Goal: Task Accomplishment & Management: Use online tool/utility

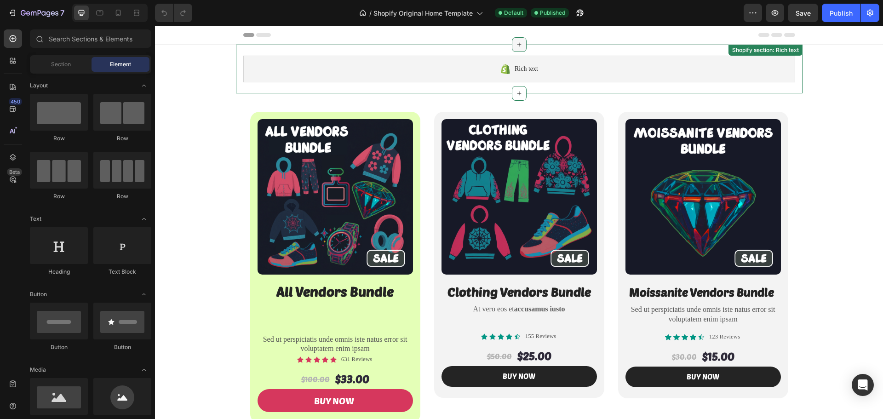
click at [517, 47] on icon at bounding box center [518, 44] width 7 height 7
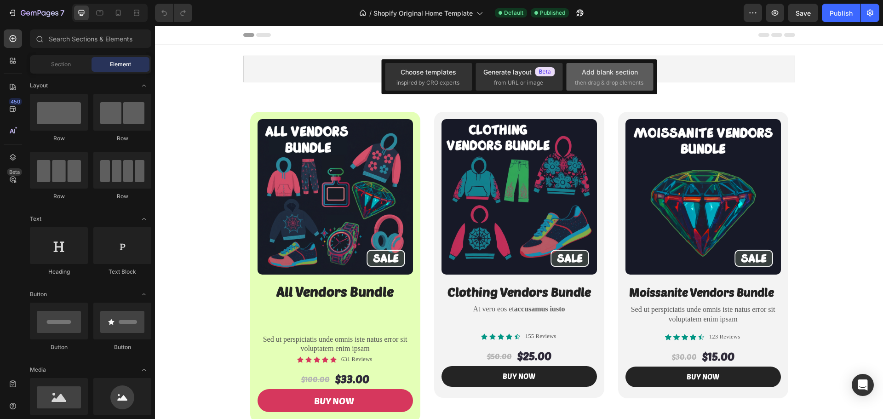
click at [605, 79] on span "then drag & drop elements" at bounding box center [609, 83] width 69 height 8
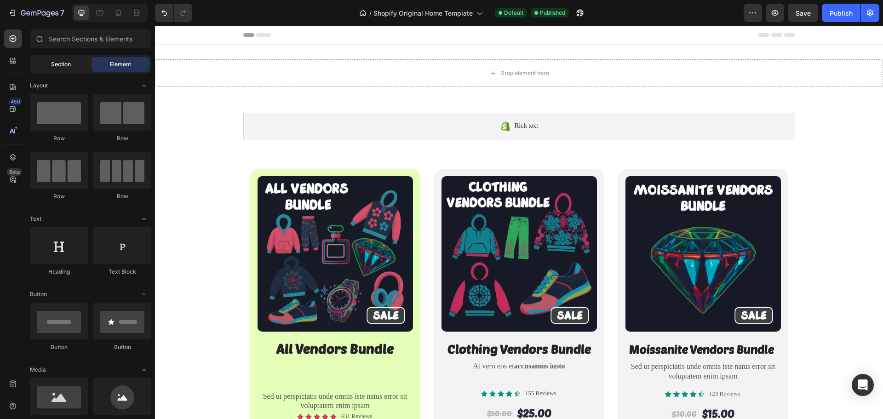
click at [71, 64] on div "Section" at bounding box center [61, 64] width 58 height 15
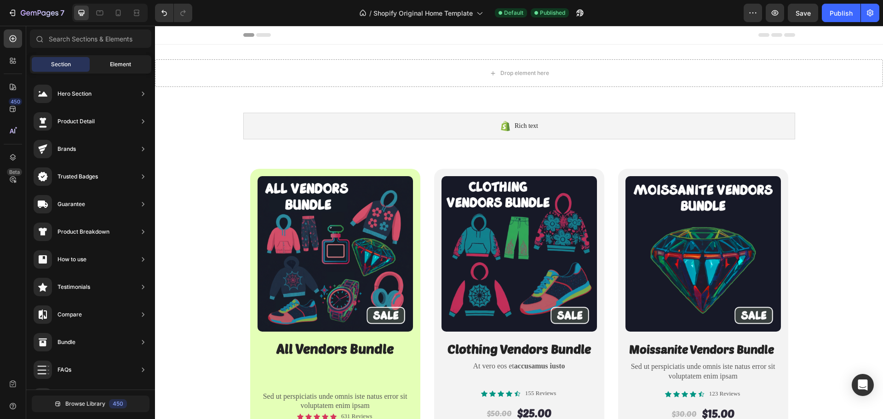
click at [109, 69] on div "Element" at bounding box center [120, 64] width 58 height 15
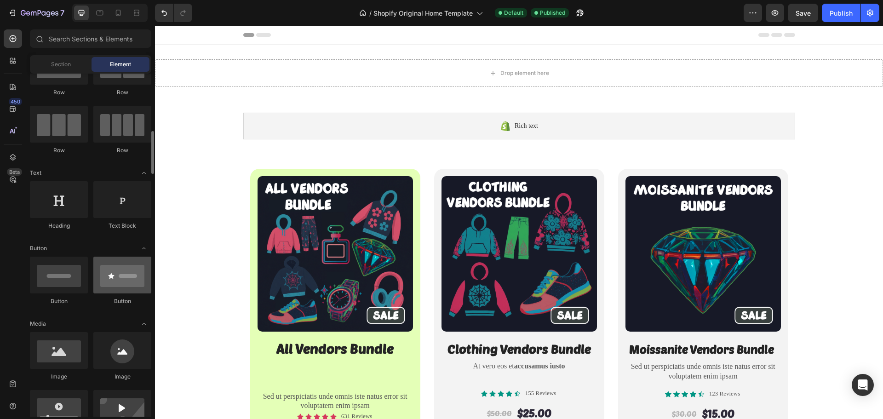
scroll to position [92, 0]
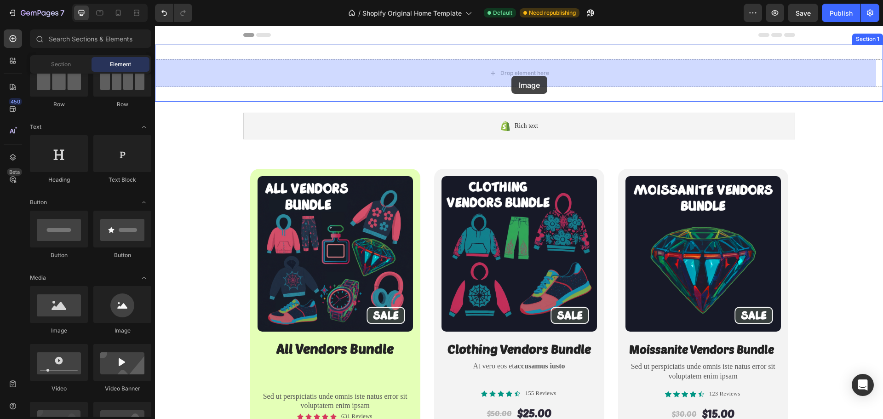
drag, startPoint x: 217, startPoint y: 336, endPoint x: 511, endPoint y: 76, distance: 393.1
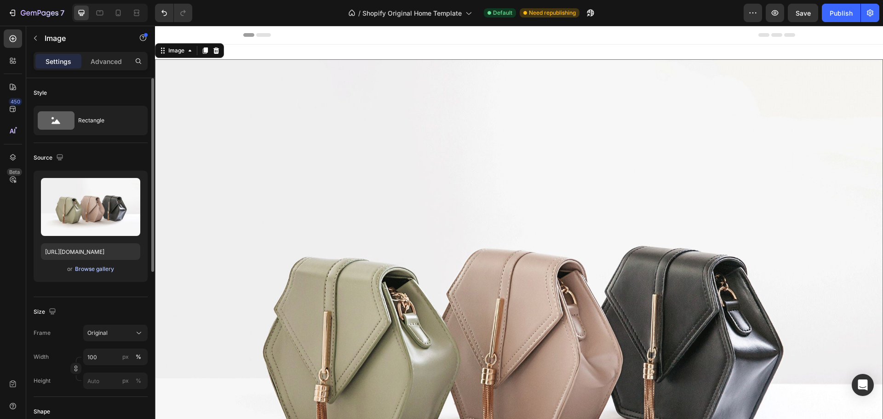
click at [86, 272] on div "Browse gallery" at bounding box center [94, 269] width 39 height 8
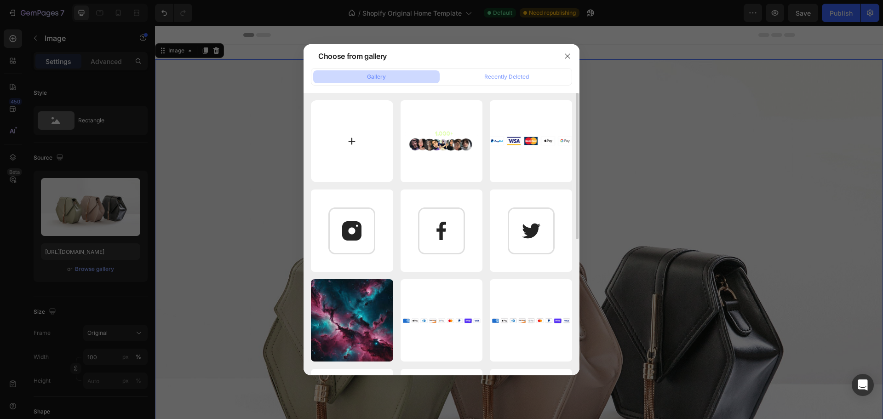
click at [357, 142] on input "file" at bounding box center [352, 141] width 82 height 82
type input "C:\fakepath\tygyuggyu6yuy 2.png"
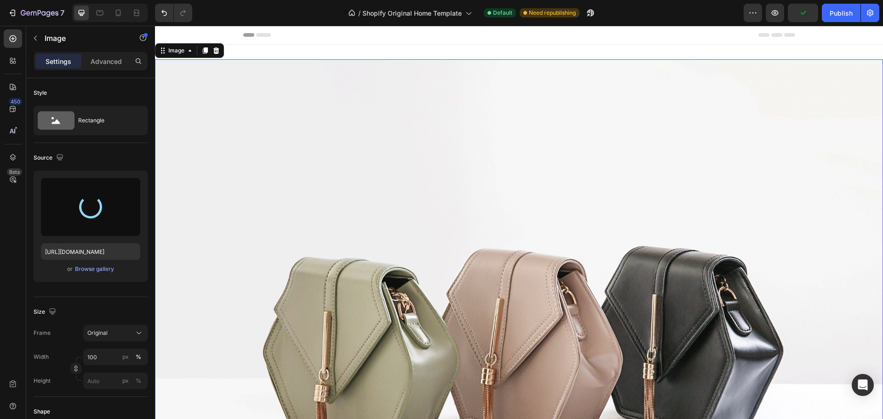
type input "[URL][DOMAIN_NAME]"
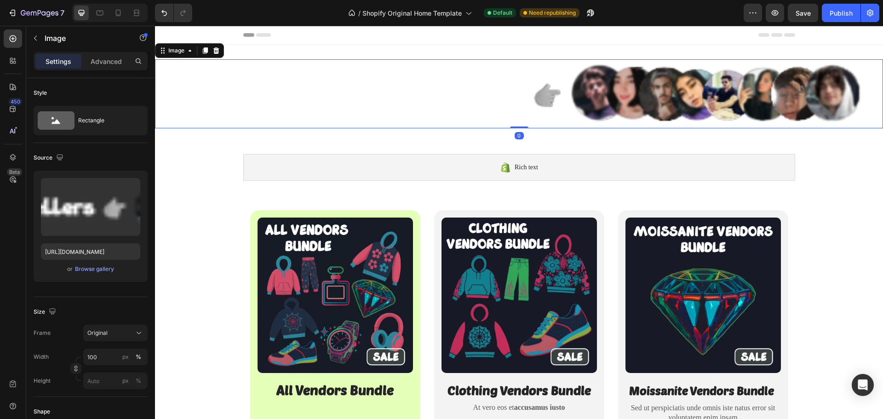
drag, startPoint x: 517, startPoint y: 127, endPoint x: 516, endPoint y: 122, distance: 5.5
click at [516, 122] on div "Image 0" at bounding box center [519, 93] width 728 height 69
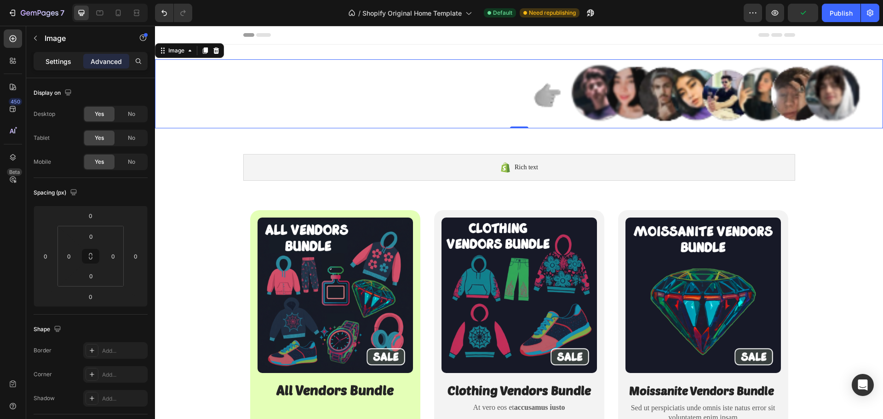
click at [57, 63] on p "Settings" at bounding box center [59, 62] width 26 height 10
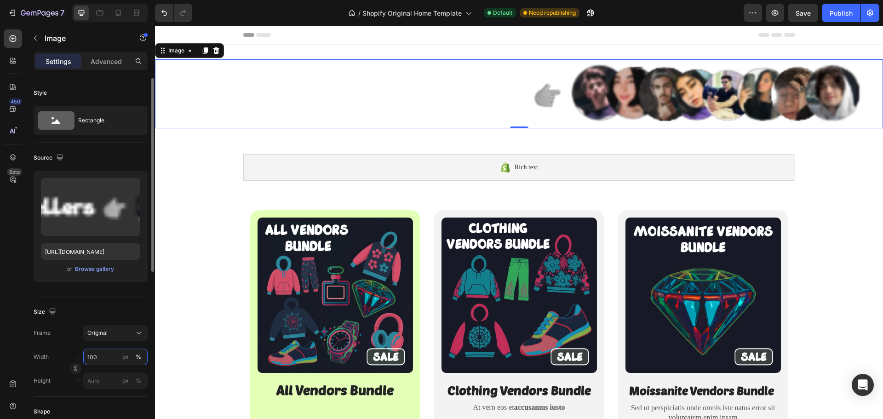
click at [103, 357] on input "100" at bounding box center [115, 356] width 64 height 17
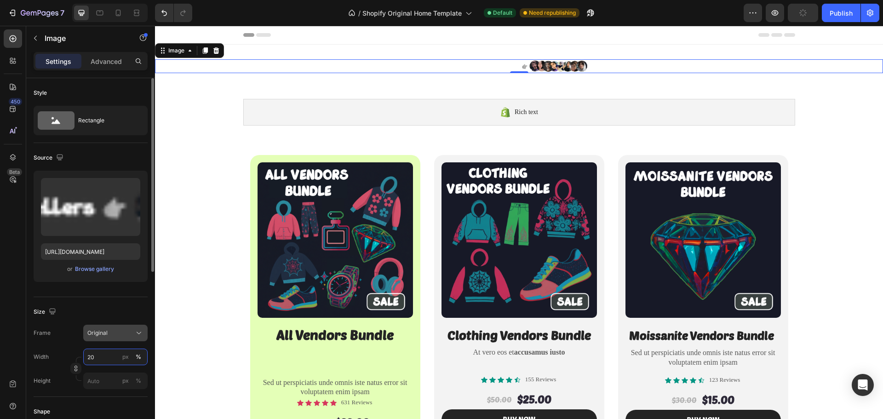
type input "2"
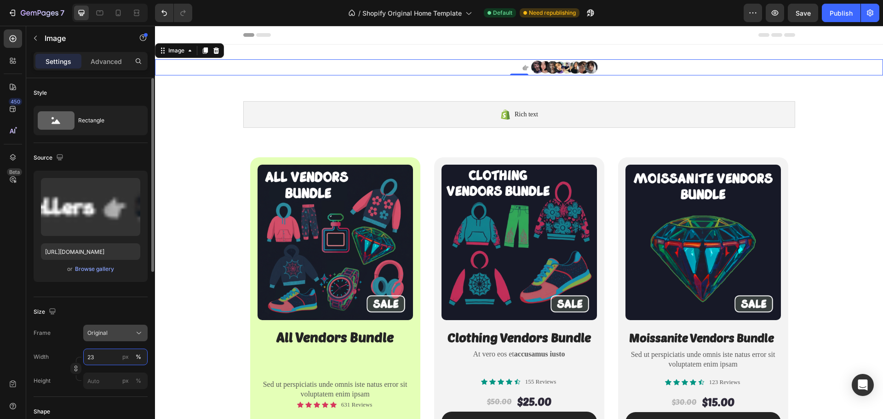
type input "2"
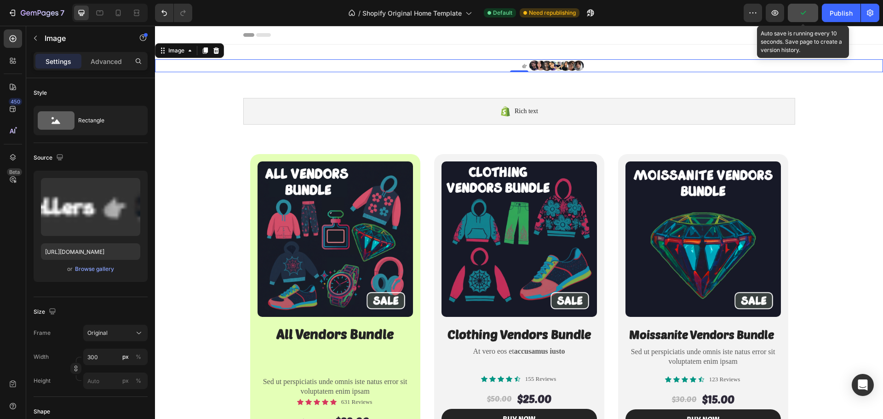
click at [797, 13] on button "button" at bounding box center [803, 13] width 30 height 18
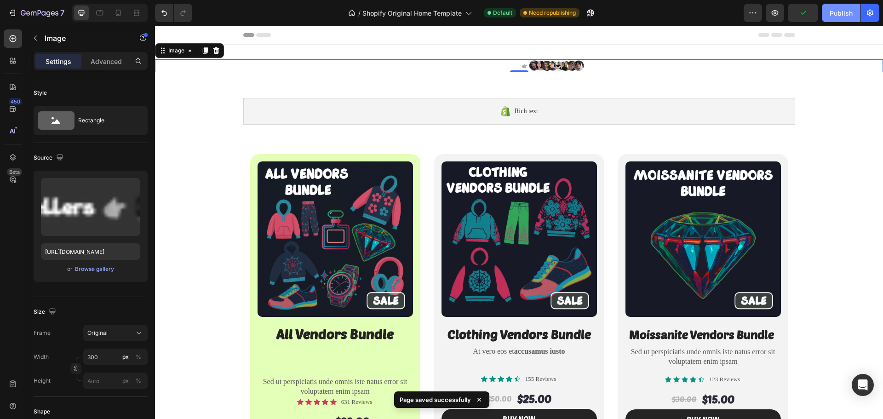
click at [834, 10] on div "Publish" at bounding box center [840, 13] width 23 height 10
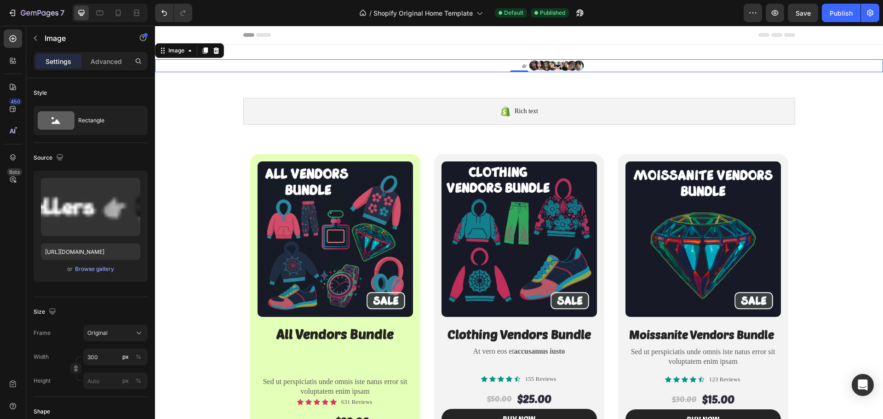
click at [594, 65] on div at bounding box center [519, 65] width 728 height 13
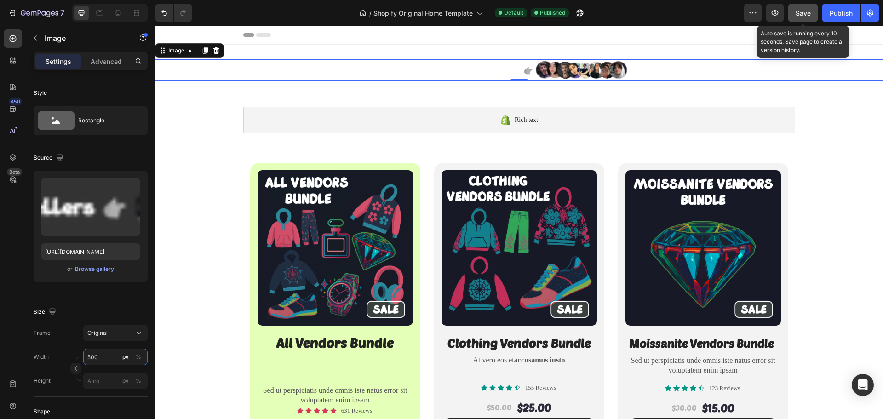
type input "500"
click at [800, 13] on span "Save" at bounding box center [802, 13] width 15 height 8
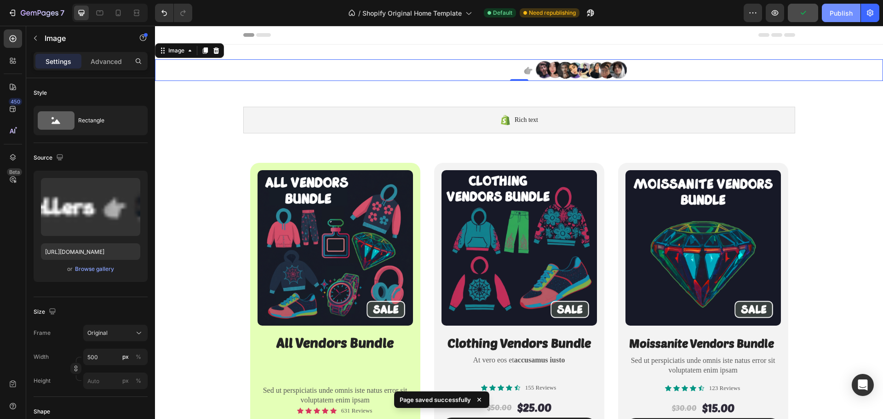
click at [835, 14] on div "Publish" at bounding box center [840, 13] width 23 height 10
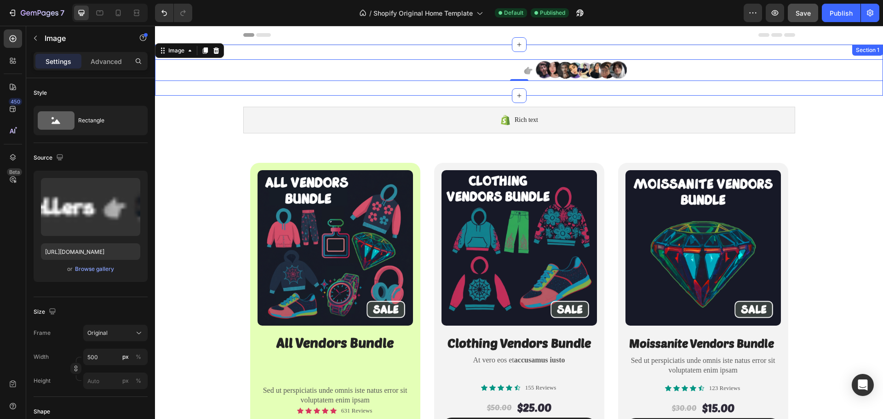
click at [397, 54] on div "Image 0 Section 1" at bounding box center [519, 70] width 728 height 51
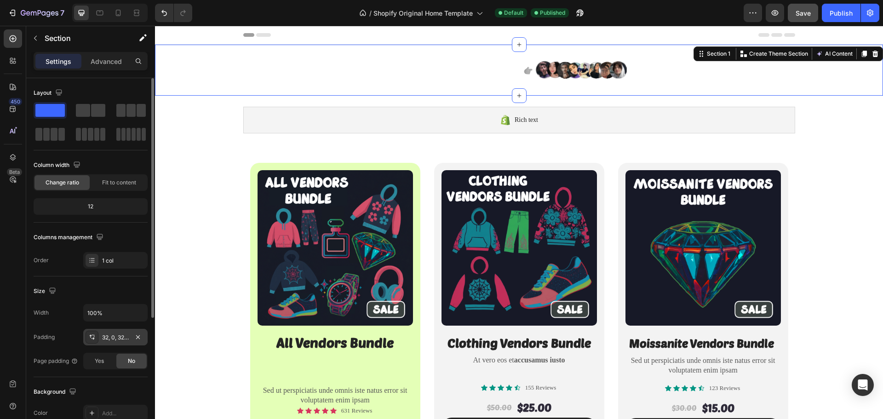
click at [122, 335] on div "32, 0, 32, 0" at bounding box center [115, 337] width 27 height 8
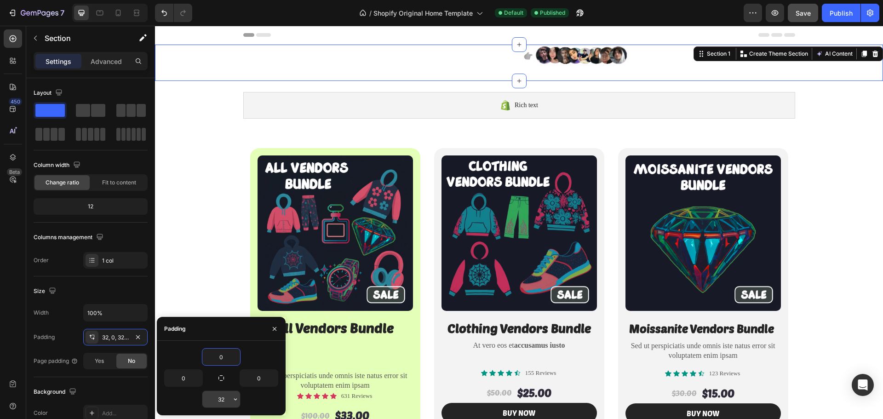
type input "0"
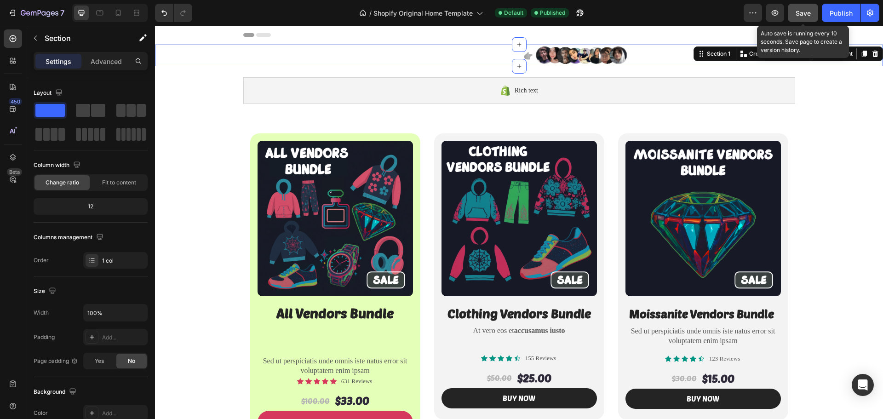
click at [807, 18] on button "Save" at bounding box center [803, 13] width 30 height 18
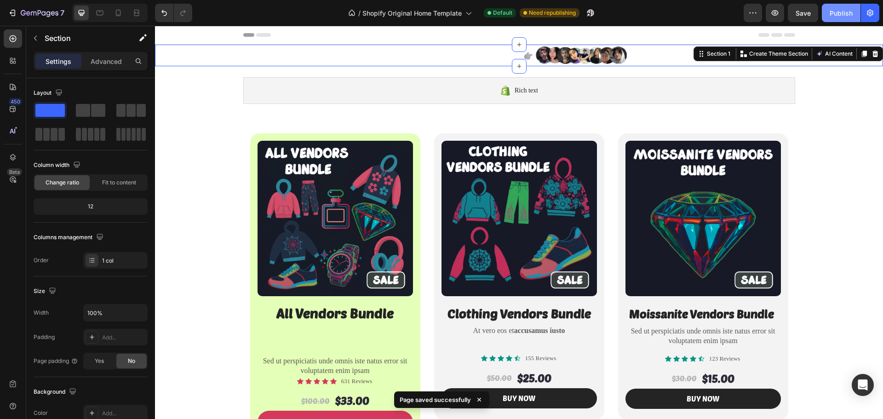
click at [842, 15] on div "Publish" at bounding box center [840, 13] width 23 height 10
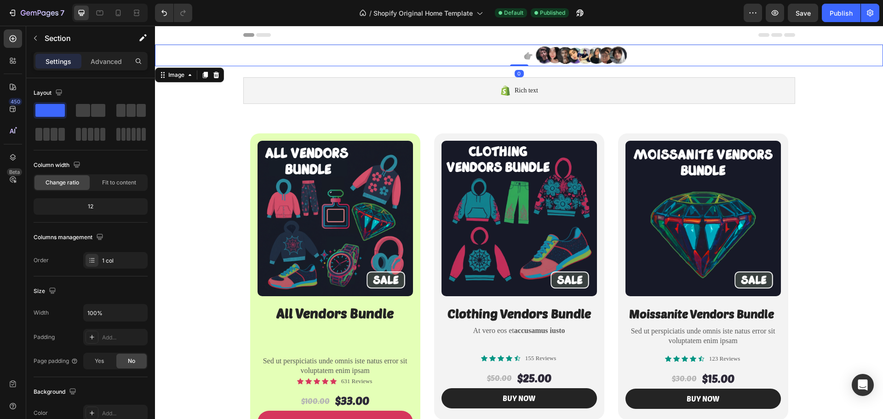
click at [195, 48] on div at bounding box center [519, 56] width 728 height 22
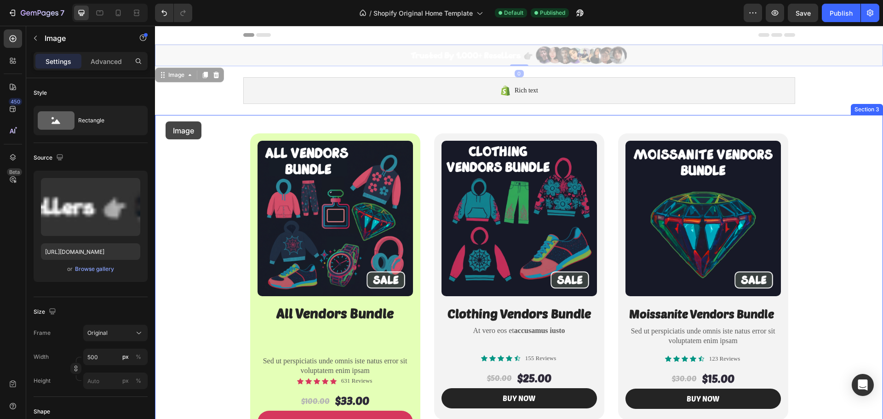
drag, startPoint x: 163, startPoint y: 74, endPoint x: 166, endPoint y: 121, distance: 47.9
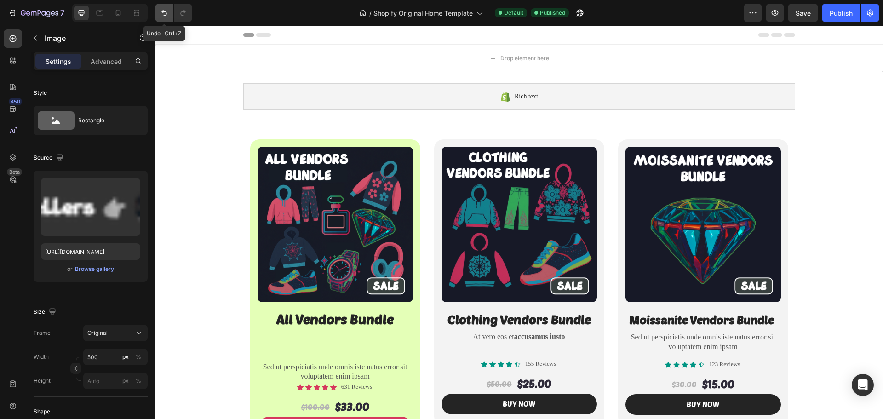
click at [164, 17] on icon "Undo/Redo" at bounding box center [164, 12] width 9 height 9
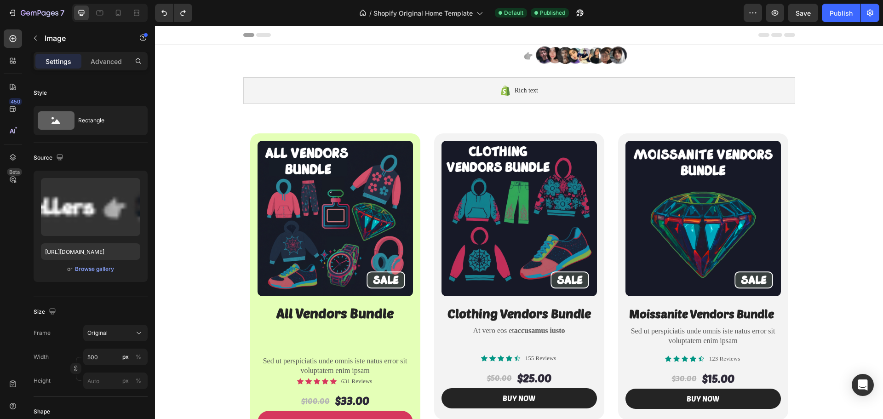
click at [282, 57] on div at bounding box center [519, 56] width 728 height 22
click at [411, 61] on img at bounding box center [519, 56] width 230 height 22
click at [573, 49] on img at bounding box center [519, 56] width 230 height 22
click at [661, 50] on div at bounding box center [519, 56] width 728 height 22
click at [532, 39] on div at bounding box center [519, 35] width 552 height 18
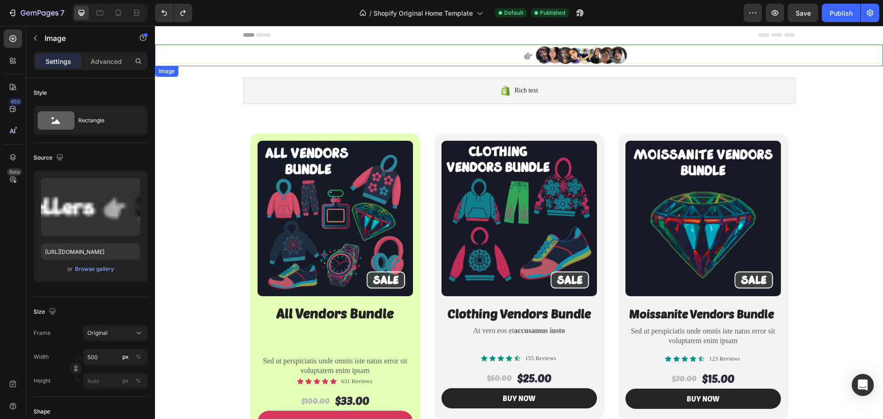
click at [512, 58] on img at bounding box center [519, 56] width 230 height 22
click at [176, 53] on div at bounding box center [519, 56] width 728 height 22
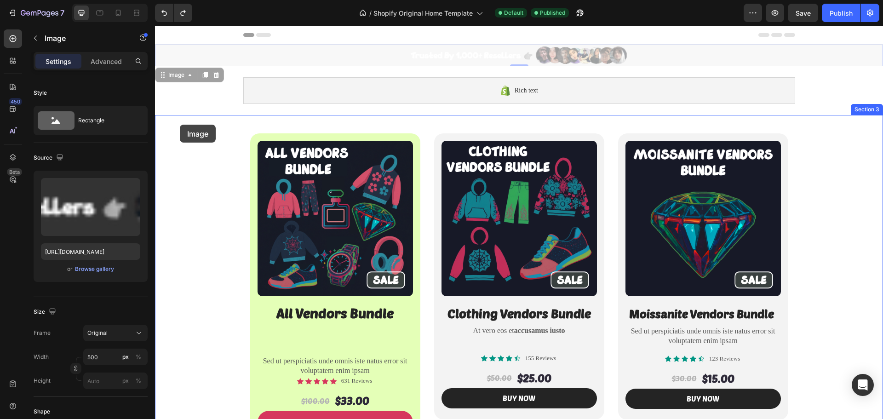
drag, startPoint x: 180, startPoint y: 51, endPoint x: 180, endPoint y: 125, distance: 73.1
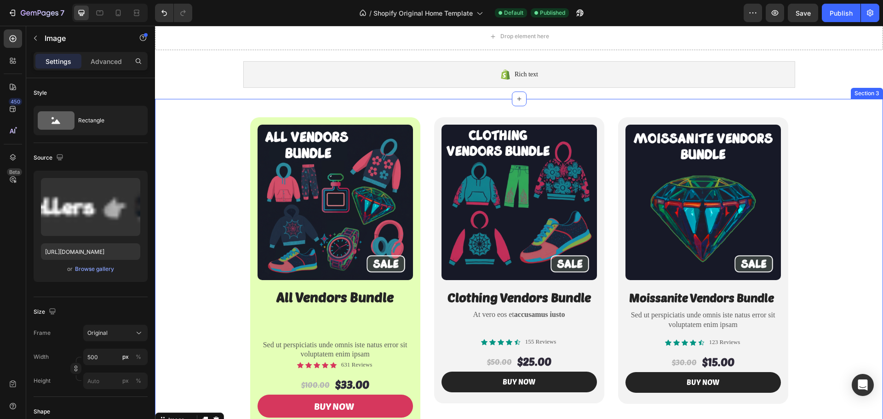
scroll to position [0, 0]
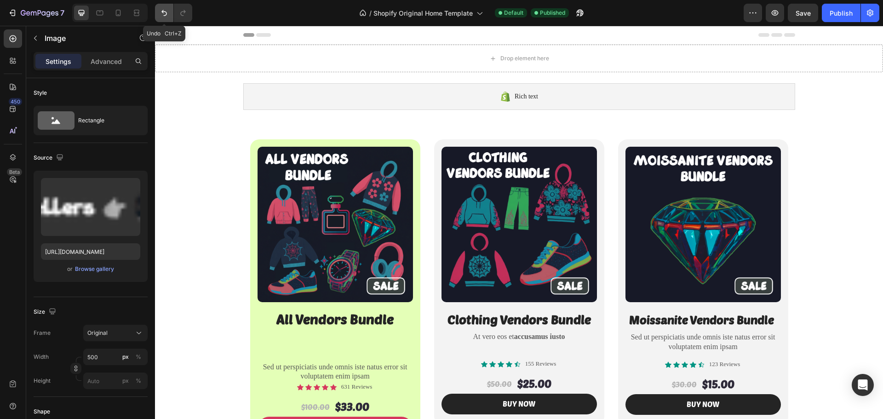
click at [162, 17] on icon "Undo/Redo" at bounding box center [164, 12] width 9 height 9
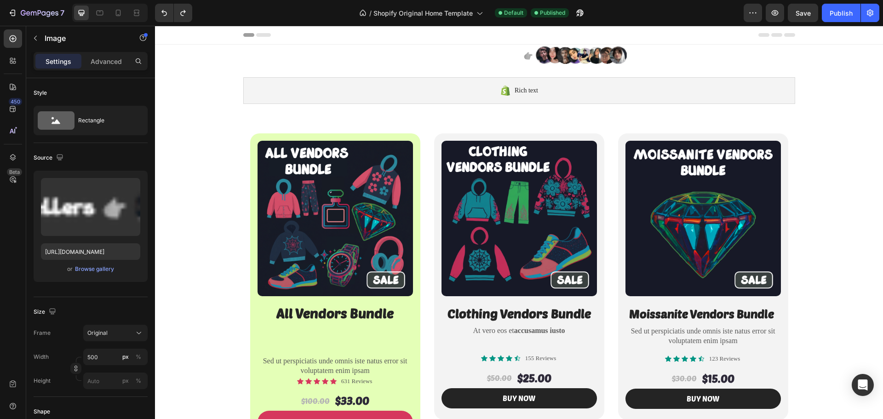
click at [185, 61] on div at bounding box center [519, 56] width 728 height 22
click at [467, 55] on img at bounding box center [519, 56] width 230 height 22
click at [160, 12] on icon "Undo/Redo" at bounding box center [164, 12] width 9 height 9
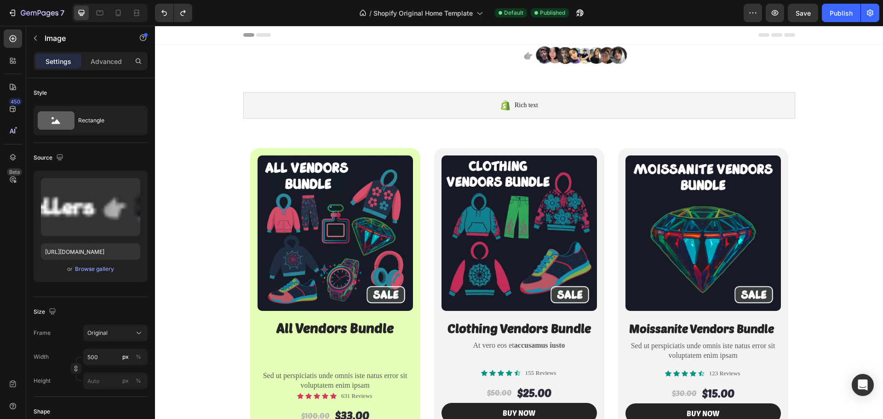
click at [189, 50] on div at bounding box center [519, 56] width 728 height 22
click at [188, 17] on button "Undo/Redo" at bounding box center [183, 13] width 18 height 18
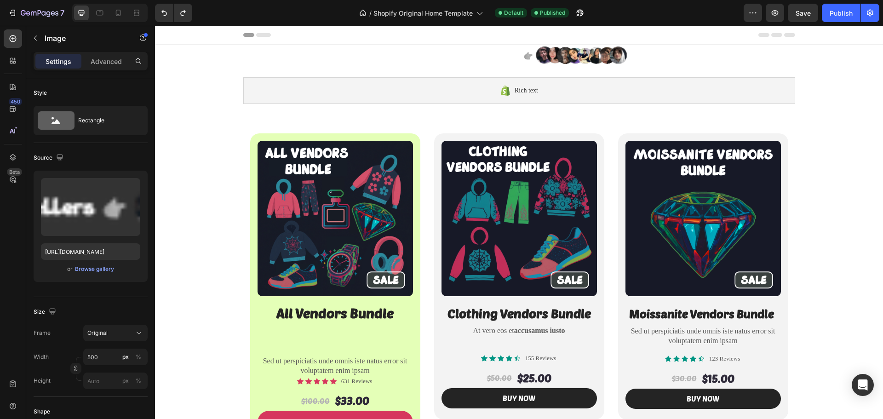
click at [268, 56] on div at bounding box center [519, 56] width 728 height 22
click at [193, 60] on div at bounding box center [519, 56] width 728 height 22
click at [179, 60] on div at bounding box center [519, 56] width 728 height 22
click at [549, 55] on img at bounding box center [519, 56] width 230 height 22
click at [598, 38] on div at bounding box center [519, 35] width 552 height 18
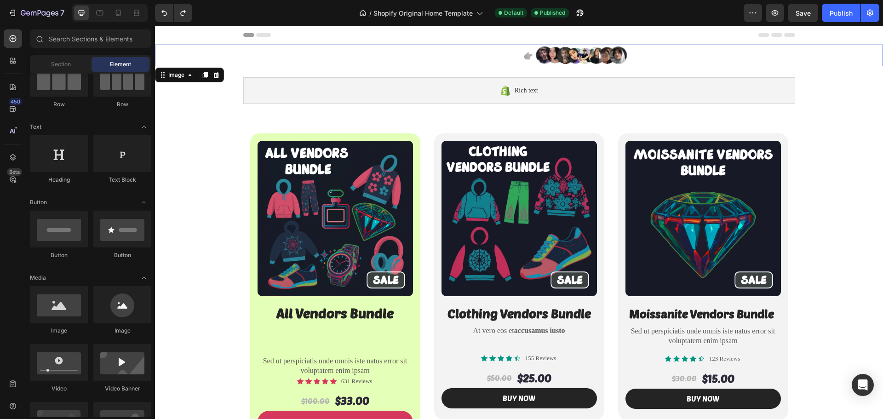
click at [595, 49] on img at bounding box center [519, 56] width 230 height 22
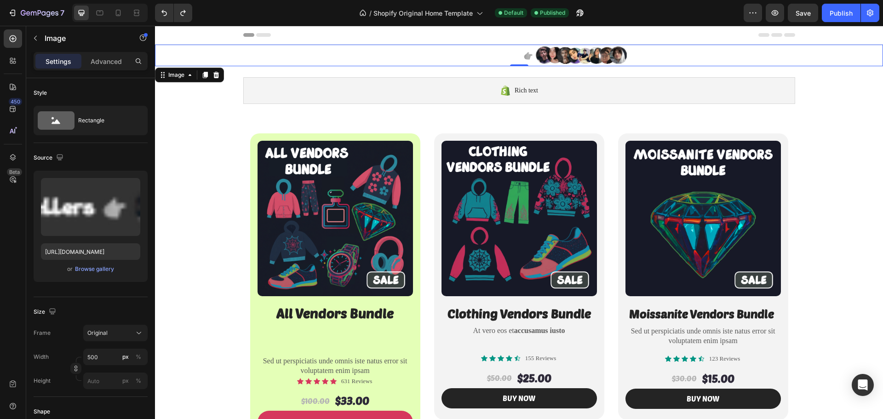
click at [215, 54] on div at bounding box center [519, 56] width 728 height 22
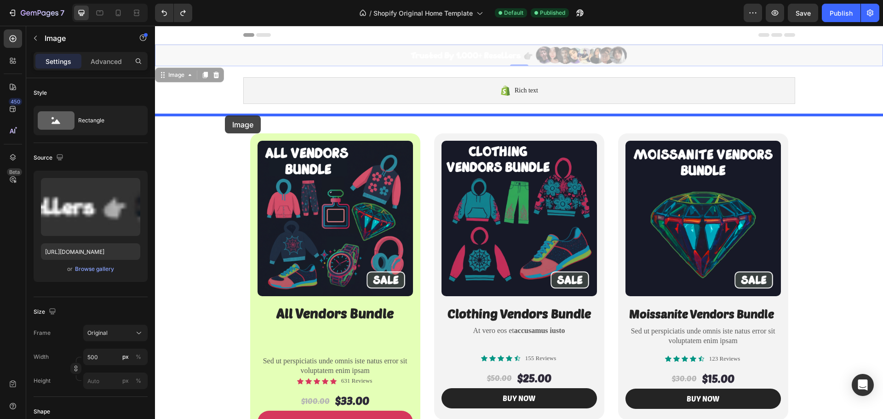
drag, startPoint x: 215, startPoint y: 52, endPoint x: 225, endPoint y: 115, distance: 63.7
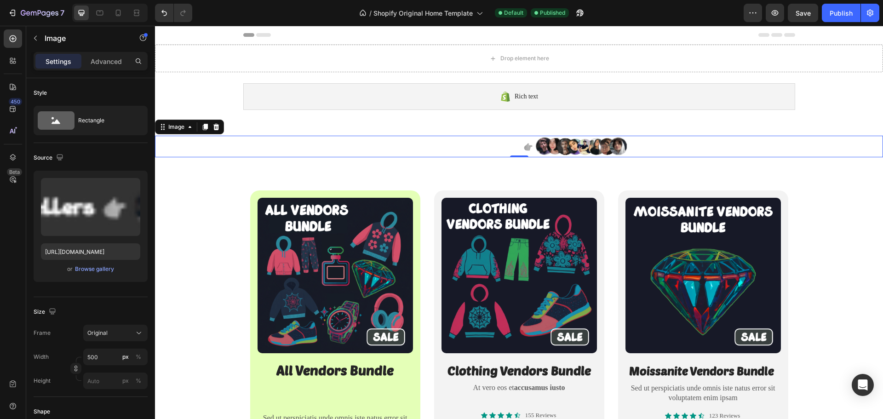
click at [524, 147] on img at bounding box center [519, 147] width 230 height 22
click at [466, 148] on img at bounding box center [519, 147] width 230 height 22
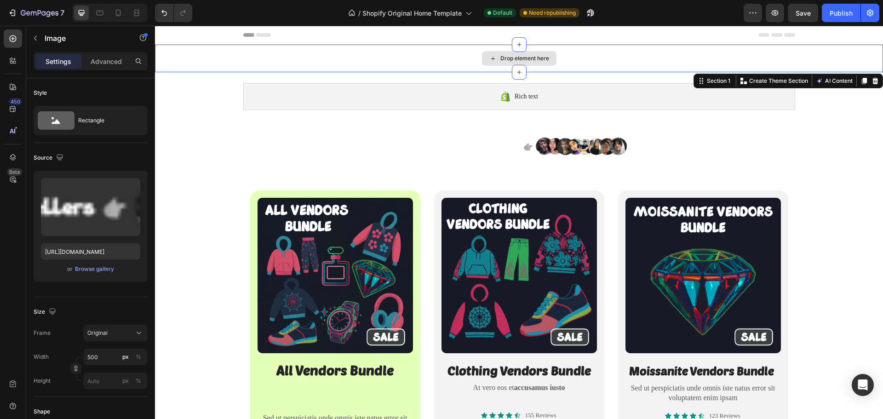
click at [285, 51] on div "Drop element here" at bounding box center [519, 59] width 728 height 28
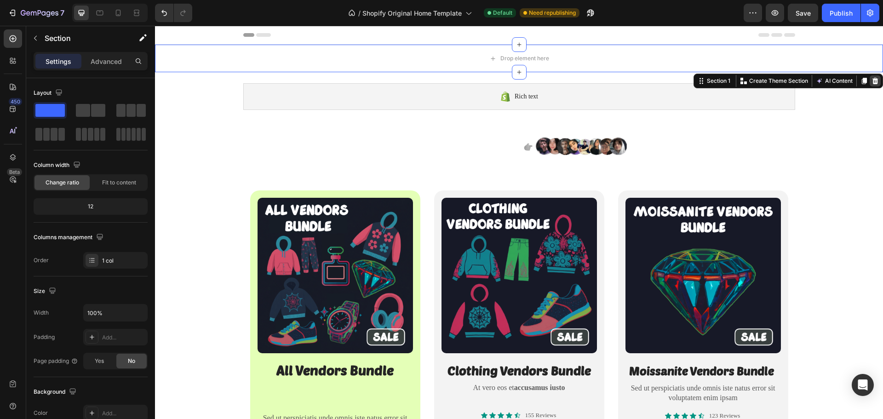
click at [872, 79] on icon at bounding box center [875, 81] width 6 height 6
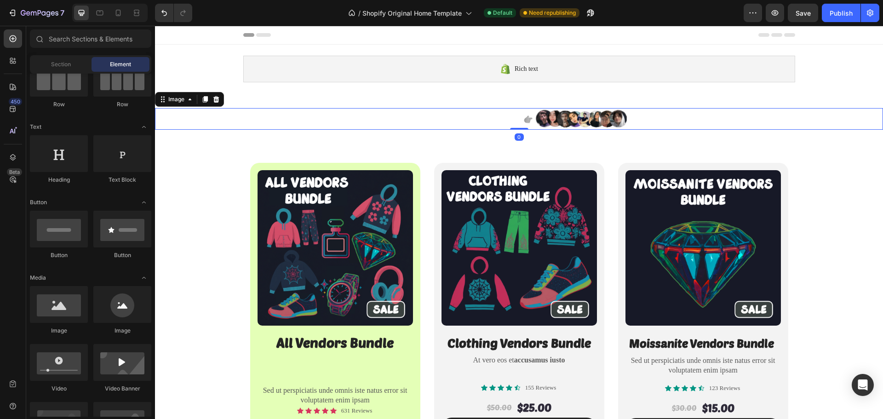
click at [435, 120] on img at bounding box center [519, 119] width 230 height 22
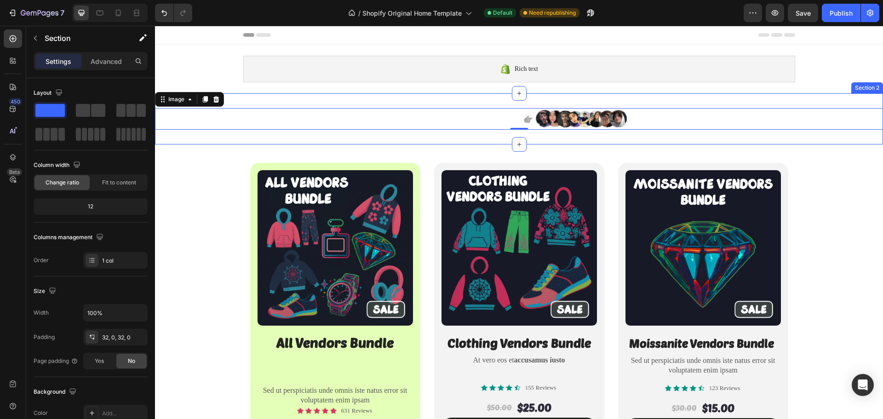
click at [250, 104] on div "Image 0 Section 2" at bounding box center [519, 118] width 728 height 51
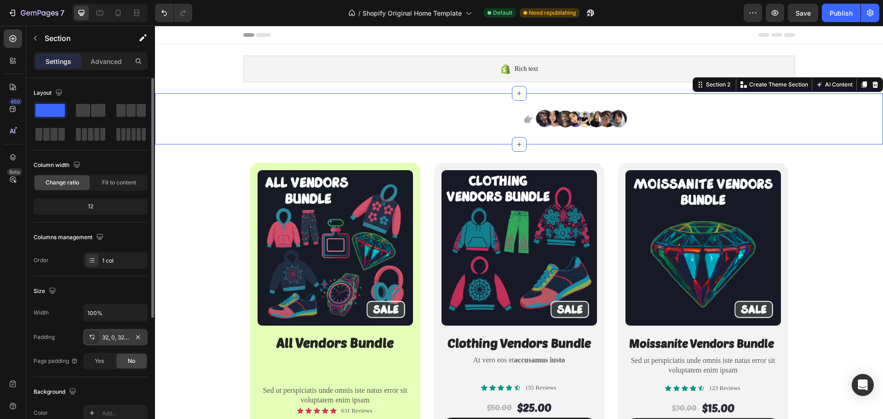
click at [107, 337] on div "32, 0, 32, 0" at bounding box center [115, 337] width 27 height 8
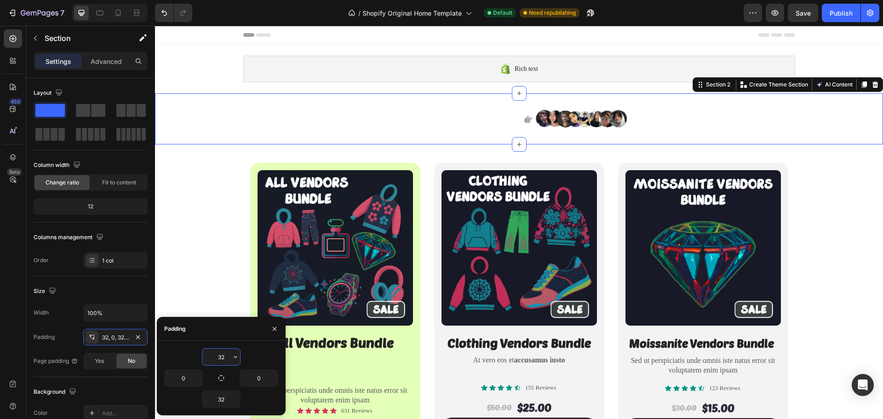
click at [224, 358] on input "32" at bounding box center [221, 356] width 38 height 17
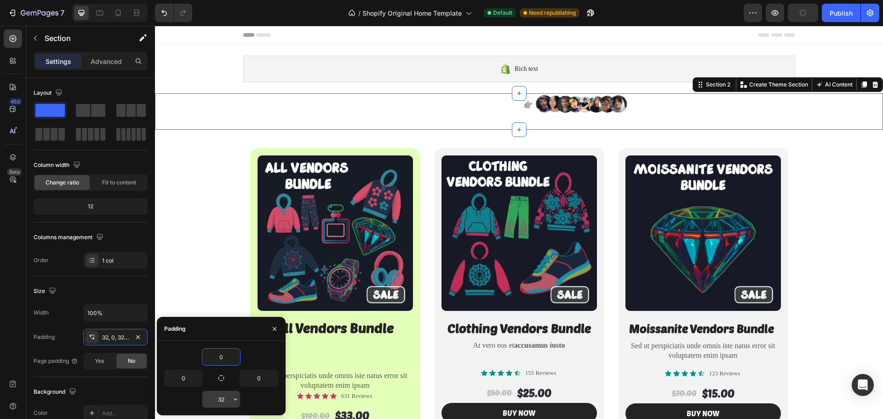
type input "0"
click at [221, 401] on input "32" at bounding box center [221, 399] width 38 height 17
type input "0"
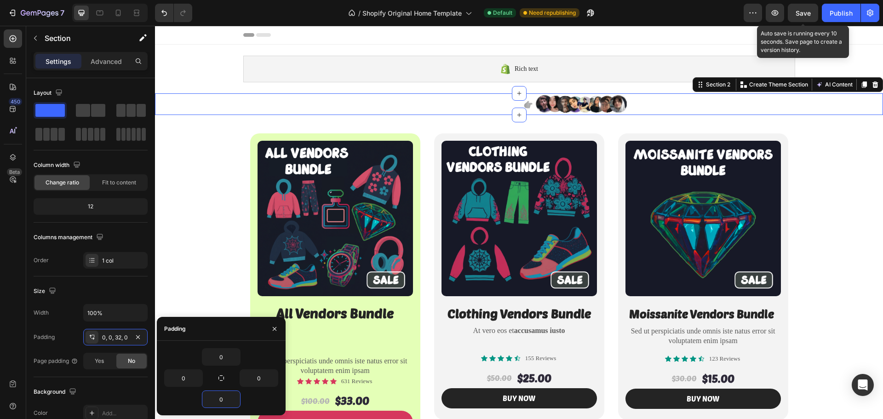
click at [808, 17] on div "Save" at bounding box center [802, 13] width 15 height 10
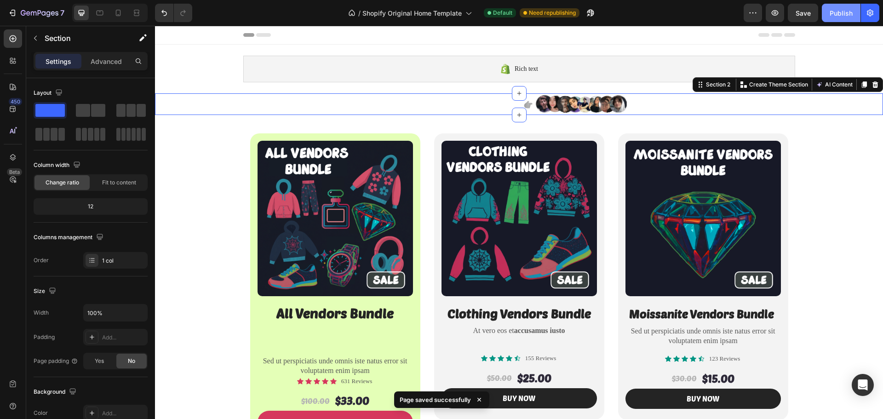
click at [841, 16] on div "Publish" at bounding box center [840, 13] width 23 height 10
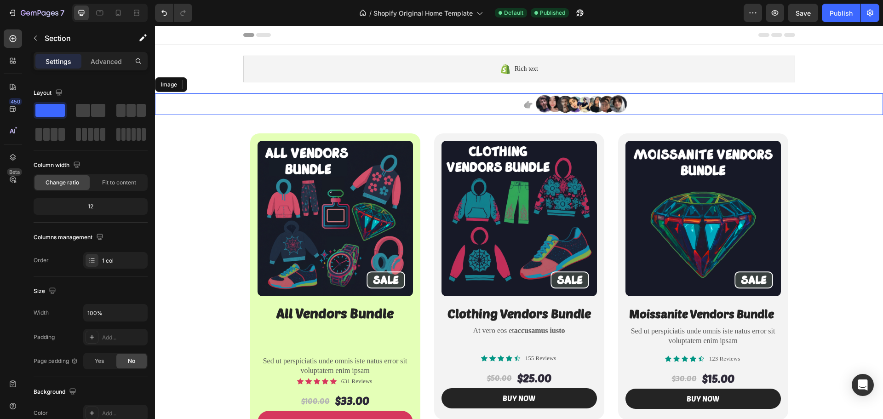
click at [200, 110] on div at bounding box center [519, 104] width 728 height 22
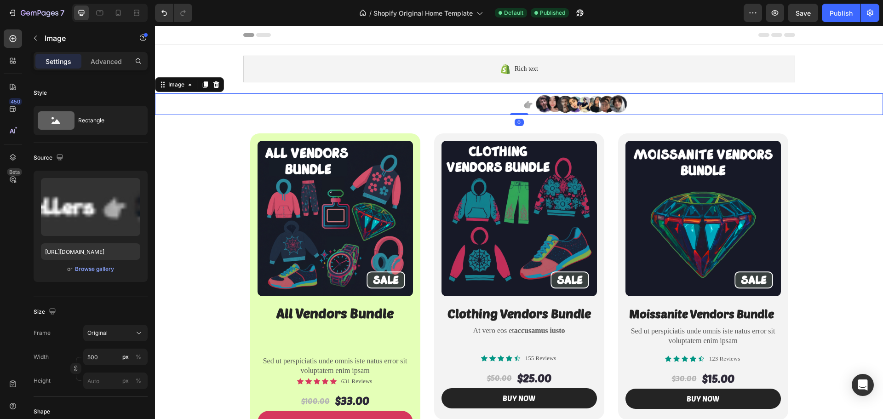
click at [200, 110] on div at bounding box center [519, 104] width 728 height 22
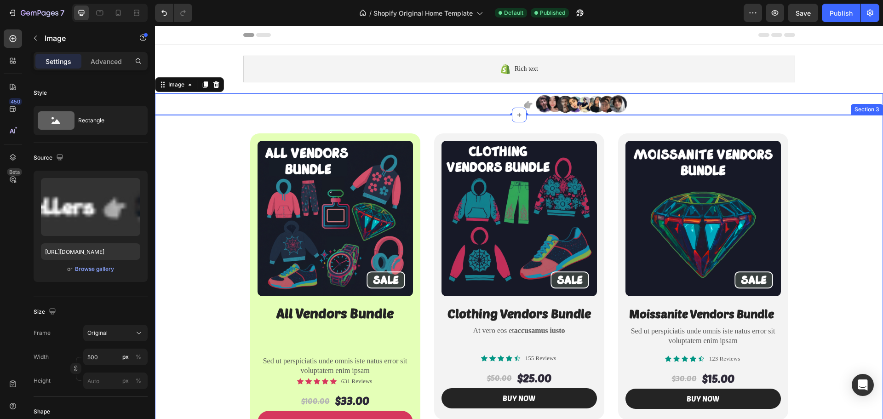
click at [196, 118] on div "Product Images All Vendors Bundle Heading Sed ut perspiciatis unde omnis iste n…" at bounding box center [519, 280] width 728 height 330
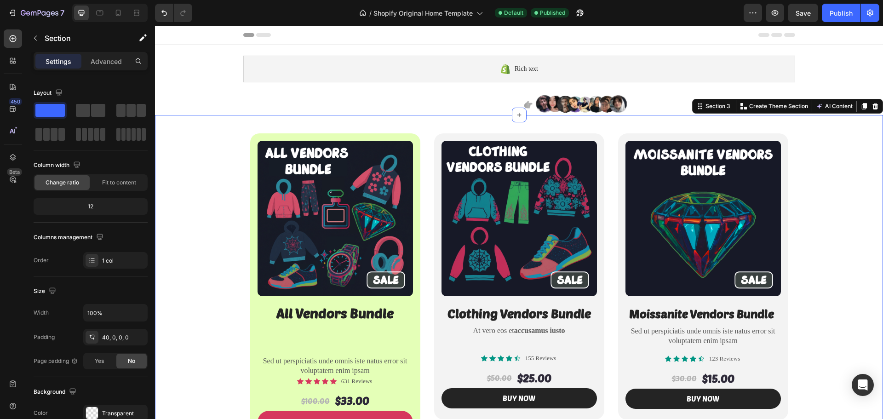
click at [195, 119] on div "Product Images All Vendors Bundle Heading Sed ut perspiciatis unde omnis iste n…" at bounding box center [519, 280] width 728 height 330
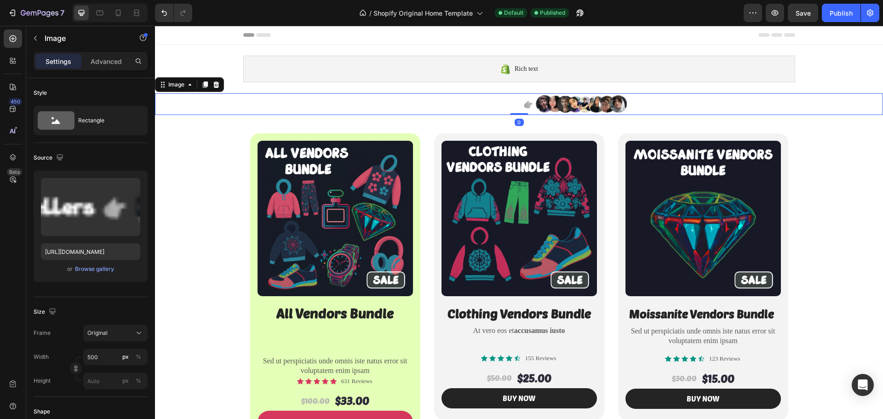
click at [194, 112] on div at bounding box center [519, 104] width 728 height 22
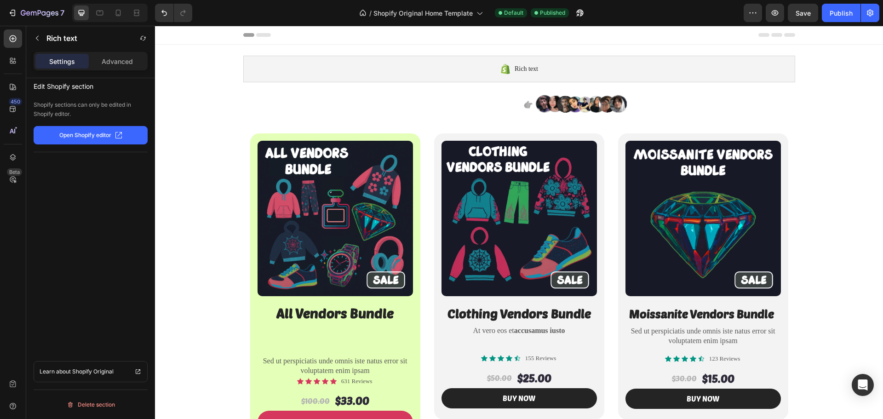
click at [240, 87] on div "Rich text Shopify section: Rich text" at bounding box center [519, 69] width 566 height 49
click at [303, 100] on div at bounding box center [519, 104] width 728 height 22
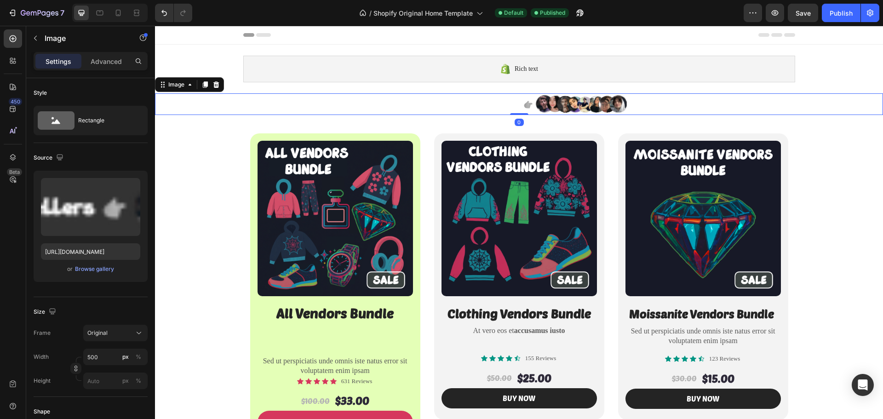
click at [303, 101] on div at bounding box center [519, 104] width 728 height 22
click at [228, 112] on div at bounding box center [519, 104] width 728 height 22
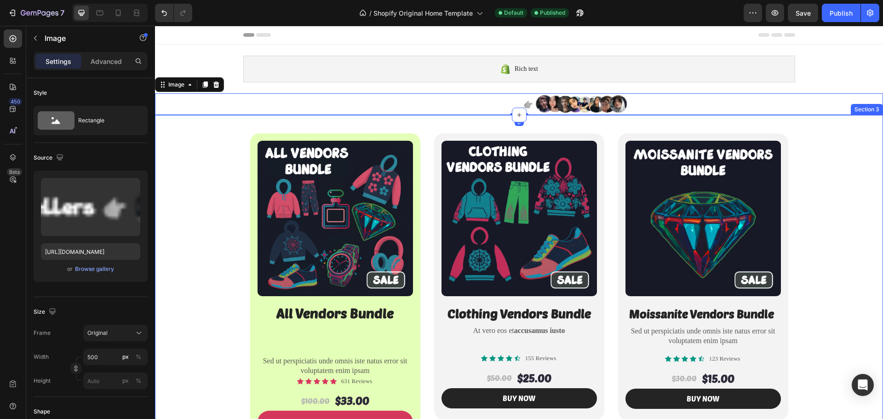
click at [214, 122] on div "Product Images All Vendors Bundle Heading Sed ut perspiciatis unde omnis iste n…" at bounding box center [519, 280] width 728 height 330
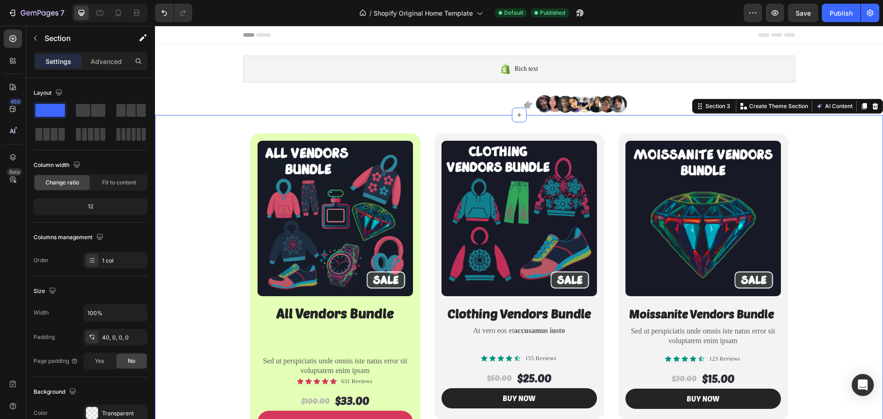
click at [194, 125] on div "Product Images All Vendors Bundle Heading Sed ut perspiciatis unde omnis iste n…" at bounding box center [519, 280] width 728 height 330
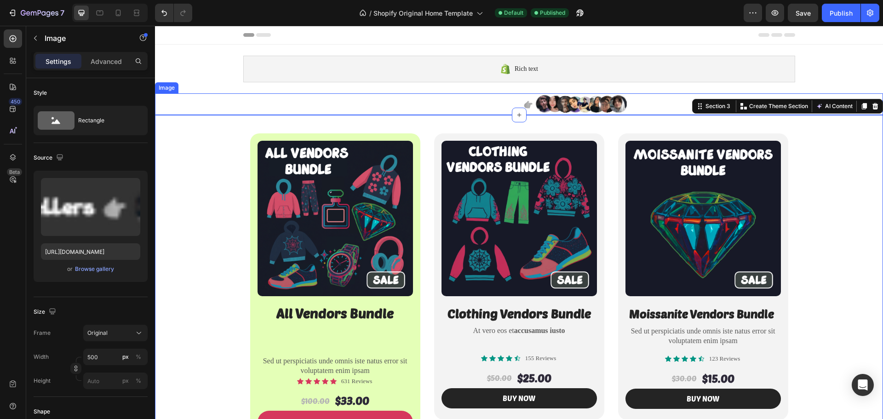
click at [174, 112] on div at bounding box center [519, 104] width 728 height 22
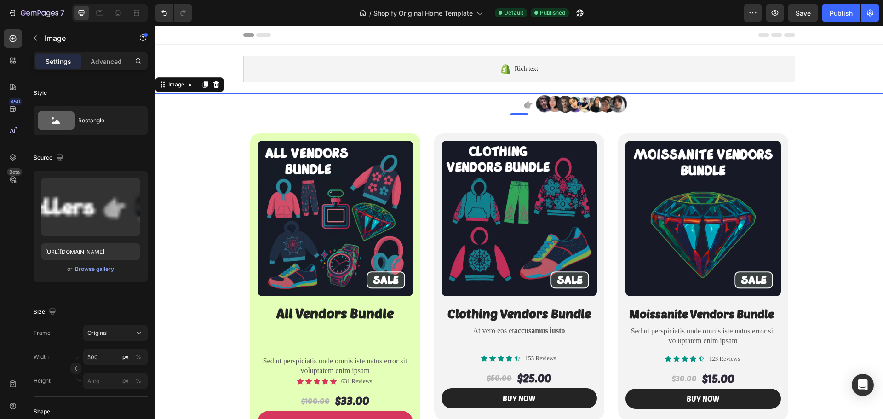
click at [169, 103] on div at bounding box center [519, 104] width 728 height 22
click at [211, 103] on div at bounding box center [519, 104] width 728 height 22
click at [281, 103] on div at bounding box center [519, 104] width 728 height 22
click at [564, 110] on img at bounding box center [519, 104] width 230 height 22
click at [564, 108] on img at bounding box center [519, 104] width 230 height 22
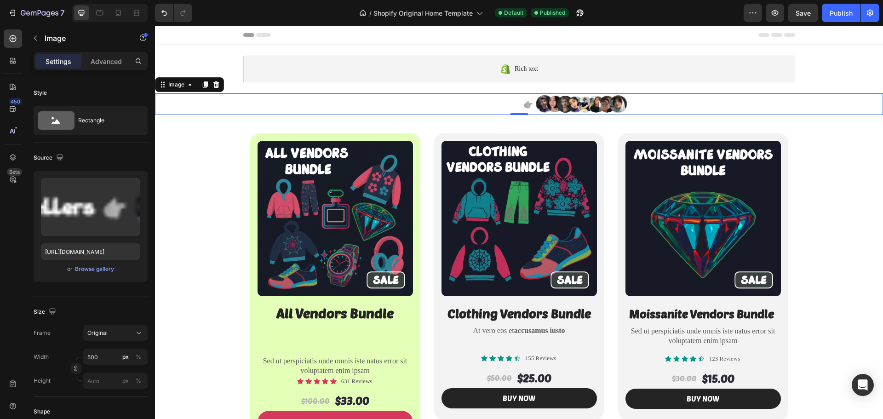
click at [564, 108] on img at bounding box center [519, 104] width 230 height 22
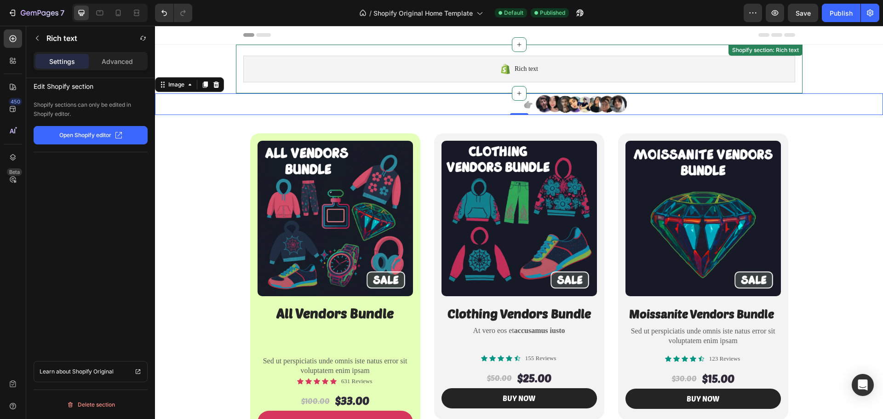
click at [576, 88] on div "Rich text Shopify section: Rich text" at bounding box center [519, 69] width 566 height 49
click at [842, 102] on div at bounding box center [519, 104] width 728 height 22
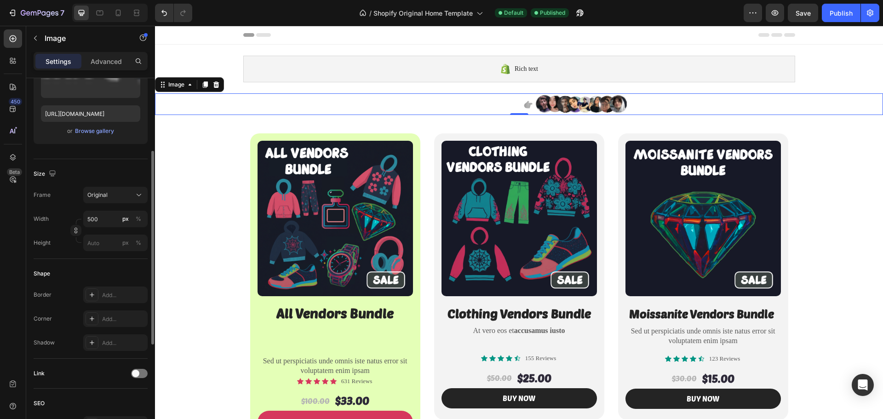
scroll to position [92, 0]
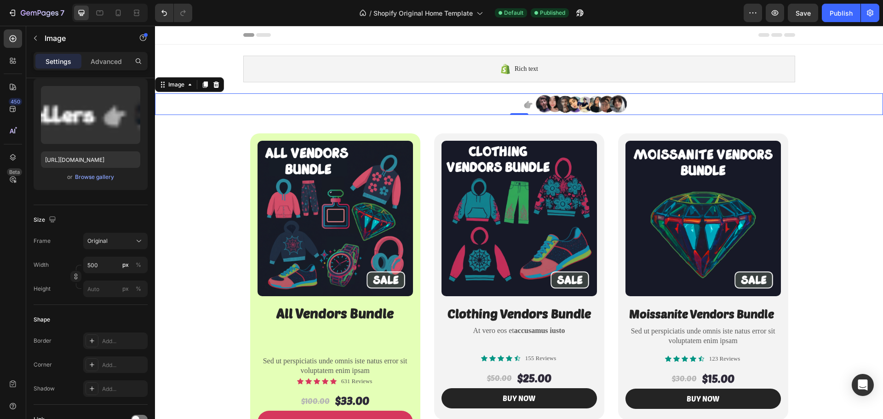
click at [209, 108] on div at bounding box center [519, 104] width 728 height 22
click at [205, 105] on div at bounding box center [519, 104] width 728 height 22
click at [197, 108] on div at bounding box center [519, 104] width 728 height 22
click at [237, 101] on div at bounding box center [519, 104] width 728 height 22
click at [248, 98] on div at bounding box center [519, 104] width 728 height 22
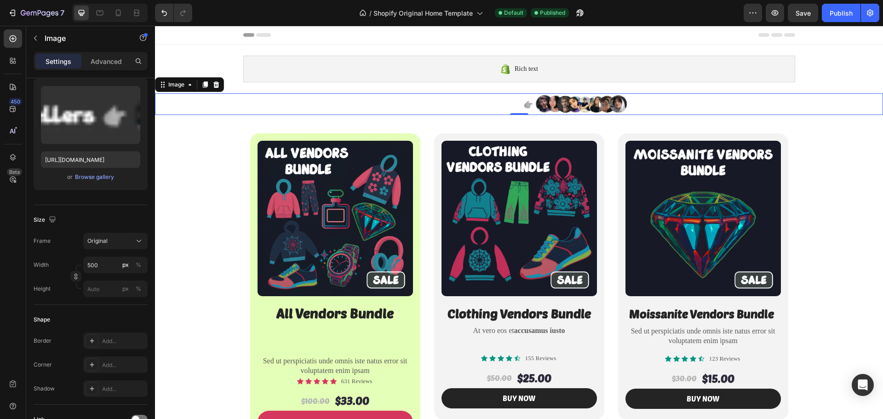
click at [248, 98] on div at bounding box center [519, 104] width 728 height 22
click at [427, 99] on img at bounding box center [519, 104] width 230 height 22
click at [162, 110] on div at bounding box center [519, 104] width 728 height 22
click at [171, 97] on div at bounding box center [519, 104] width 728 height 22
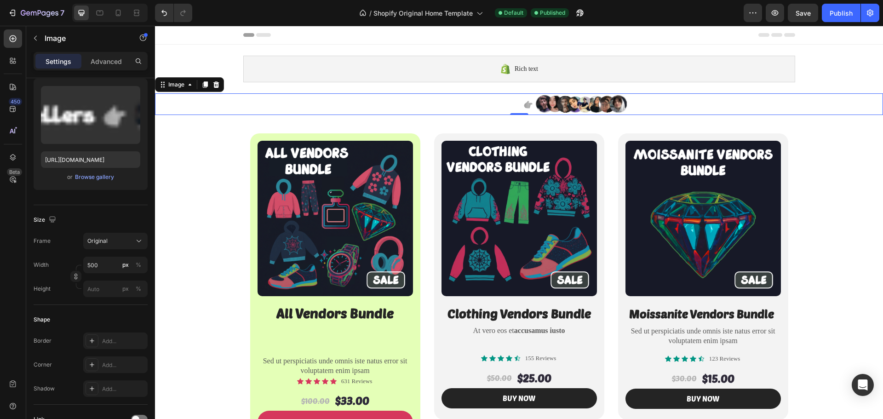
click at [173, 94] on div at bounding box center [519, 104] width 728 height 22
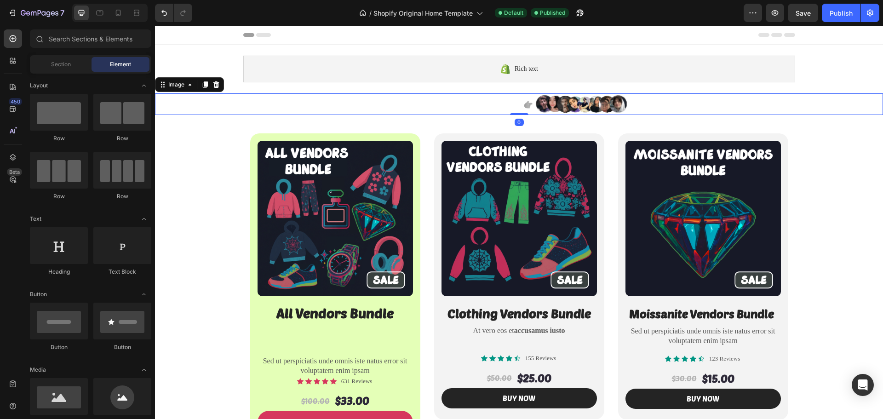
click at [183, 96] on div at bounding box center [519, 104] width 728 height 22
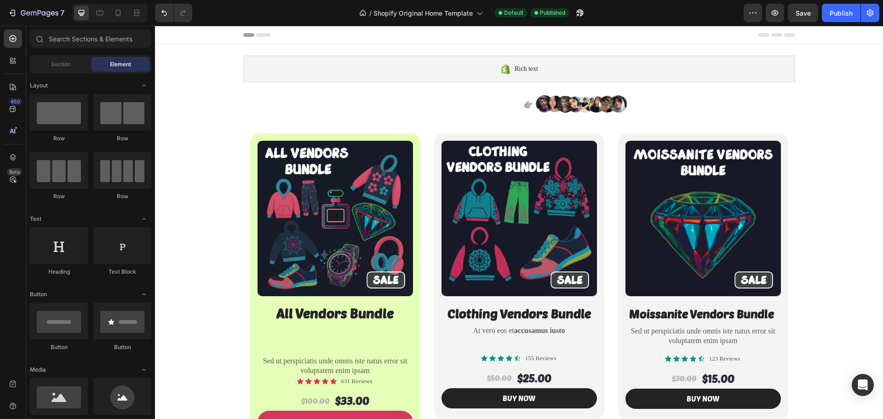
click at [213, 95] on div at bounding box center [519, 104] width 728 height 22
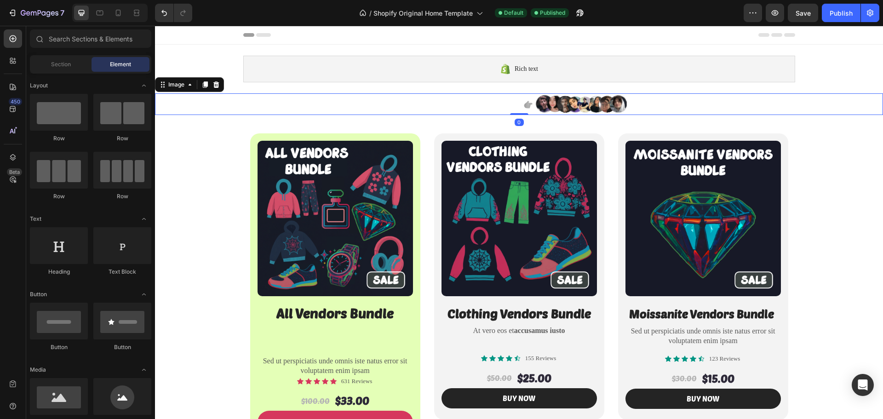
click at [240, 104] on div at bounding box center [519, 104] width 728 height 22
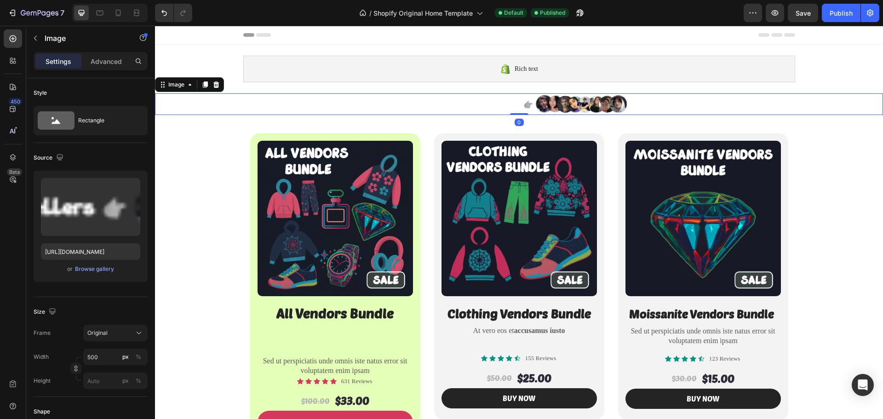
click at [240, 104] on div at bounding box center [519, 104] width 728 height 22
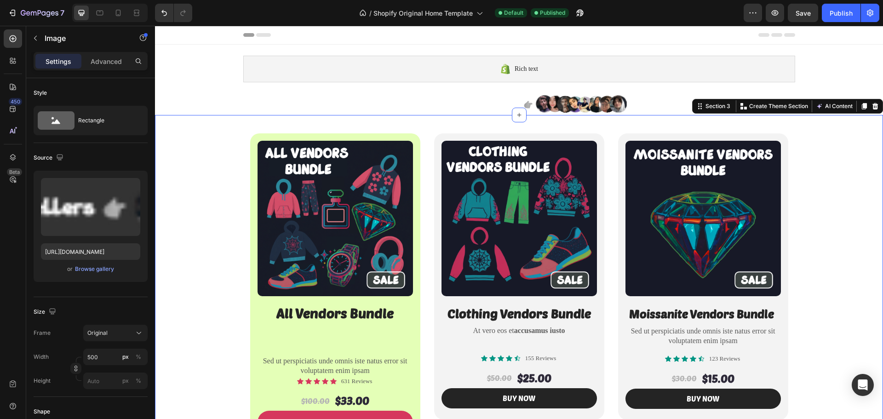
click at [465, 115] on div "Product Images All Vendors Bundle Heading Sed ut perspiciatis unde omnis iste n…" at bounding box center [519, 280] width 728 height 330
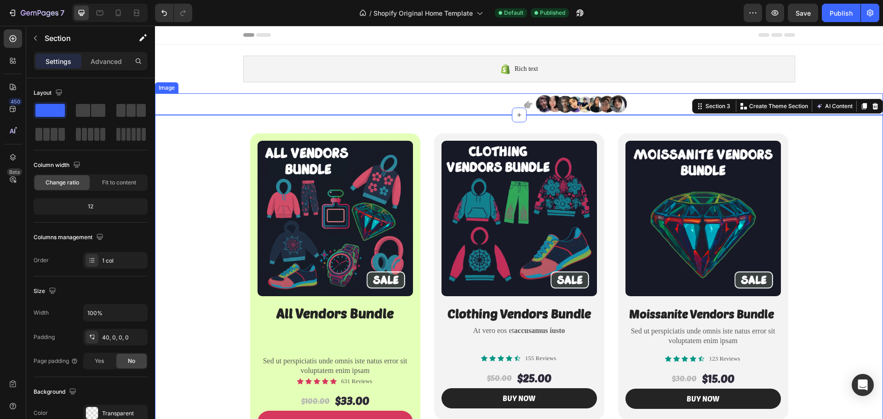
click at [460, 109] on img at bounding box center [519, 104] width 230 height 22
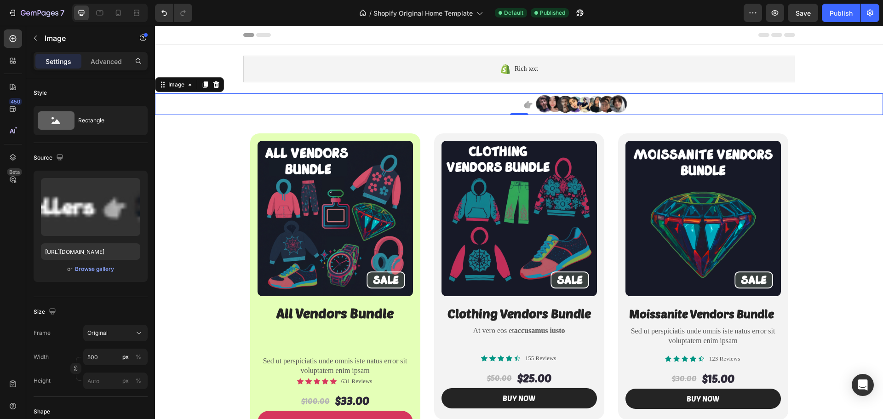
click at [497, 101] on img at bounding box center [519, 104] width 230 height 22
click at [495, 100] on img at bounding box center [519, 104] width 230 height 22
click at [494, 97] on img at bounding box center [519, 104] width 230 height 22
click at [494, 100] on img at bounding box center [519, 104] width 230 height 22
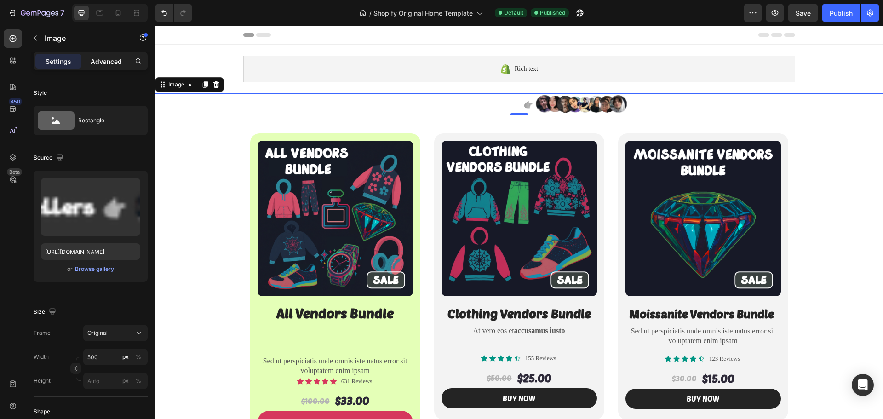
click at [103, 60] on p "Advanced" at bounding box center [106, 62] width 31 height 10
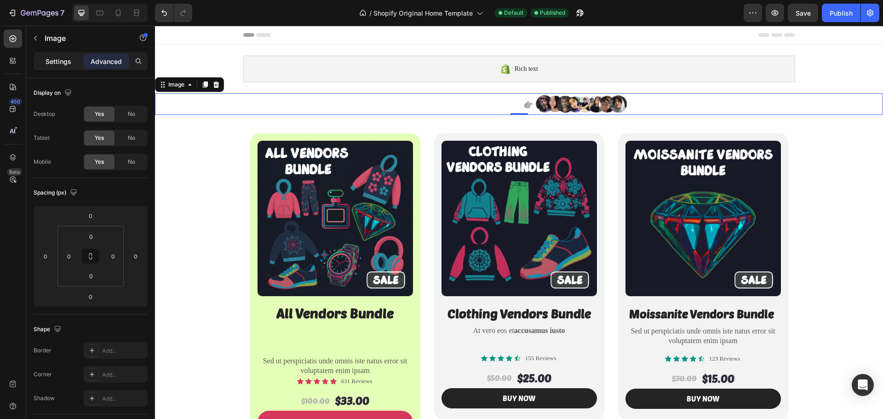
click at [48, 58] on p "Settings" at bounding box center [59, 62] width 26 height 10
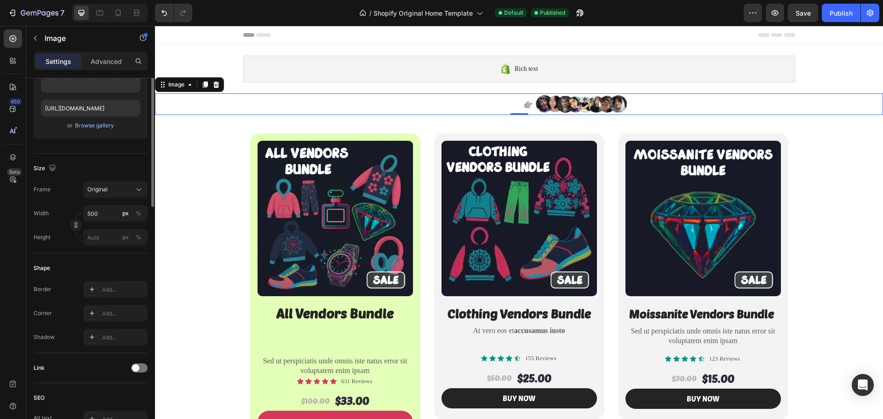
scroll to position [51, 0]
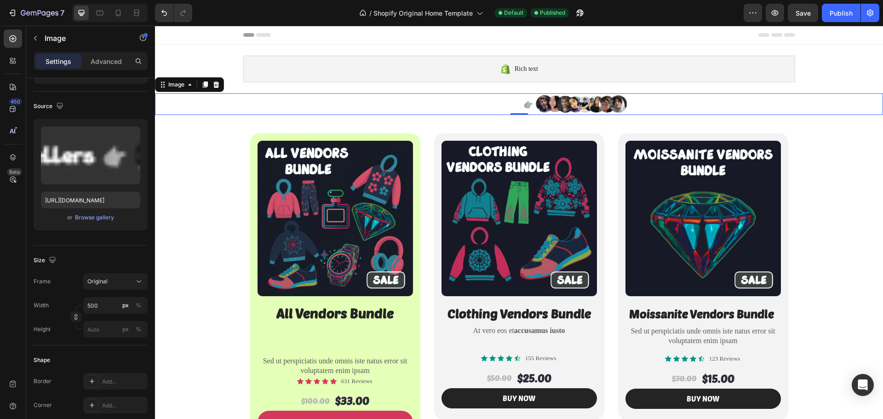
click at [263, 103] on div at bounding box center [519, 104] width 728 height 22
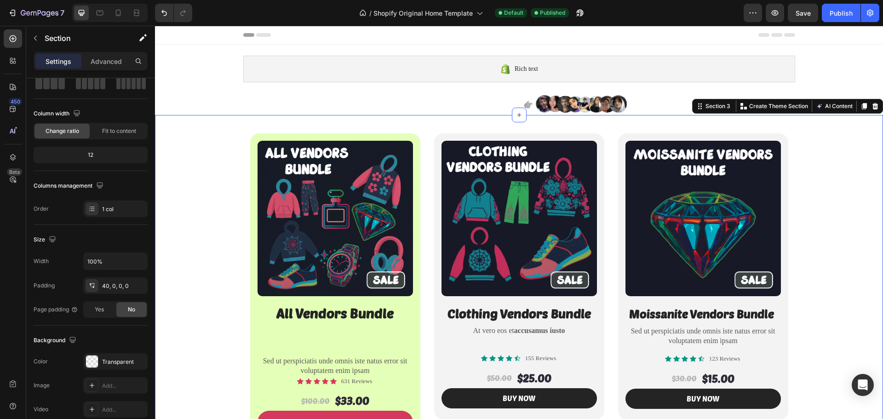
click at [201, 140] on div "Product Images All Vendors Bundle Heading Sed ut perspiciatis unde omnis iste n…" at bounding box center [519, 288] width 728 height 311
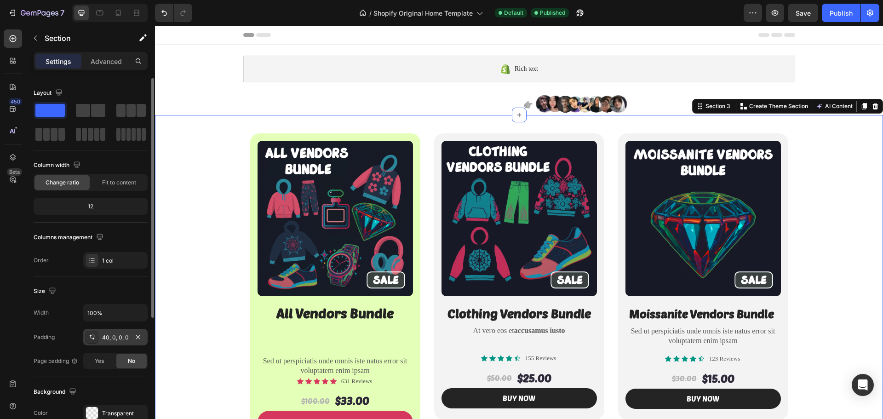
click at [110, 343] on div "40, 0, 0, 0" at bounding box center [115, 337] width 64 height 17
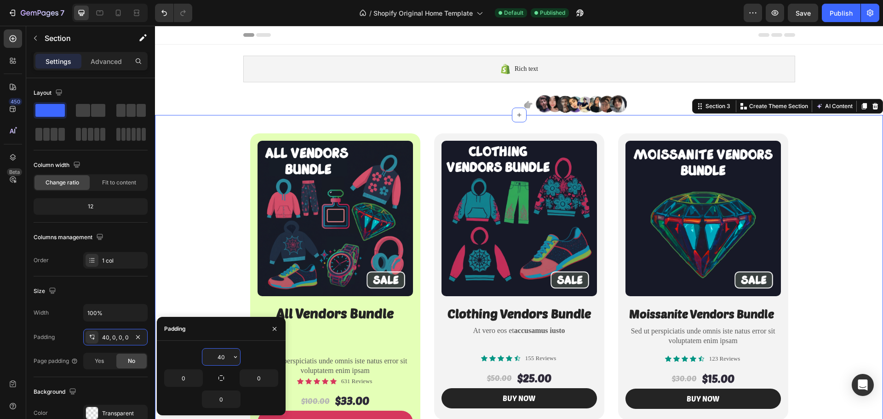
type input "0"
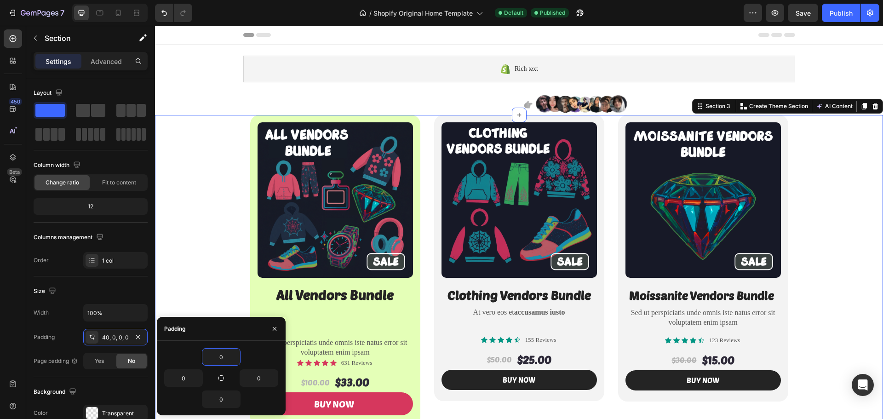
click at [198, 237] on div "Product Images All Vendors Bundle Heading Sed ut perspiciatis unde omnis iste n…" at bounding box center [519, 270] width 728 height 311
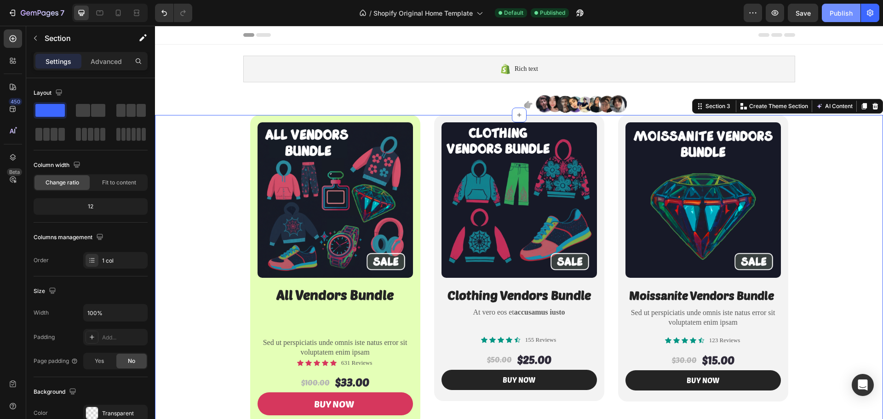
click at [845, 12] on div "Publish" at bounding box center [840, 13] width 23 height 10
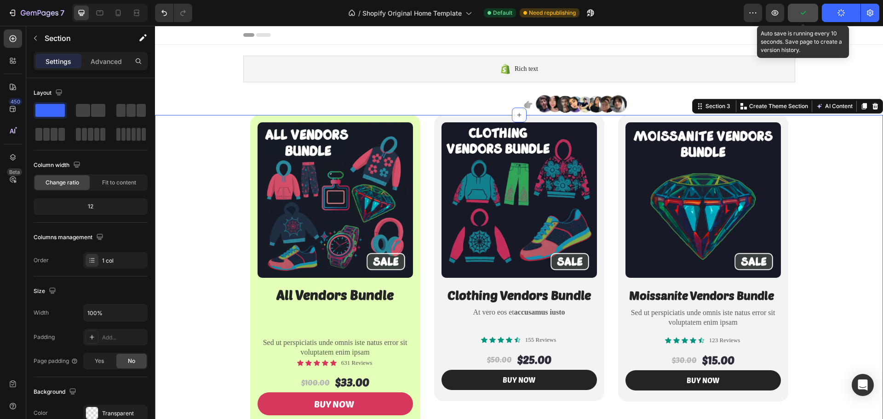
click at [808, 20] on button "button" at bounding box center [803, 13] width 30 height 18
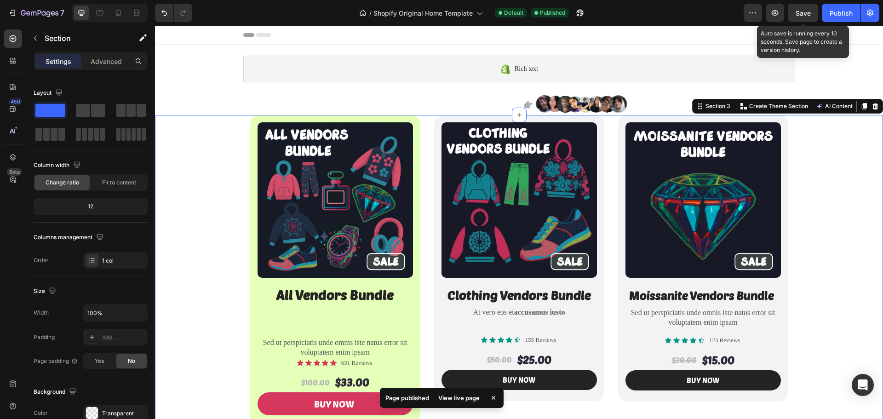
click at [806, 14] on span "Save" at bounding box center [802, 13] width 15 height 8
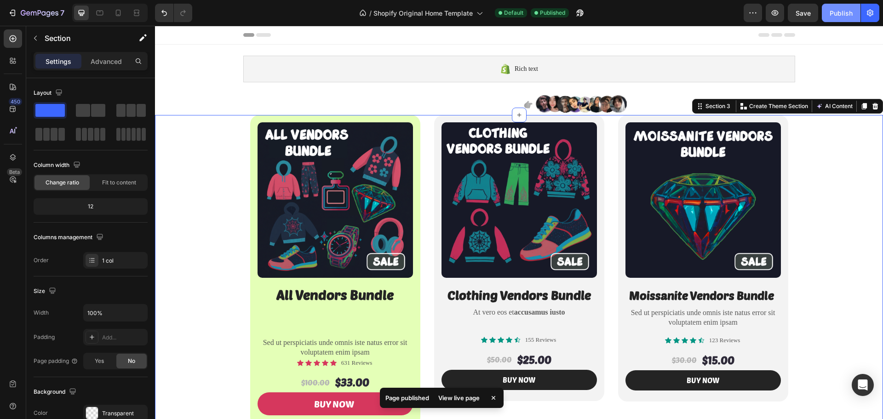
click at [835, 14] on div "Publish" at bounding box center [840, 13] width 23 height 10
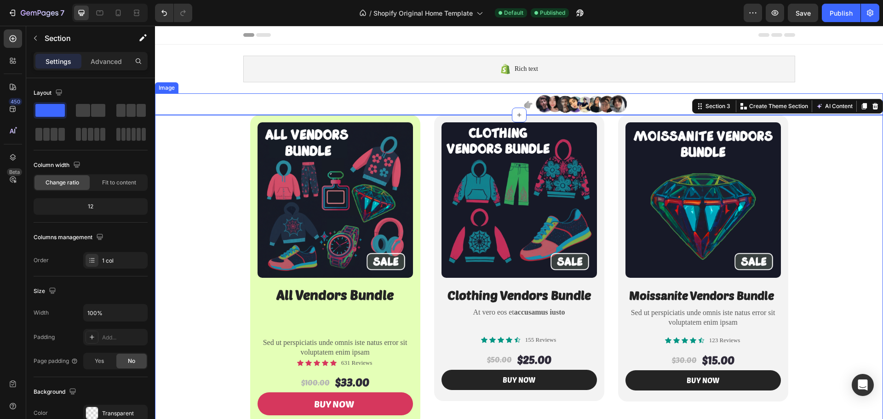
click at [238, 107] on div at bounding box center [519, 104] width 728 height 22
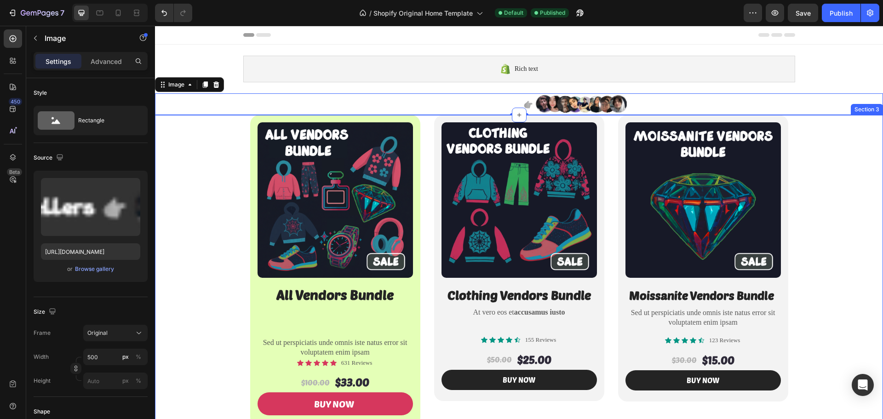
click at [228, 121] on div "Product Images All Vendors Bundle Heading Sed ut perspiciatis unde omnis iste n…" at bounding box center [519, 270] width 728 height 311
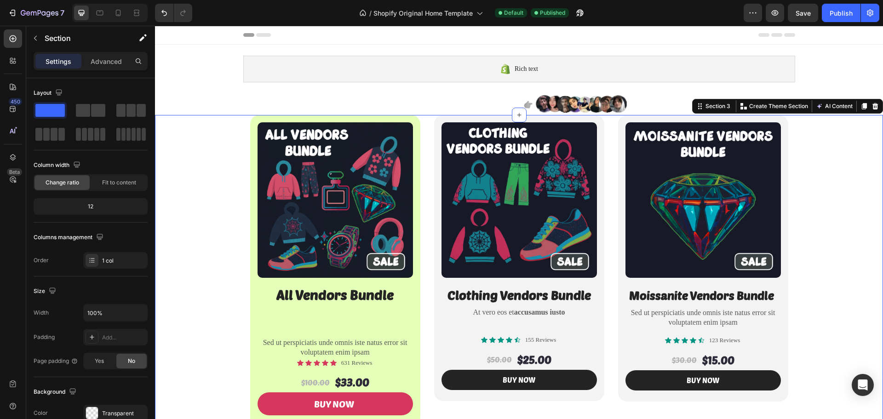
click at [226, 129] on div "Product Images All Vendors Bundle Heading Sed ut perspiciatis unde omnis iste n…" at bounding box center [519, 270] width 728 height 311
click at [215, 155] on div "Product Images All Vendors Bundle Heading Sed ut perspiciatis unde omnis iste n…" at bounding box center [519, 270] width 728 height 311
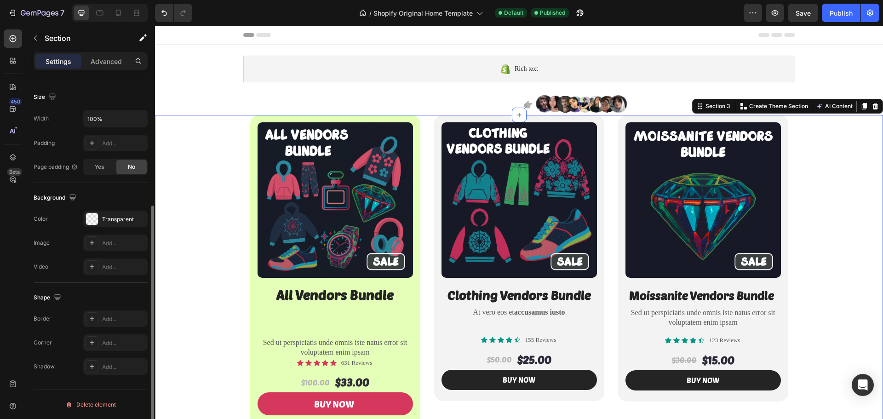
scroll to position [10, 0]
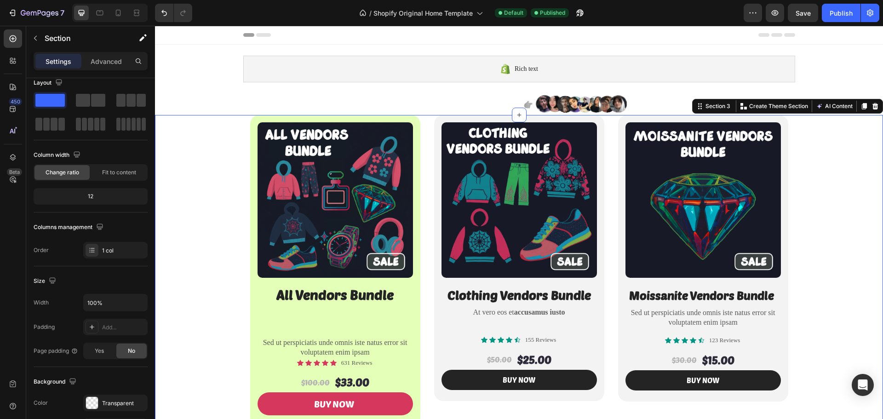
click at [193, 240] on div "Product Images All Vendors Bundle Heading Sed ut perspiciatis unde omnis iste n…" at bounding box center [519, 270] width 728 height 311
click at [198, 166] on div "Product Images All Vendors Bundle Heading Sed ut perspiciatis unde omnis iste n…" at bounding box center [519, 270] width 728 height 311
click at [210, 121] on div "Product Images All Vendors Bundle Heading Sed ut perspiciatis unde omnis iste n…" at bounding box center [519, 270] width 728 height 311
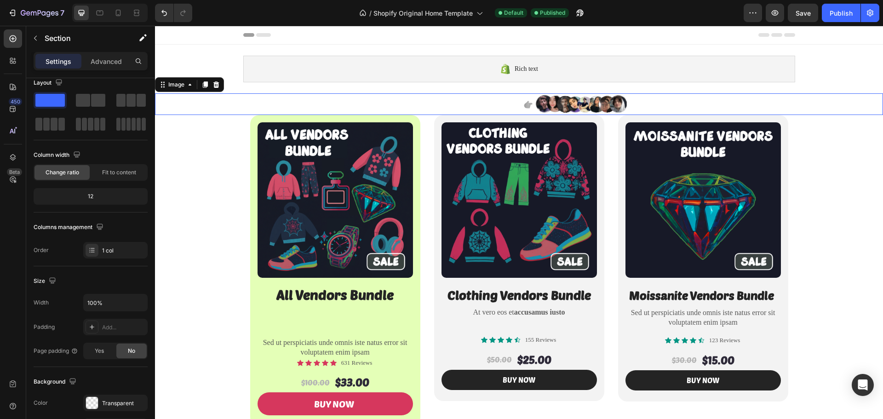
click at [211, 111] on div at bounding box center [519, 104] width 728 height 22
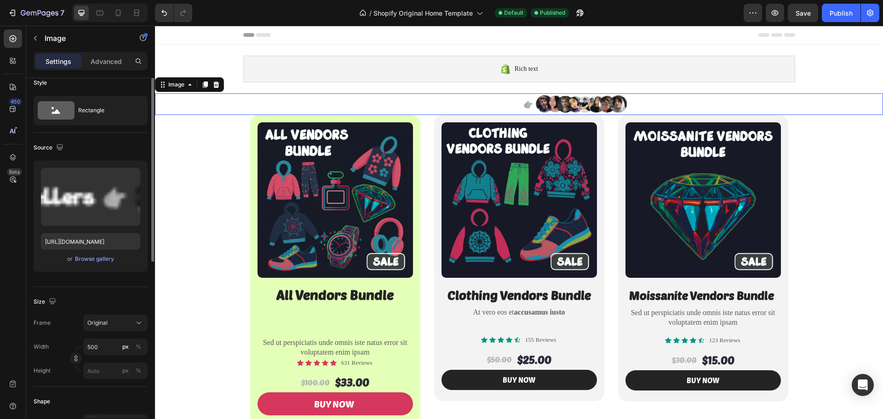
scroll to position [0, 0]
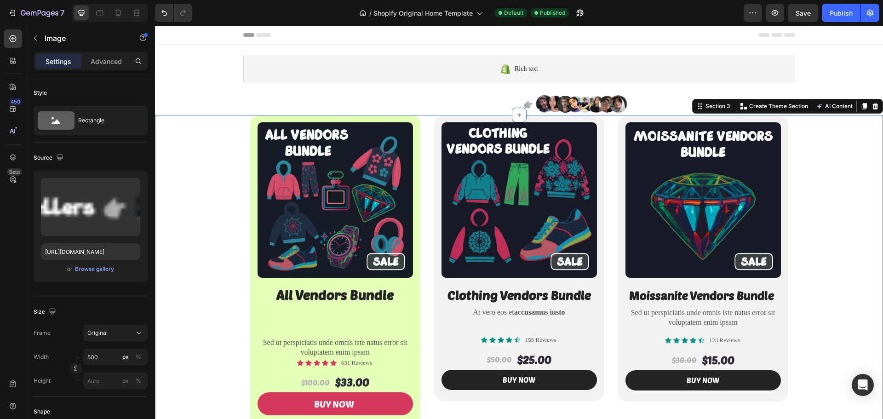
click at [207, 118] on div "Product Images All Vendors Bundle Heading Sed ut perspiciatis unde omnis iste n…" at bounding box center [519, 270] width 728 height 311
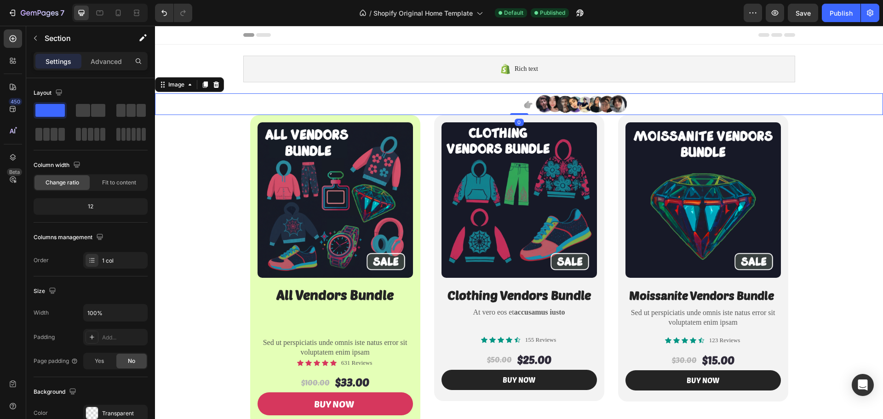
click at [204, 106] on div at bounding box center [519, 104] width 728 height 22
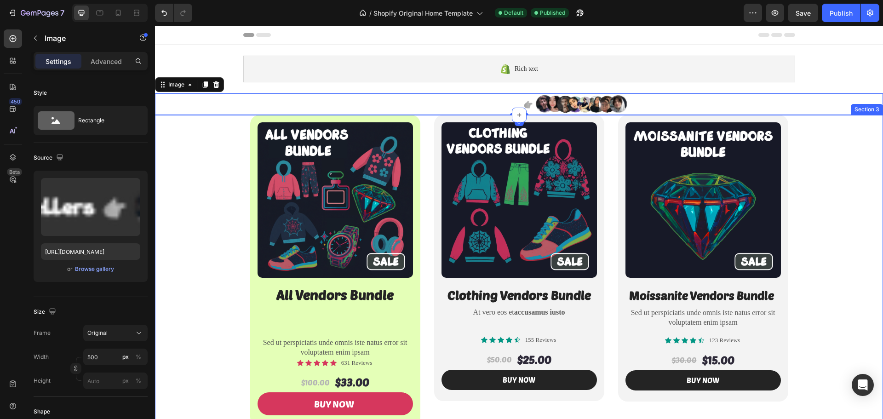
click at [193, 122] on div "Product Images All Vendors Bundle Heading Sed ut perspiciatis unde omnis iste n…" at bounding box center [519, 270] width 728 height 311
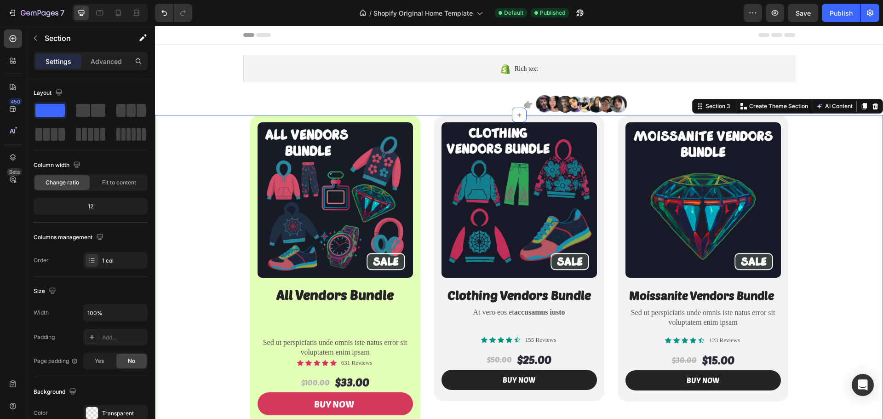
click at [180, 139] on div "Product Images All Vendors Bundle Heading Sed ut perspiciatis unde omnis iste n…" at bounding box center [519, 270] width 728 height 311
click at [180, 142] on div "Product Images All Vendors Bundle Heading Sed ut perspiciatis unde omnis iste n…" at bounding box center [519, 270] width 728 height 311
click at [168, 155] on div "Product Images All Vendors Bundle Heading Sed ut perspiciatis unde omnis iste n…" at bounding box center [519, 270] width 728 height 311
click at [106, 66] on p "Advanced" at bounding box center [106, 62] width 31 height 10
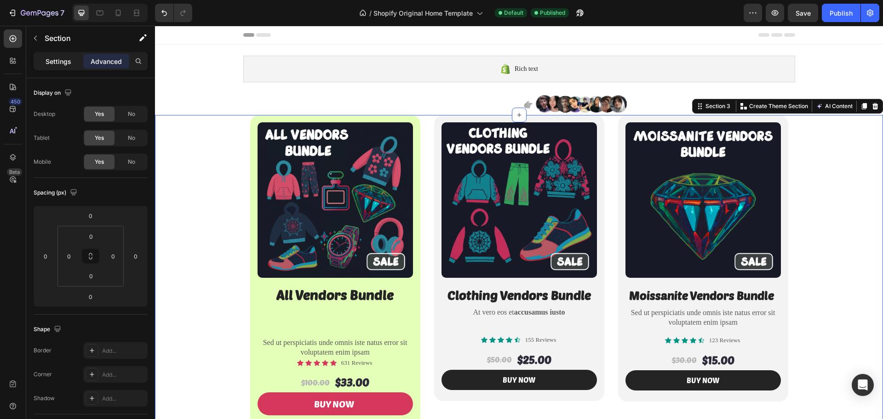
click at [49, 60] on p "Settings" at bounding box center [59, 62] width 26 height 10
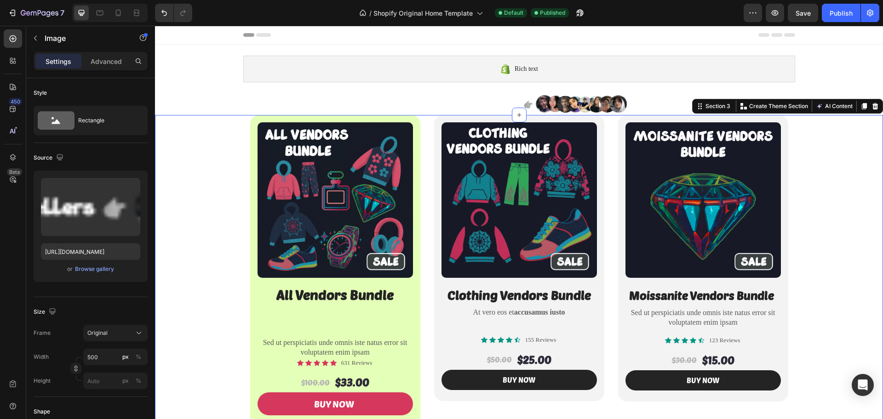
click at [194, 106] on div at bounding box center [519, 104] width 728 height 22
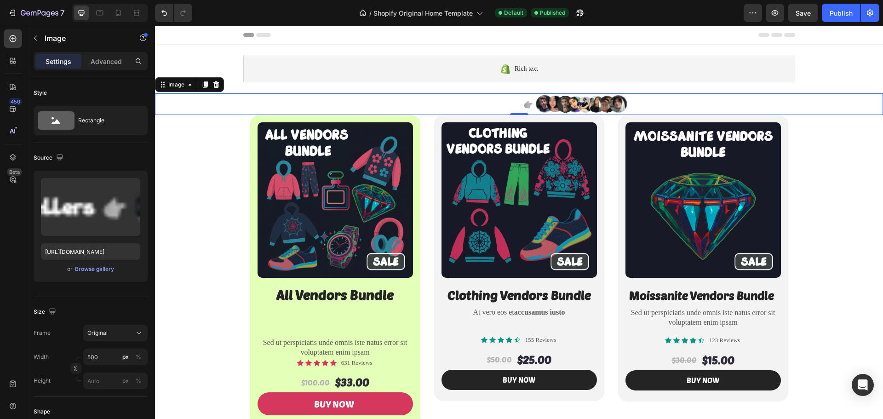
click at [480, 101] on img at bounding box center [519, 104] width 230 height 22
click at [560, 101] on img at bounding box center [519, 104] width 230 height 22
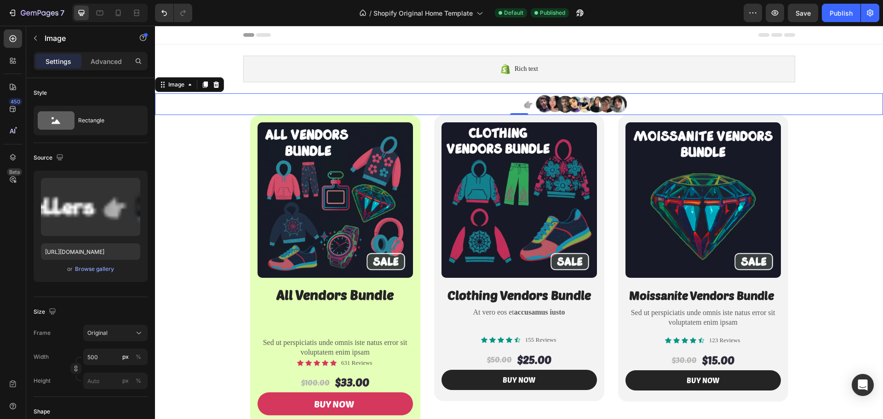
click at [560, 101] on img at bounding box center [519, 104] width 230 height 22
click at [560, 102] on img at bounding box center [519, 104] width 230 height 22
click at [559, 103] on img at bounding box center [519, 104] width 230 height 22
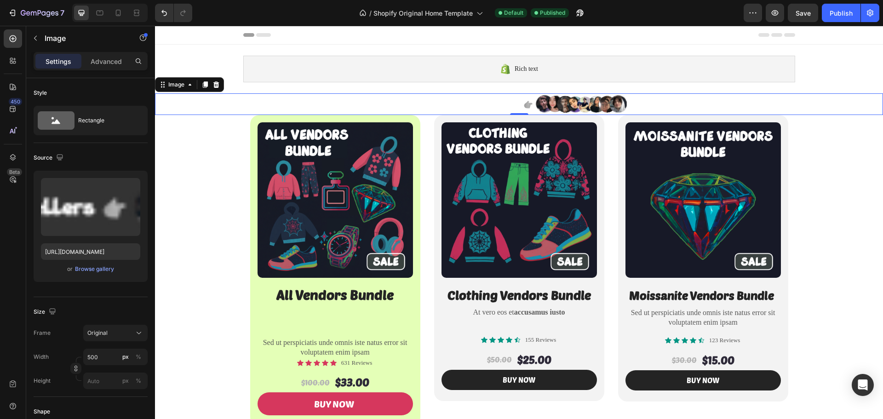
click at [650, 108] on div at bounding box center [519, 104] width 728 height 22
click at [220, 85] on icon at bounding box center [215, 84] width 7 height 7
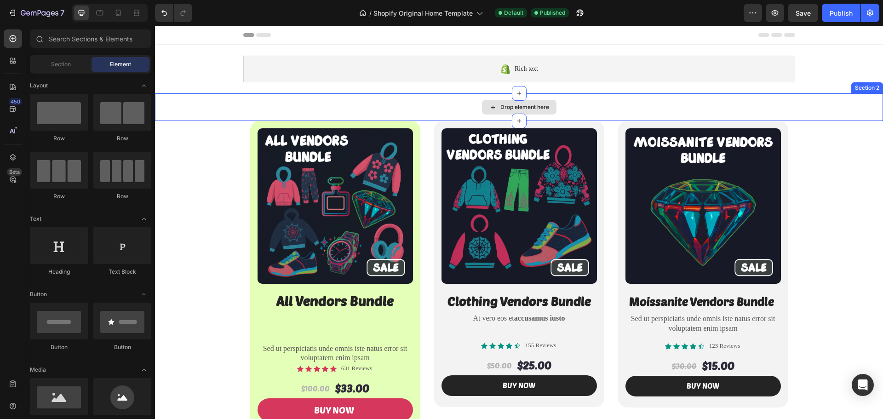
click at [500, 104] on div "Drop element here" at bounding box center [524, 106] width 49 height 7
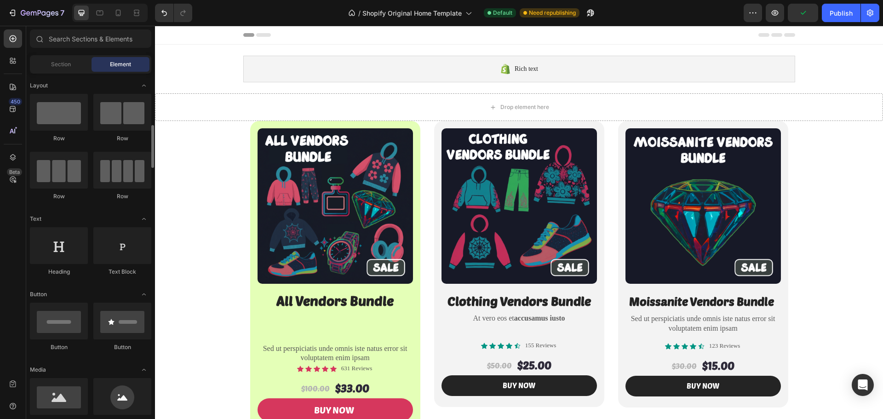
scroll to position [46, 0]
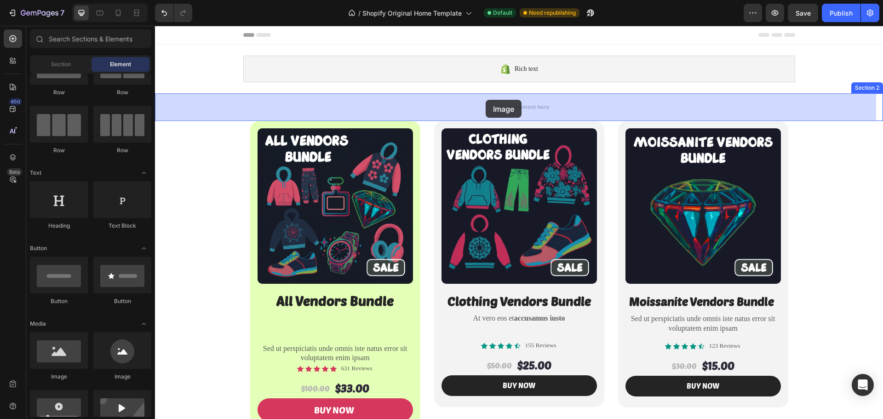
drag, startPoint x: 221, startPoint y: 390, endPoint x: 485, endPoint y: 100, distance: 392.5
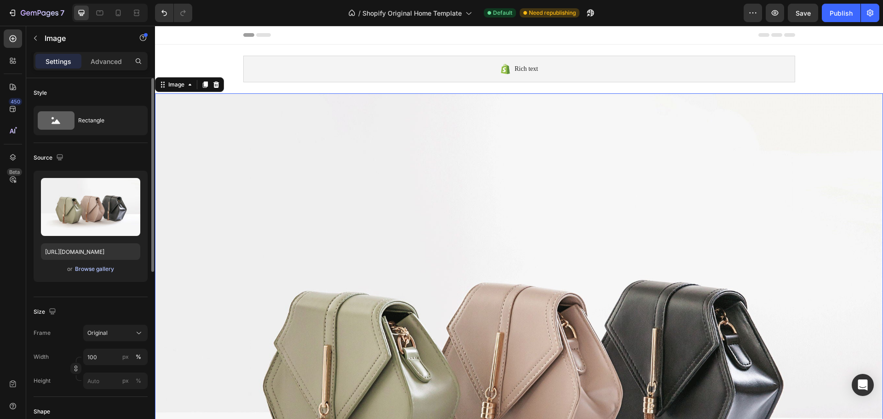
click at [84, 267] on div "Browse gallery" at bounding box center [94, 269] width 39 height 8
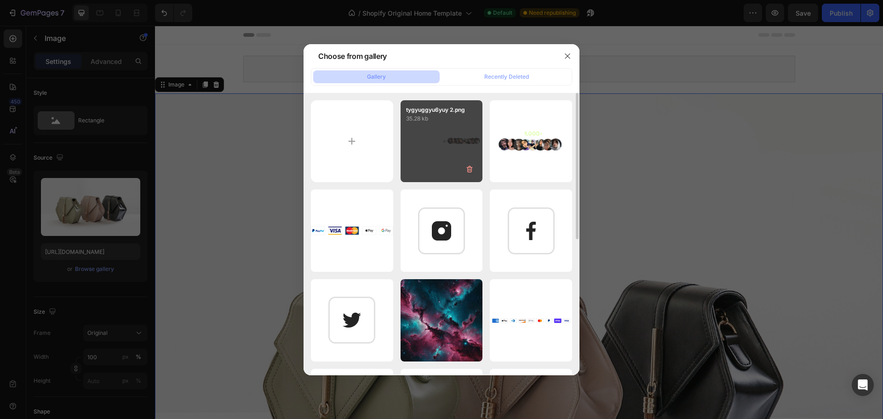
click at [434, 151] on div "tygyuggyu6yuy 2.png 35.28 kb" at bounding box center [441, 141] width 82 height 82
type input "[URL][DOMAIN_NAME]"
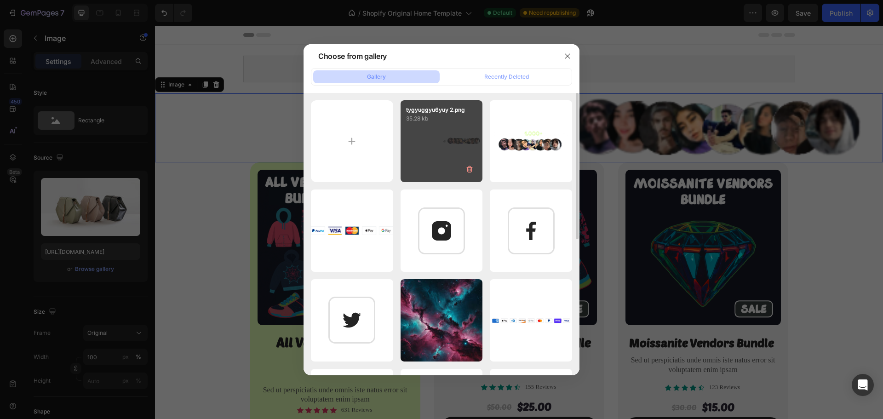
click at [434, 151] on div "tygyuggyu6yuy 2.png 35.28 kb" at bounding box center [441, 141] width 82 height 82
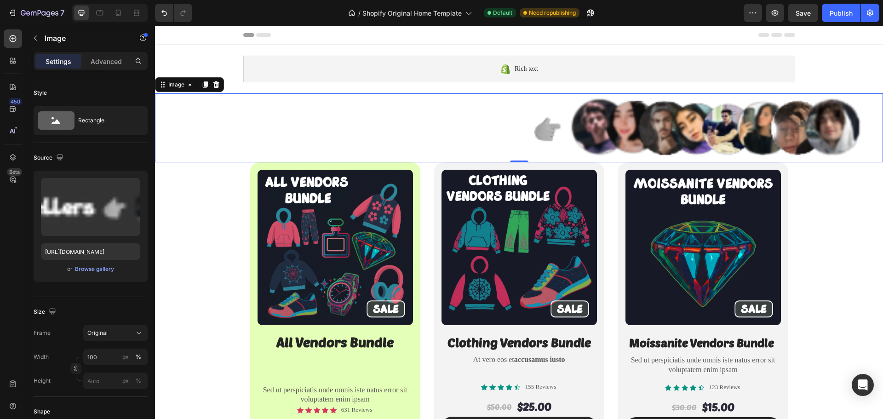
click at [296, 141] on img at bounding box center [519, 127] width 728 height 69
click at [257, 133] on img at bounding box center [519, 127] width 728 height 69
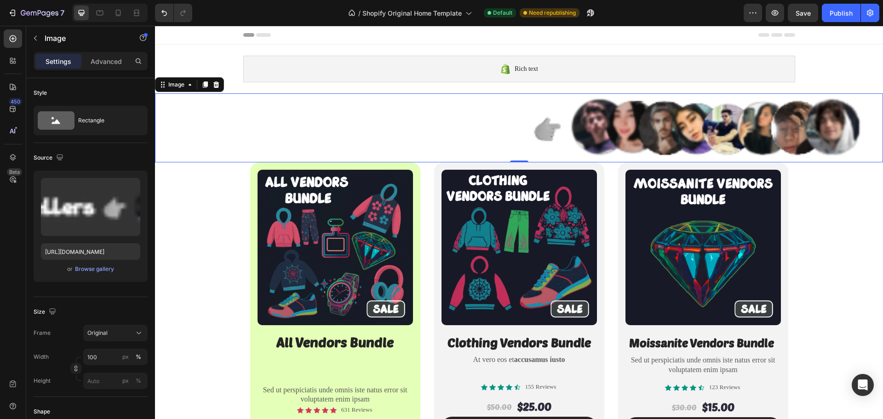
click at [257, 133] on img at bounding box center [519, 127] width 728 height 69
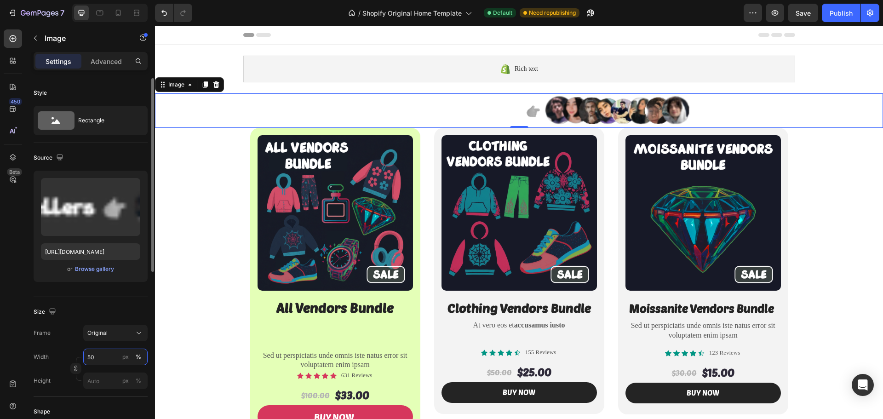
type input "5"
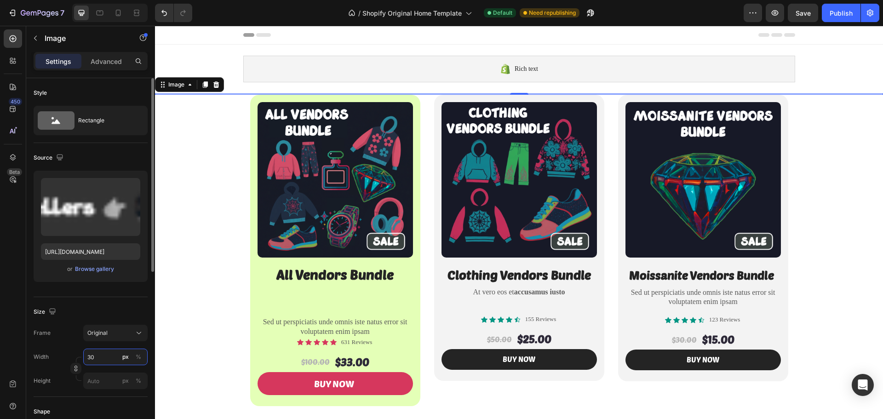
type input "3"
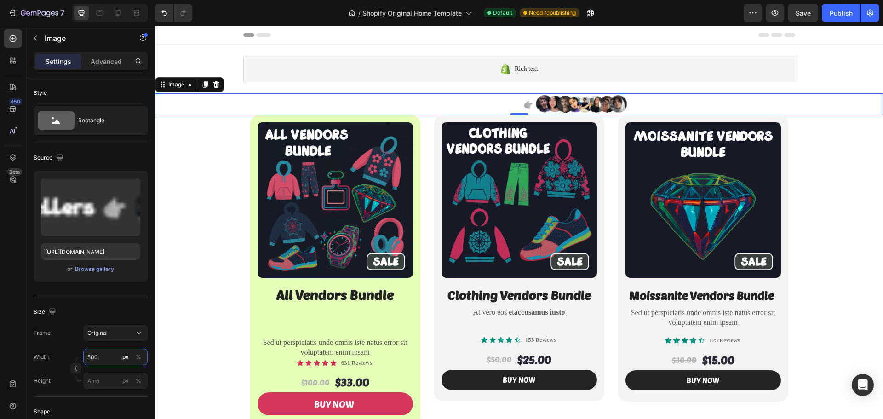
type input "500"
click at [199, 110] on div at bounding box center [519, 104] width 728 height 22
click at [200, 109] on div at bounding box center [519, 104] width 728 height 22
click at [251, 105] on div at bounding box center [519, 104] width 728 height 22
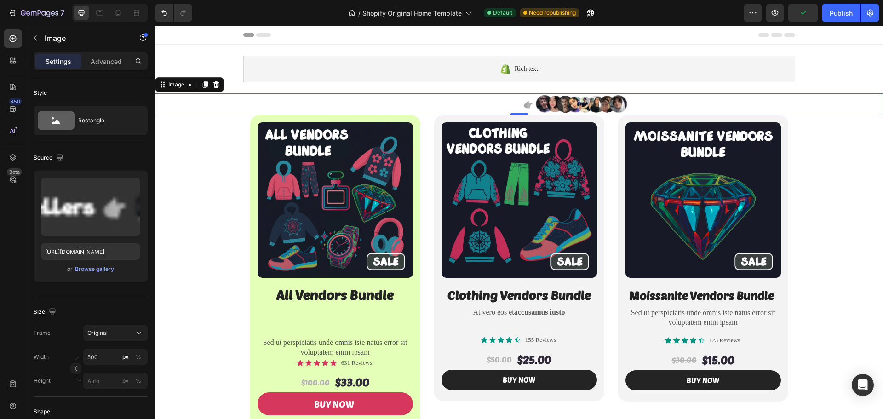
click at [358, 104] on div at bounding box center [519, 104] width 728 height 22
click at [555, 105] on img at bounding box center [519, 104] width 230 height 22
click at [508, 103] on img at bounding box center [519, 104] width 230 height 22
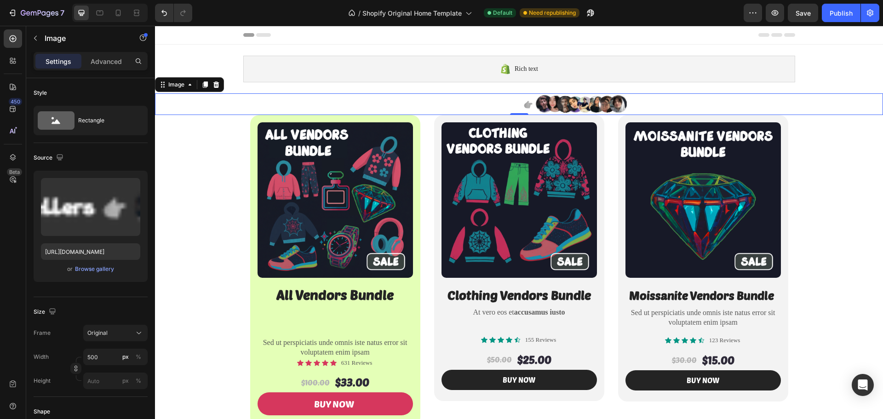
click at [508, 103] on img at bounding box center [519, 104] width 230 height 22
click at [463, 103] on img at bounding box center [519, 104] width 230 height 22
click at [188, 88] on icon at bounding box center [189, 84] width 7 height 7
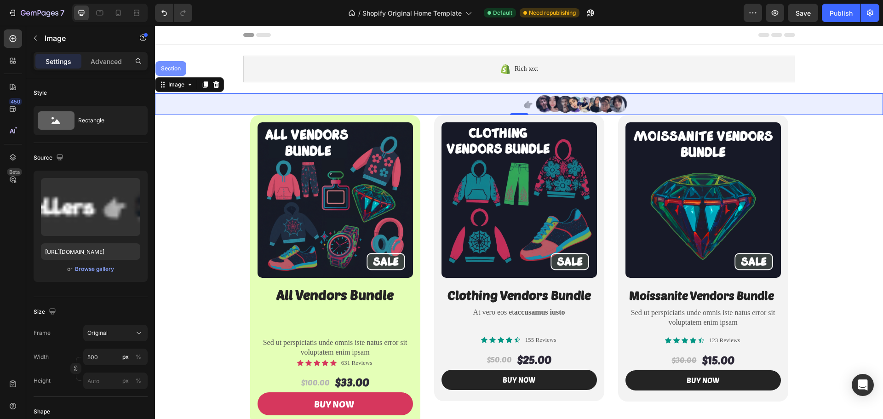
click at [175, 74] on div "Section" at bounding box center [170, 68] width 31 height 15
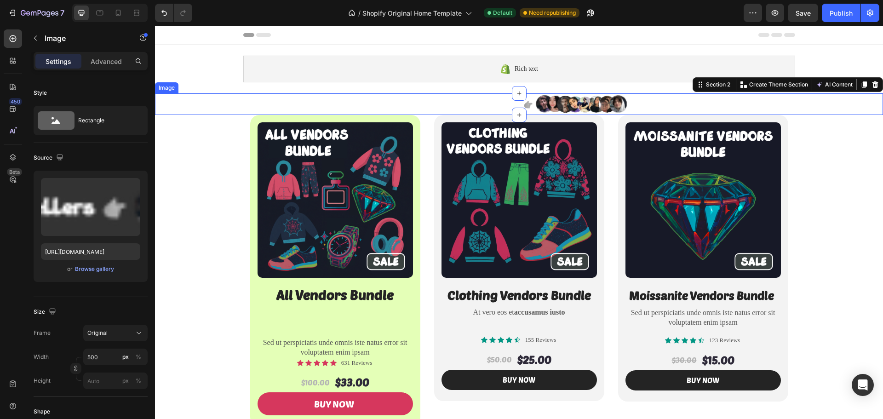
click at [174, 89] on div "Image" at bounding box center [167, 88] width 20 height 8
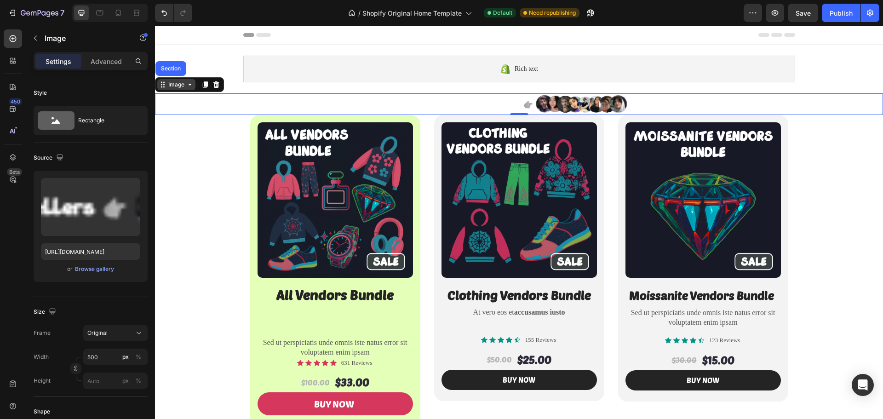
click at [190, 90] on div "Image" at bounding box center [176, 84] width 38 height 11
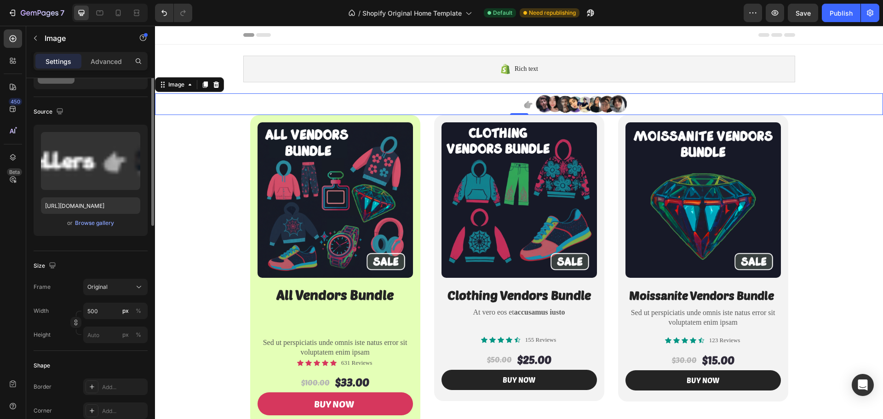
scroll to position [0, 0]
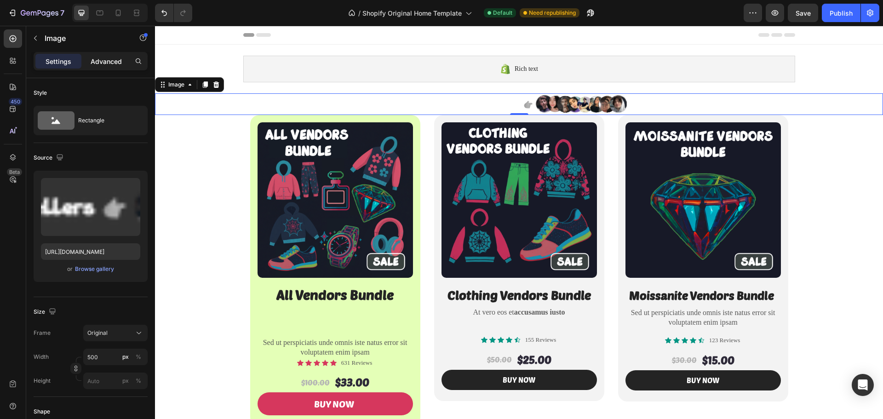
click at [103, 59] on p "Advanced" at bounding box center [106, 62] width 31 height 10
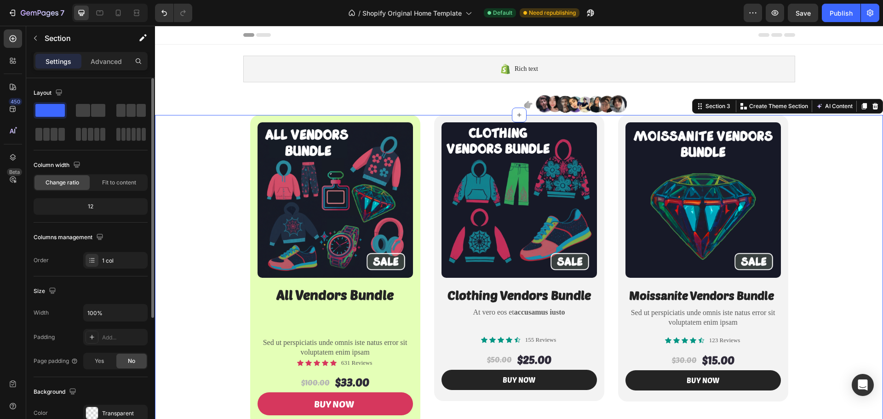
click at [209, 133] on div "Product Images All Vendors Bundle Heading Sed ut perspiciatis unde omnis iste n…" at bounding box center [519, 270] width 728 height 311
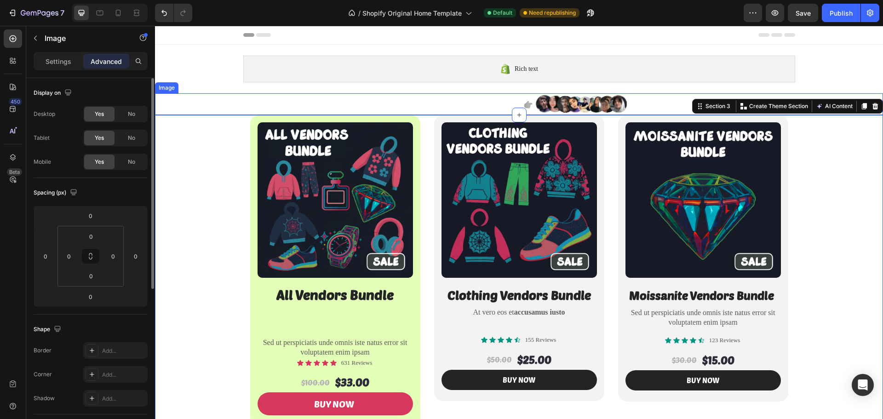
click at [231, 99] on div at bounding box center [519, 104] width 728 height 22
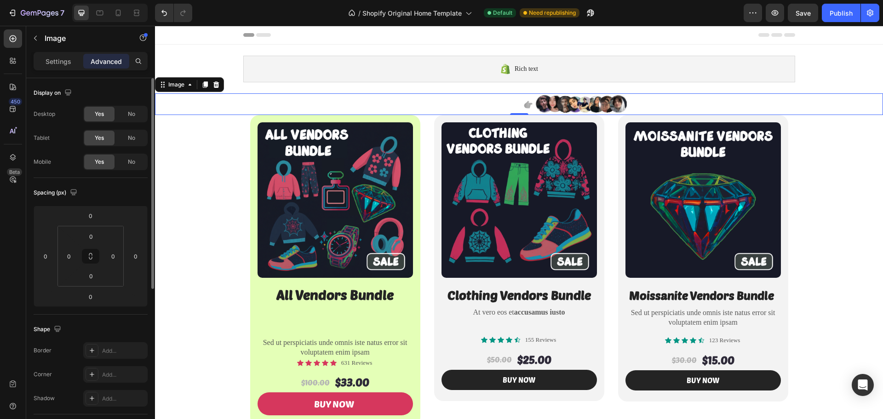
click at [231, 99] on div at bounding box center [519, 104] width 728 height 22
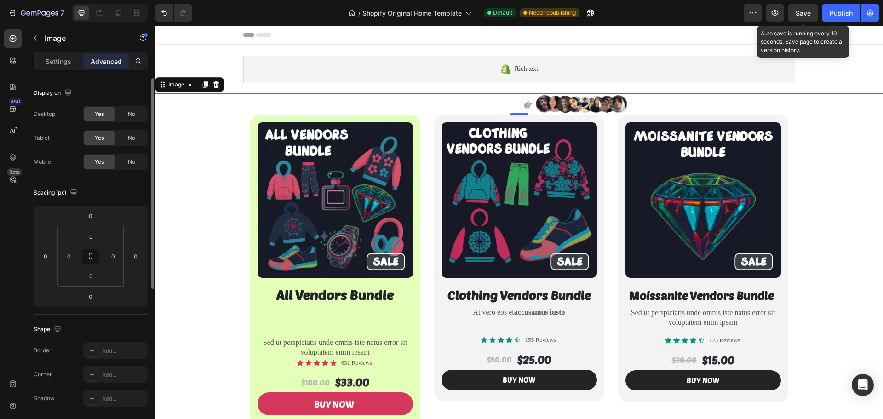
click at [796, 12] on span "Save" at bounding box center [802, 13] width 15 height 8
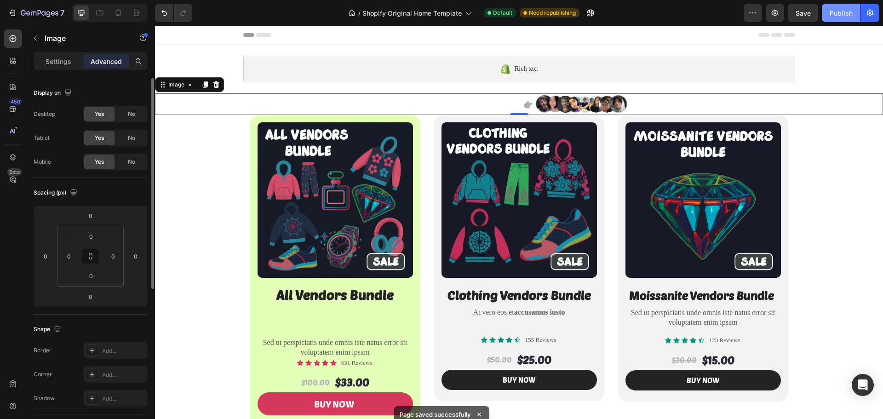
click at [840, 12] on div "Publish" at bounding box center [840, 13] width 23 height 10
click at [453, 99] on img at bounding box center [519, 104] width 230 height 22
click at [72, 64] on div "Settings" at bounding box center [58, 61] width 46 height 15
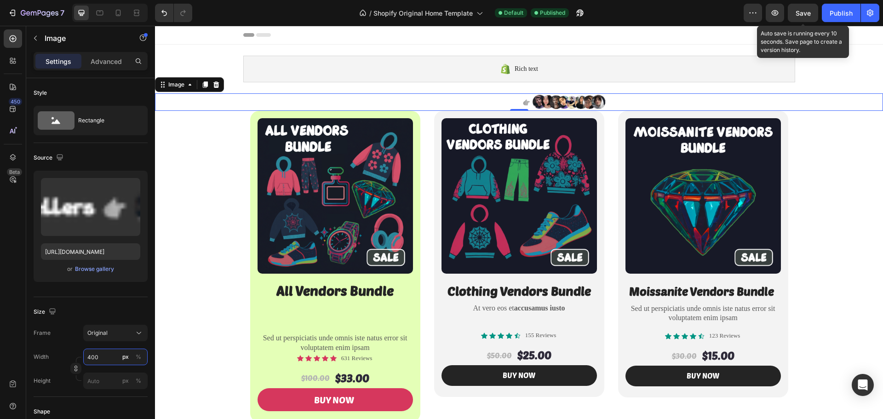
type input "400"
click at [800, 14] on span "Save" at bounding box center [802, 13] width 15 height 8
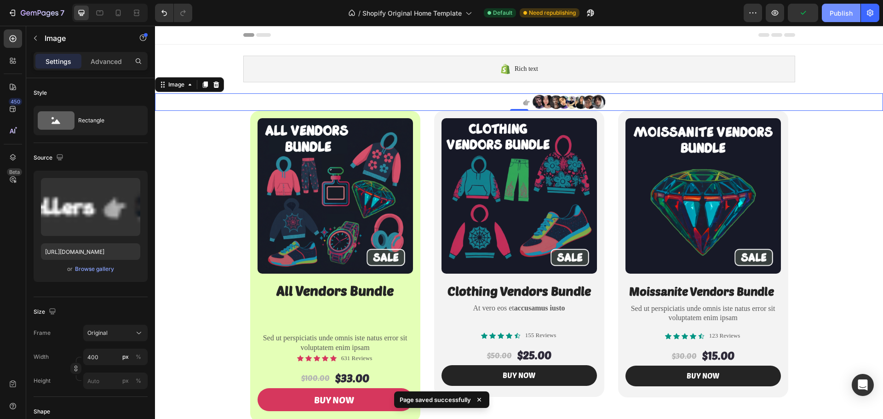
click at [832, 16] on div "Publish" at bounding box center [840, 13] width 23 height 10
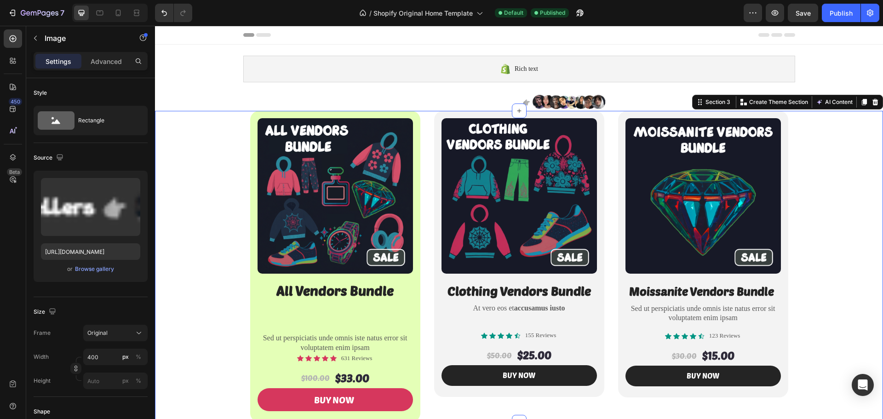
click at [202, 153] on div "Product Images All Vendors Bundle Heading Sed ut perspiciatis unde omnis iste n…" at bounding box center [519, 266] width 728 height 311
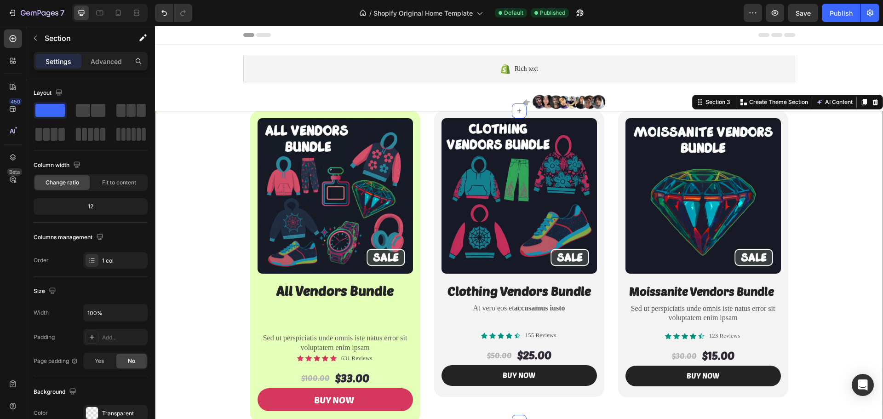
click at [202, 153] on div "Product Images All Vendors Bundle Heading Sed ut perspiciatis unde omnis iste n…" at bounding box center [519, 266] width 728 height 311
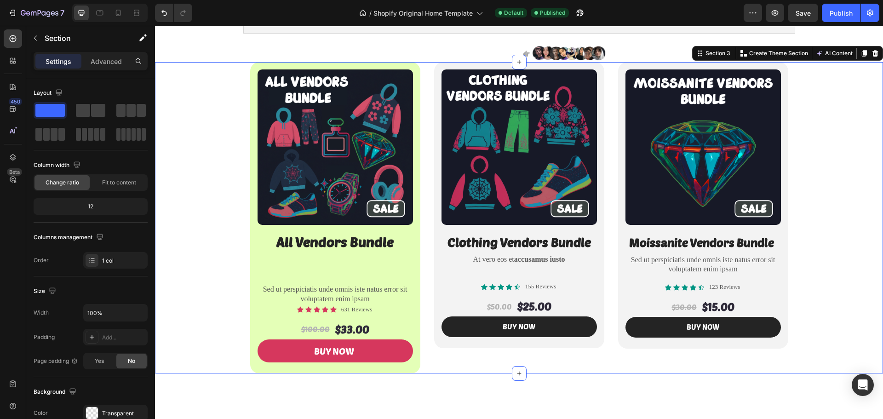
scroll to position [46, 0]
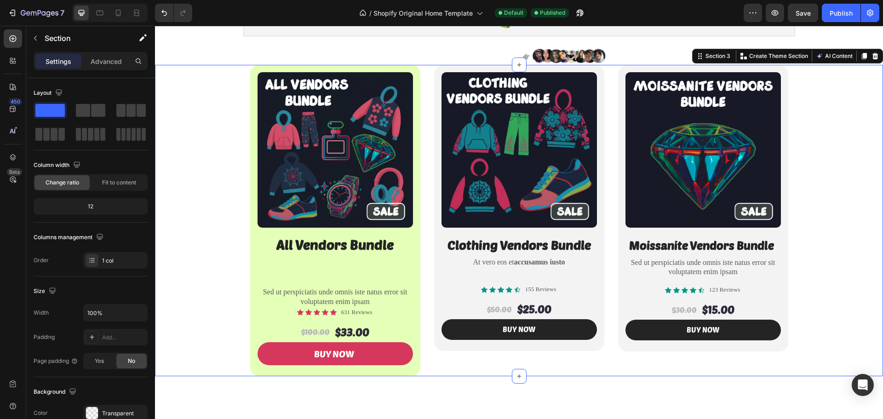
click at [200, 160] on div "Product Images All Vendors Bundle Heading Sed ut perspiciatis unde omnis iste n…" at bounding box center [519, 220] width 728 height 311
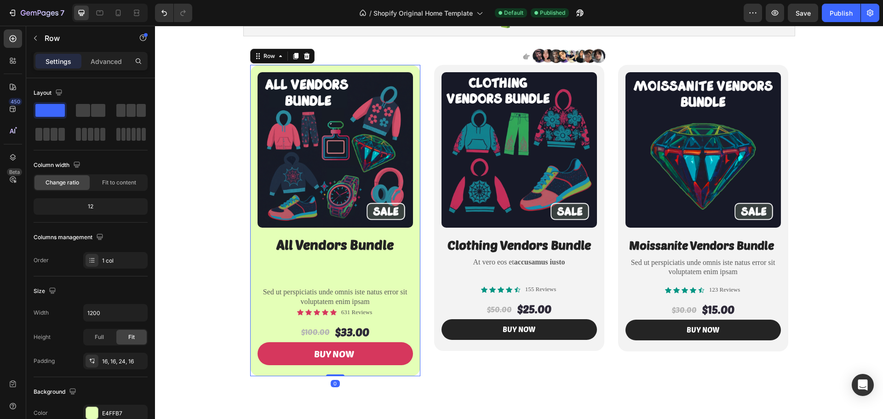
click at [252, 156] on div "Product Images All Vendors Bundle Heading Sed ut perspiciatis unde omnis iste n…" at bounding box center [335, 220] width 170 height 311
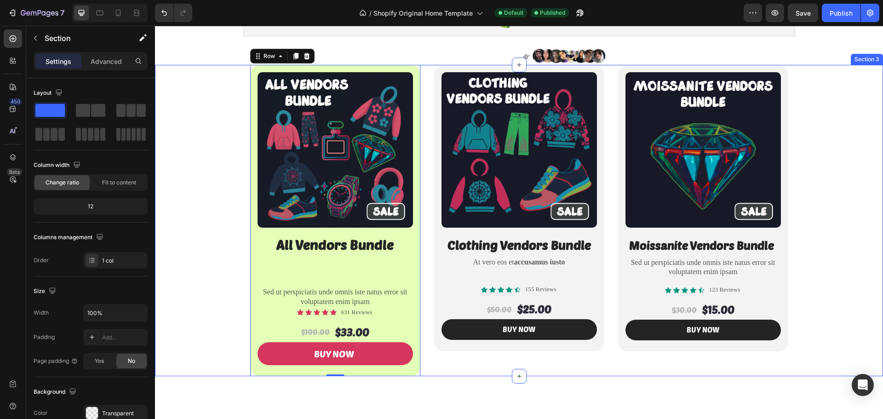
click at [215, 157] on div "Product Images All Vendors Bundle Heading Sed ut perspiciatis unde omnis iste n…" at bounding box center [519, 220] width 728 height 311
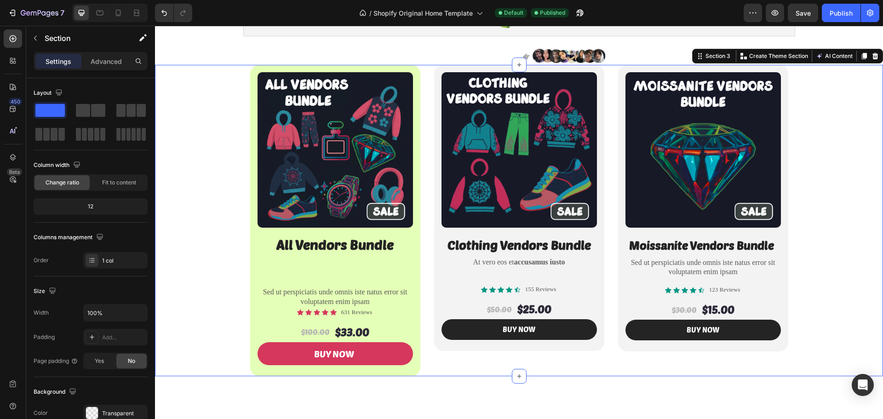
click at [215, 157] on div "Product Images All Vendors Bundle Heading Sed ut perspiciatis unde omnis iste n…" at bounding box center [519, 220] width 728 height 311
click at [92, 360] on div "Yes" at bounding box center [99, 361] width 30 height 15
click at [124, 357] on div "No" at bounding box center [131, 361] width 30 height 15
click at [106, 361] on div "Yes" at bounding box center [99, 361] width 30 height 15
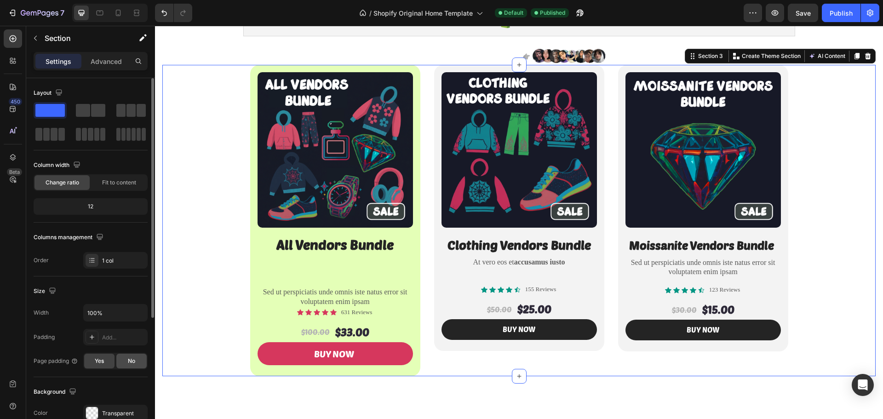
click at [124, 363] on div "No" at bounding box center [131, 361] width 30 height 15
click at [182, 322] on div "Product Images All Vendors Bundle Heading Sed ut perspiciatis unde omnis iste n…" at bounding box center [519, 220] width 728 height 311
click at [125, 337] on div "Add..." at bounding box center [123, 337] width 43 height 8
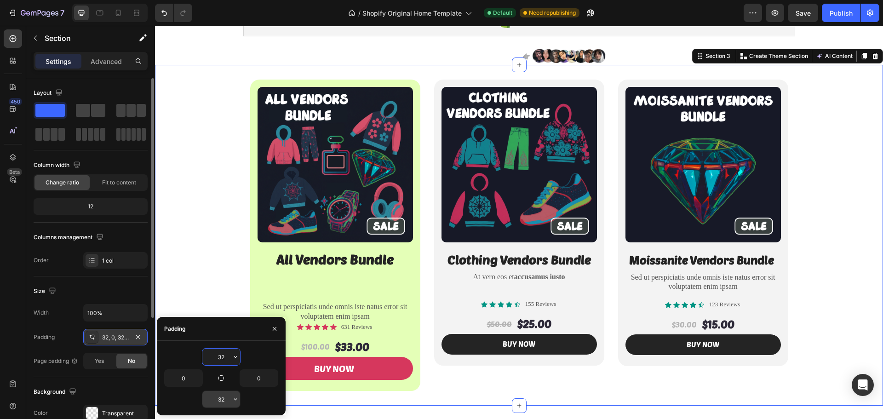
click at [219, 398] on input "32" at bounding box center [221, 399] width 38 height 17
click at [218, 401] on input "032" at bounding box center [221, 399] width 38 height 17
type input "0"
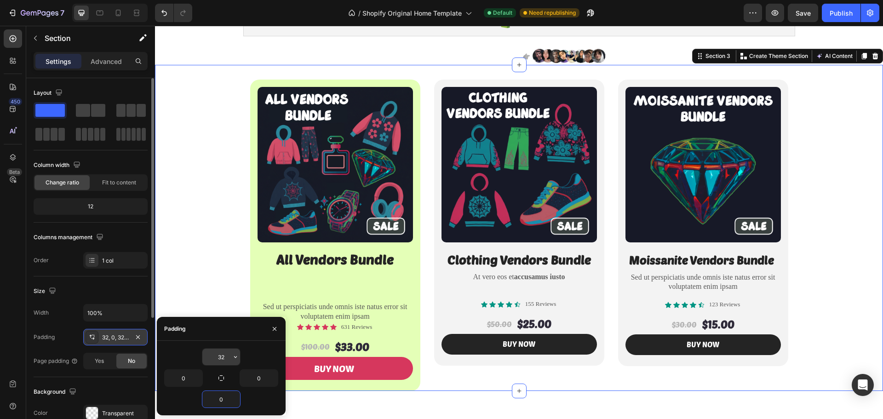
click at [223, 358] on input "32" at bounding box center [221, 356] width 38 height 17
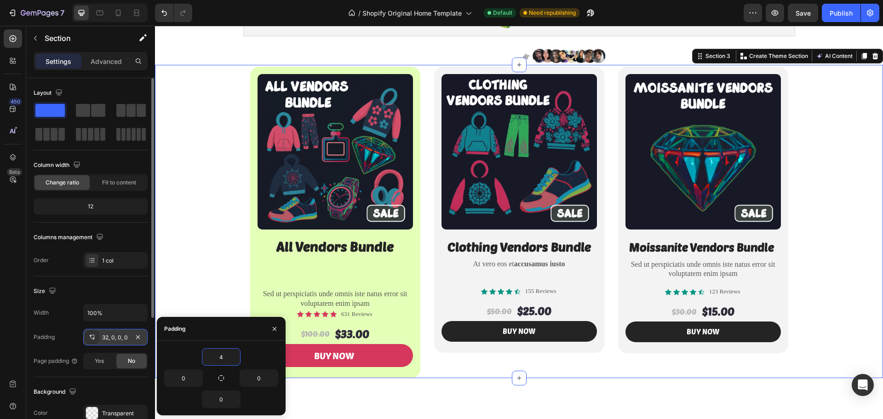
type input "40"
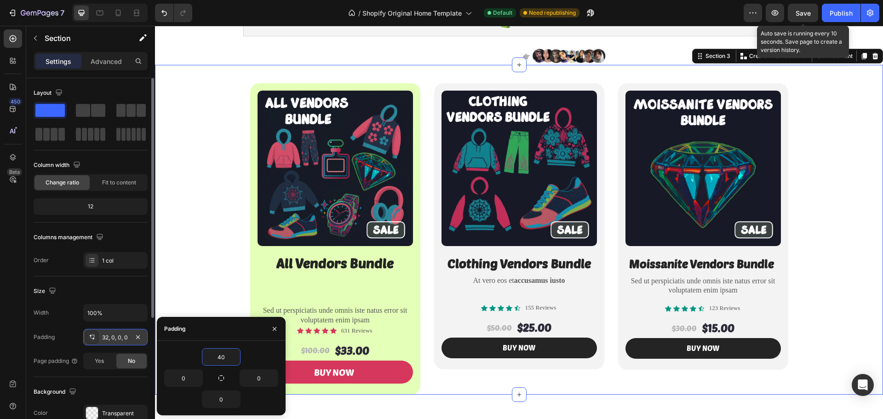
click at [801, 17] on span "Save" at bounding box center [802, 13] width 15 height 8
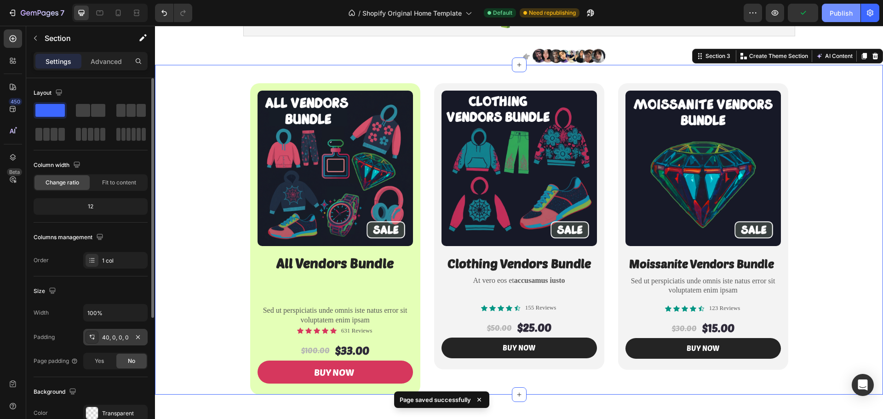
click at [840, 18] on button "Publish" at bounding box center [841, 13] width 39 height 18
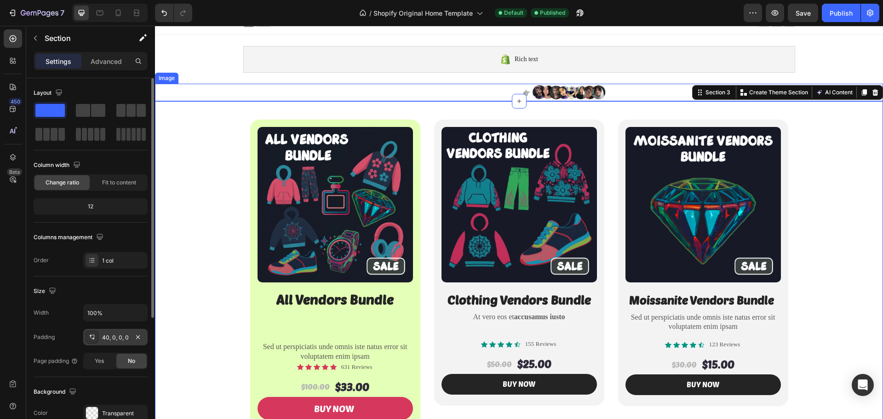
scroll to position [0, 0]
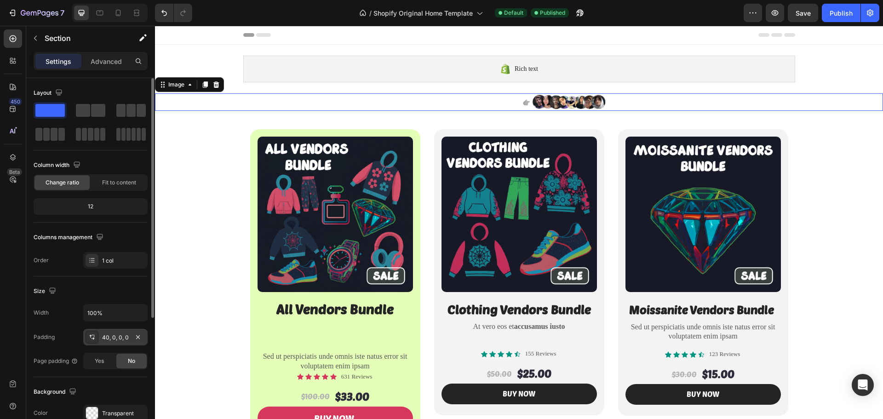
click at [211, 98] on div at bounding box center [519, 101] width 728 height 17
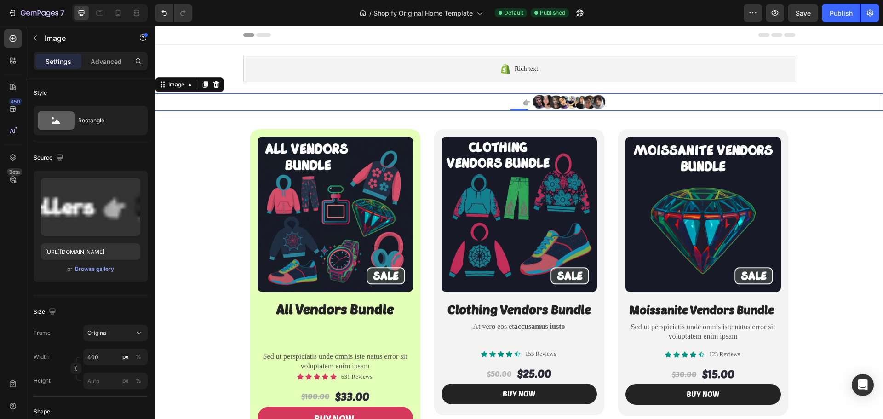
click at [194, 102] on div at bounding box center [519, 101] width 728 height 17
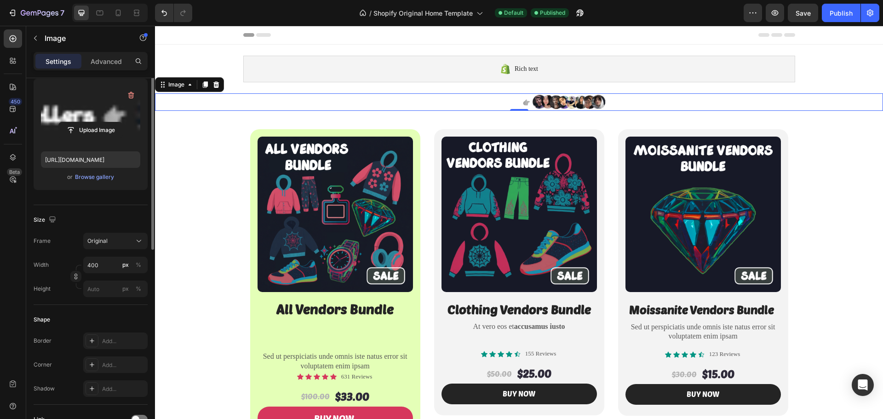
scroll to position [46, 0]
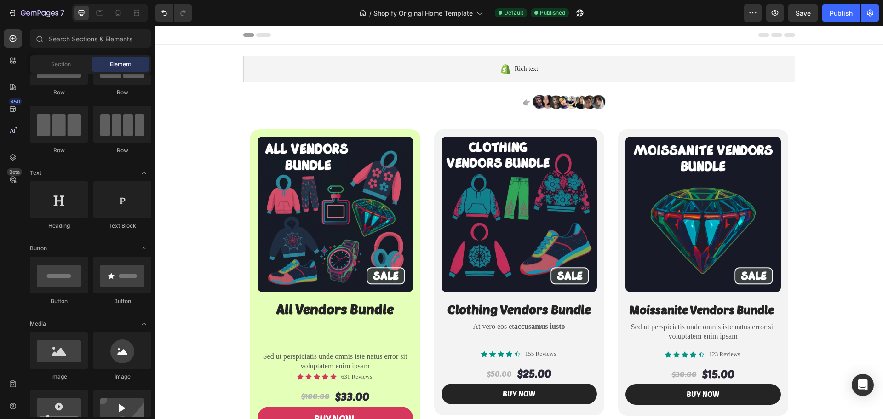
click at [258, 51] on div "Rich text Shopify section: Rich text Disabled. Please edit in Shopify Editor Di…" at bounding box center [519, 69] width 566 height 49
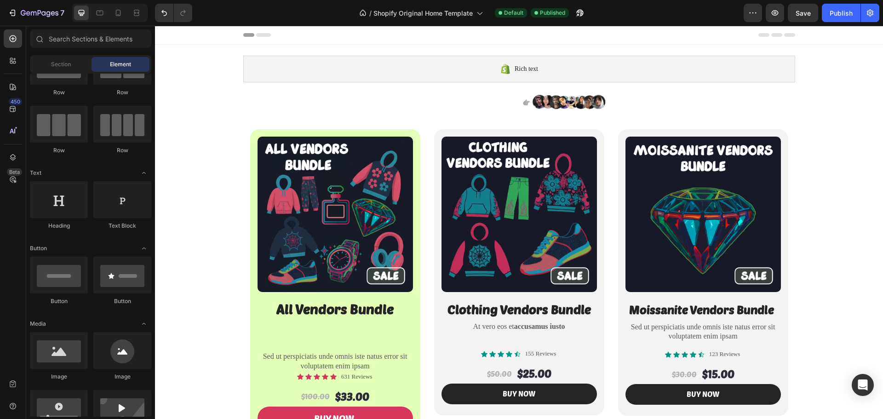
click at [252, 63] on div "Rich text" at bounding box center [519, 69] width 552 height 27
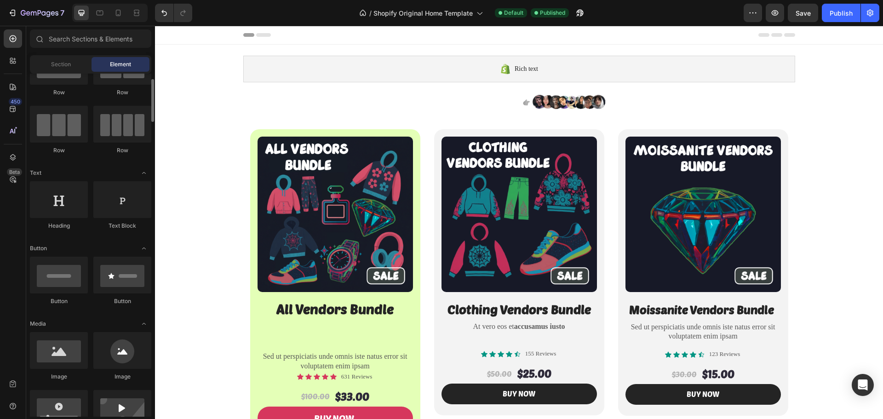
click at [248, 99] on div at bounding box center [519, 101] width 728 height 17
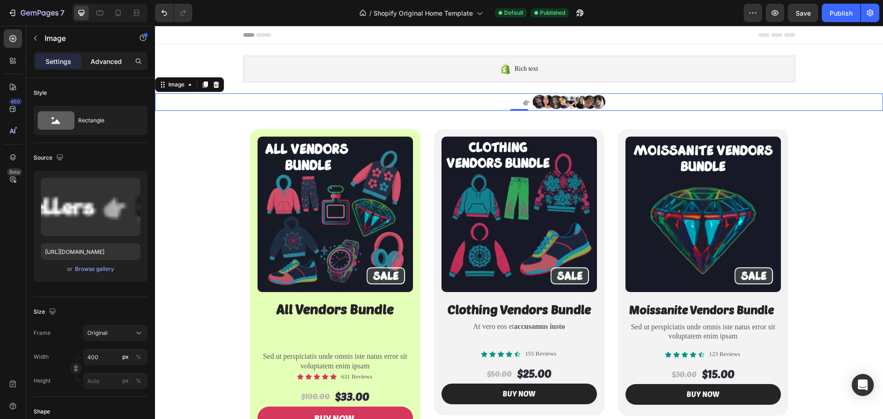
click at [102, 63] on p "Advanced" at bounding box center [106, 62] width 31 height 10
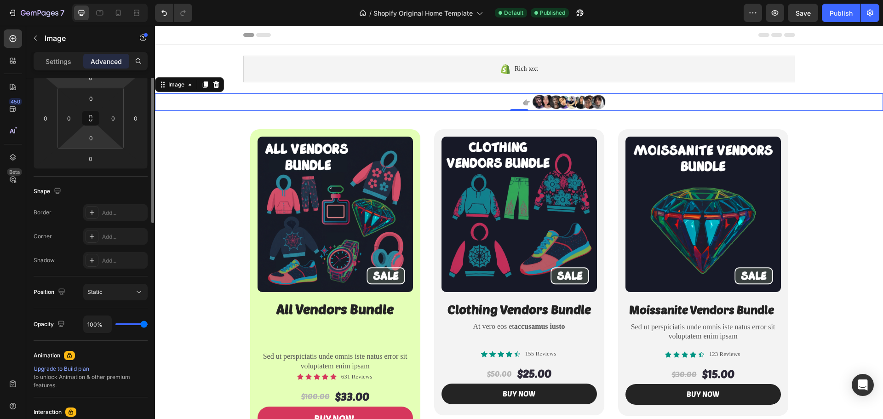
scroll to position [0, 0]
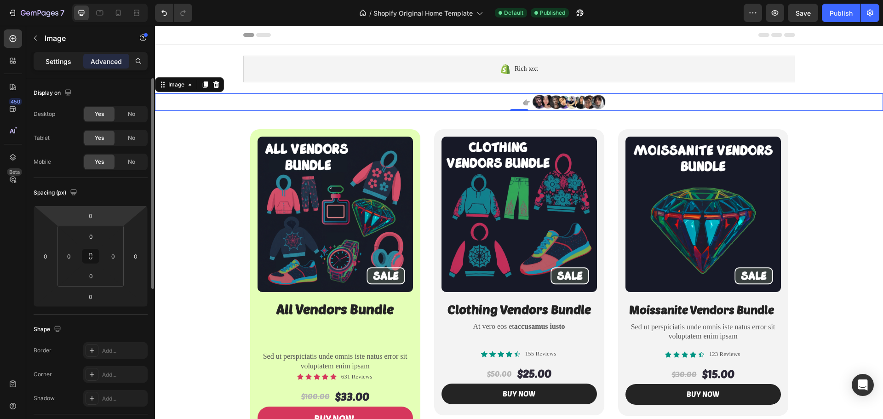
click at [59, 64] on p "Settings" at bounding box center [59, 62] width 26 height 10
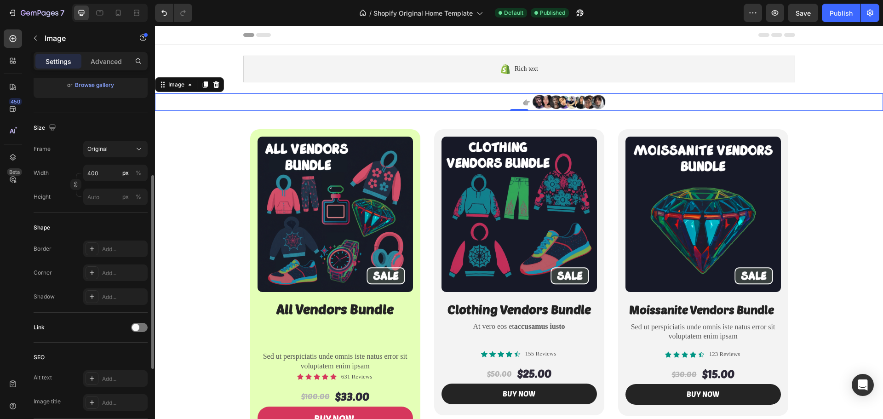
scroll to position [92, 0]
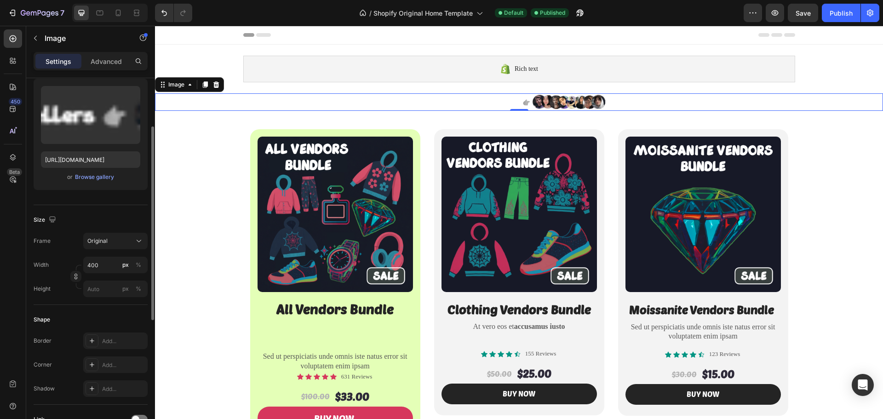
click at [194, 107] on div at bounding box center [519, 101] width 728 height 17
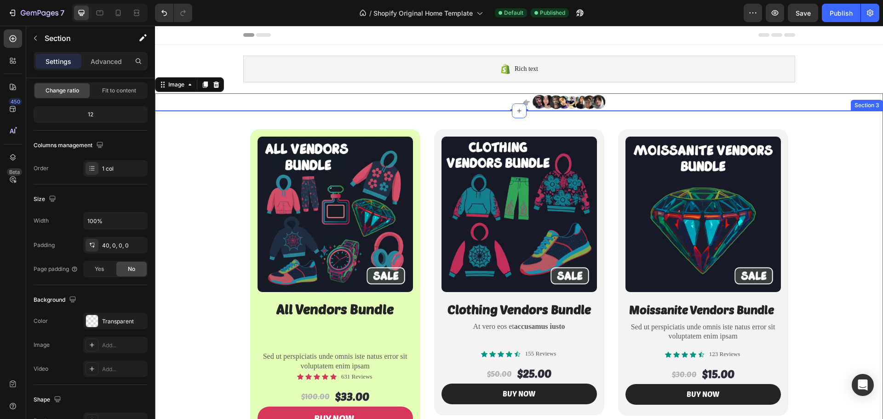
click at [159, 206] on div "Product Images All Vendors Bundle Heading Sed ut perspiciatis unde omnis iste n…" at bounding box center [519, 284] width 728 height 311
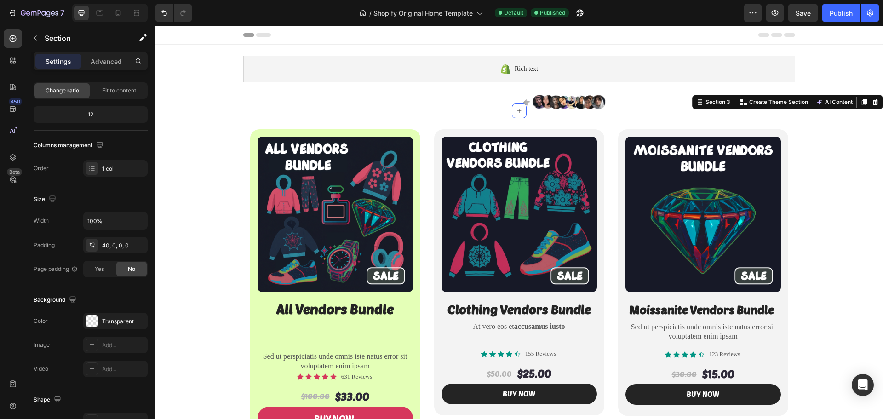
scroll to position [0, 0]
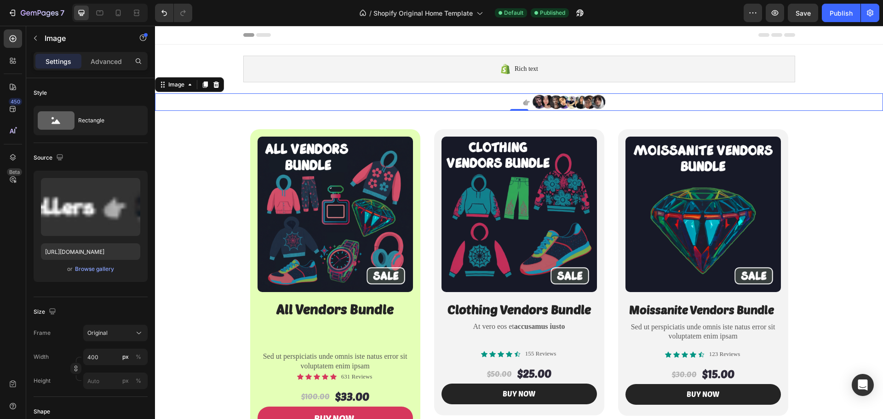
click at [173, 101] on div at bounding box center [519, 101] width 728 height 17
click at [180, 85] on div "Image" at bounding box center [176, 84] width 20 height 8
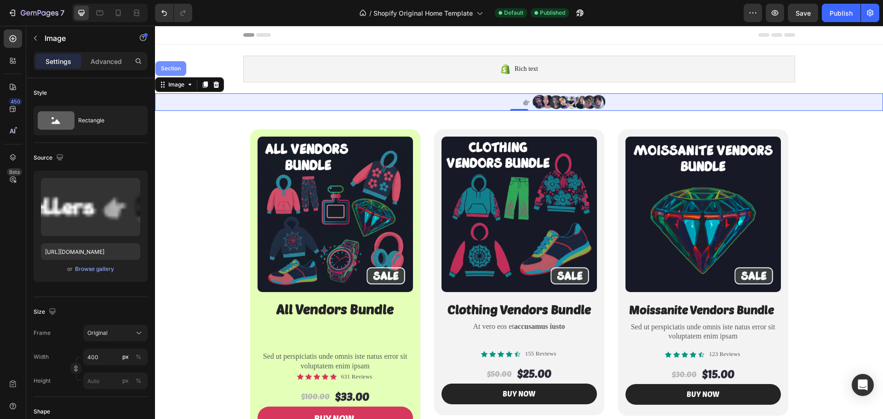
click at [176, 72] on div "Section" at bounding box center [170, 68] width 31 height 15
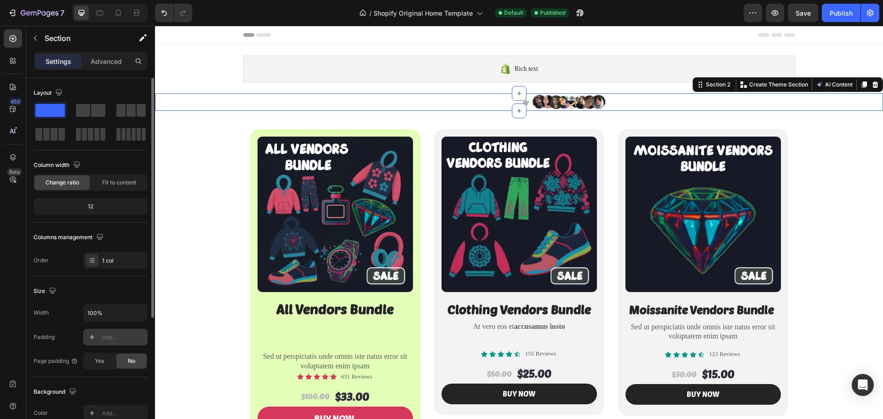
click at [111, 333] on div "Add..." at bounding box center [123, 337] width 43 height 8
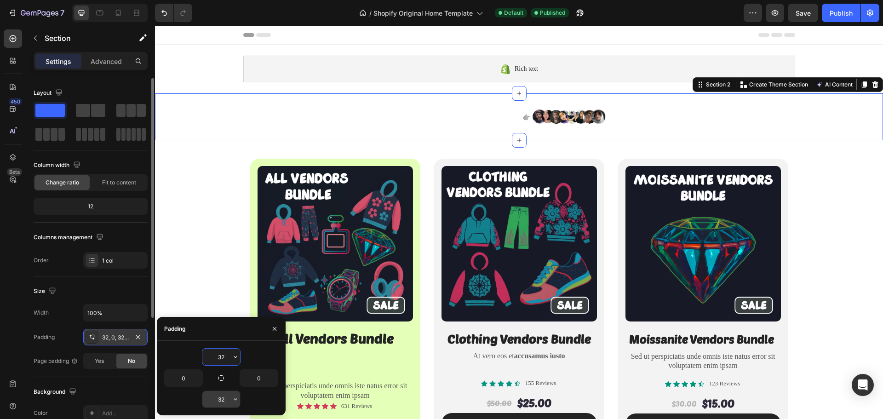
click at [224, 399] on input "32" at bounding box center [221, 399] width 38 height 17
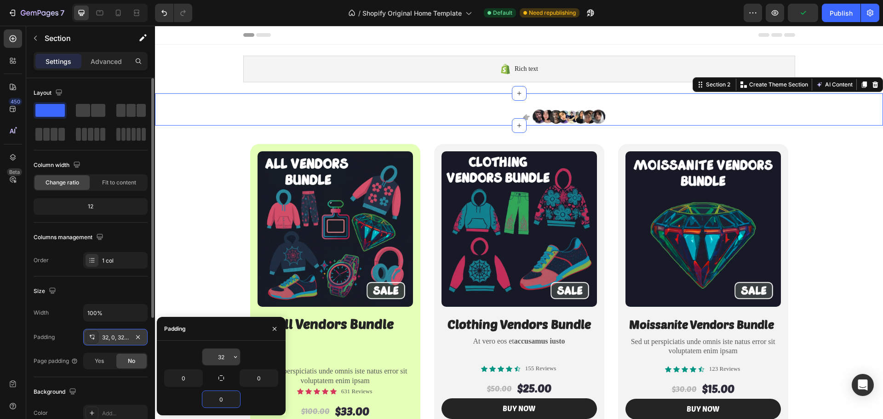
type input "0"
click at [222, 359] on input "32" at bounding box center [221, 356] width 38 height 17
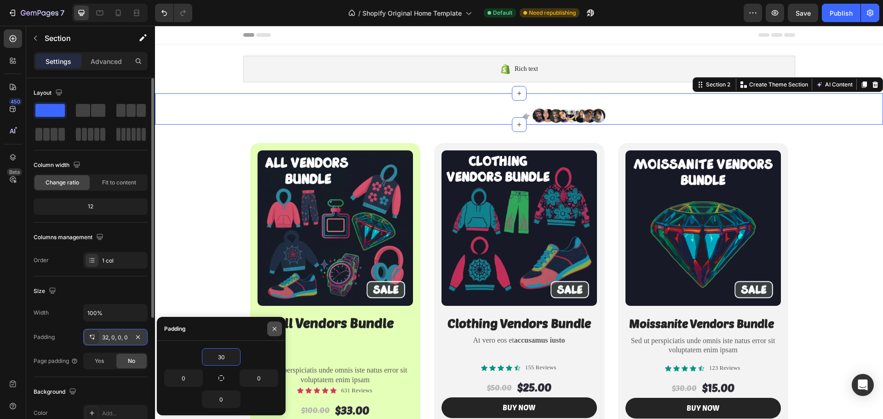
type input "30"
click at [274, 332] on icon "button" at bounding box center [274, 328] width 7 height 7
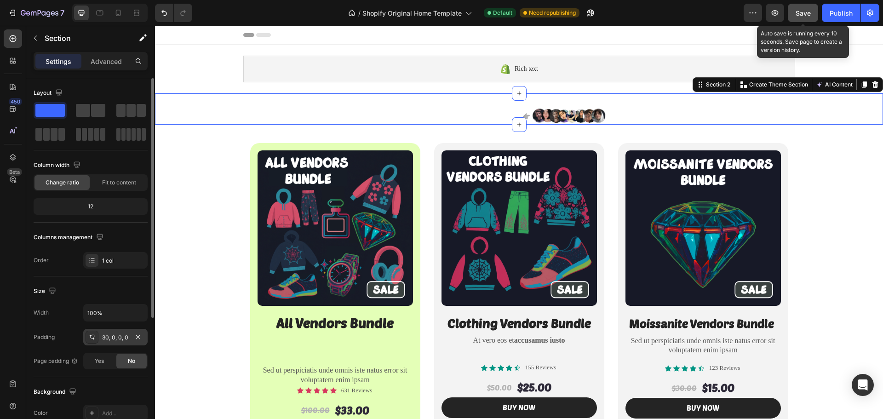
click at [810, 7] on button "Save" at bounding box center [803, 13] width 30 height 18
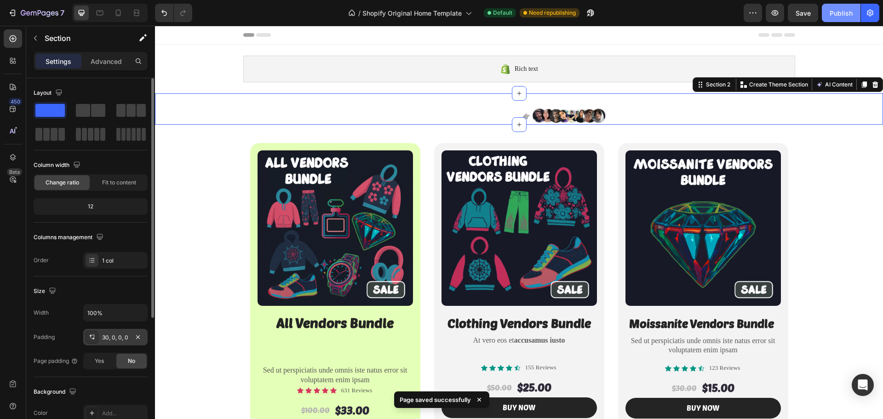
click at [836, 15] on div "Publish" at bounding box center [840, 13] width 23 height 10
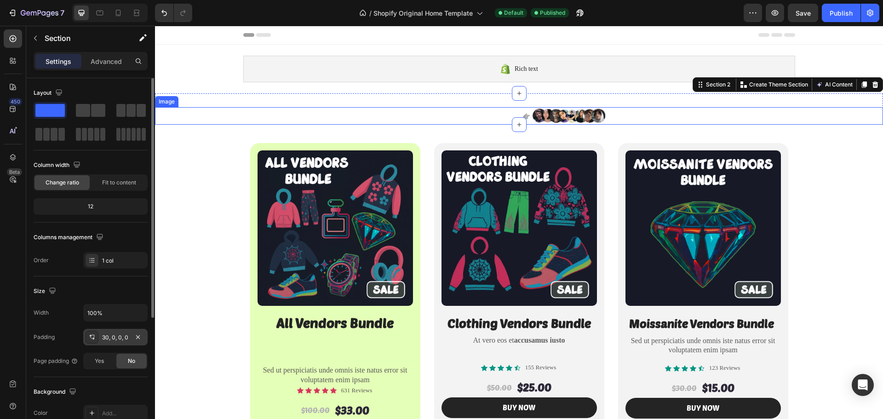
click at [398, 114] on div at bounding box center [519, 115] width 728 height 17
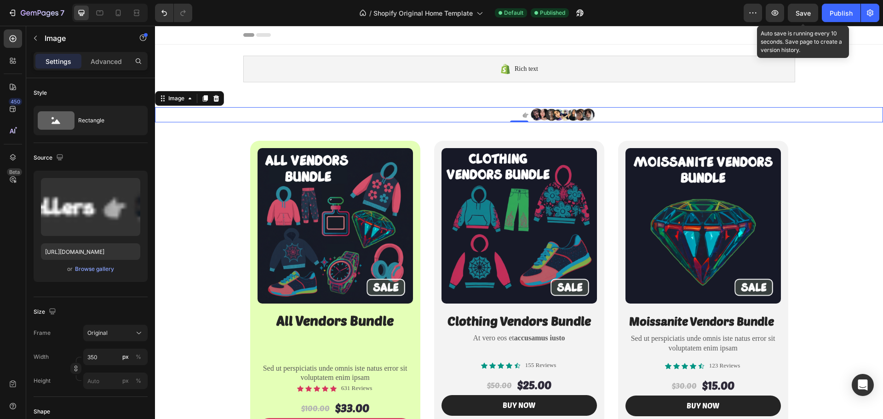
click at [802, 12] on span "Save" at bounding box center [802, 13] width 15 height 8
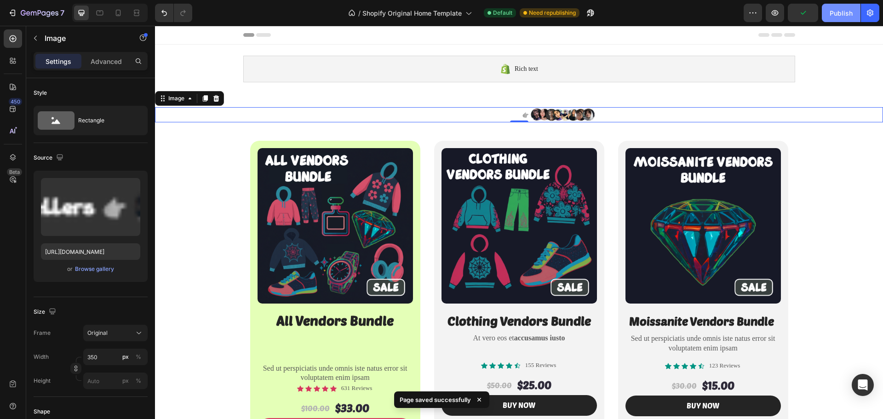
click at [844, 15] on div "Publish" at bounding box center [840, 13] width 23 height 10
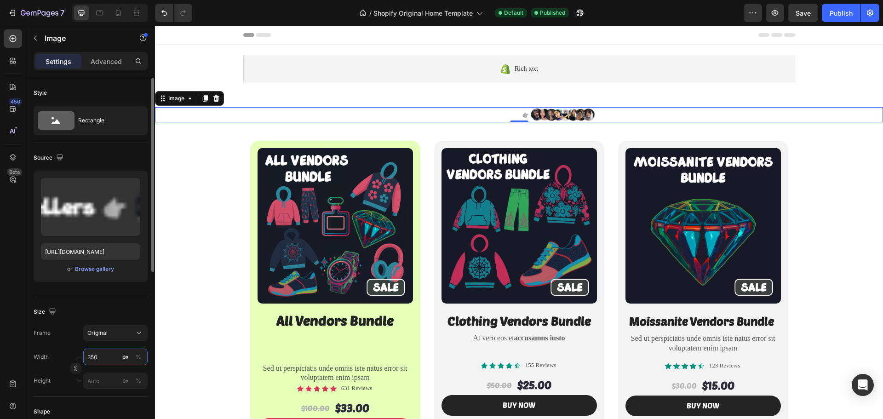
click at [99, 358] on input "350" at bounding box center [115, 356] width 64 height 17
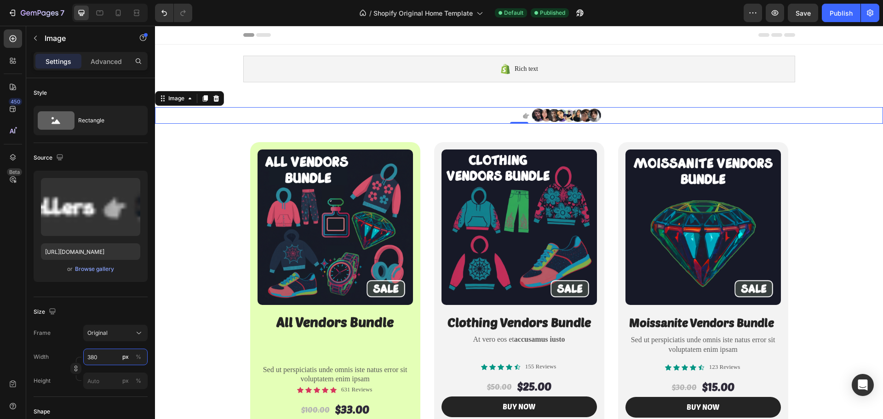
type input "380"
click at [797, 26] on div "7 / Shopify Original Home Template Default Published Preview Save Publish" at bounding box center [441, 13] width 883 height 26
click at [805, 16] on span "Save" at bounding box center [802, 13] width 15 height 8
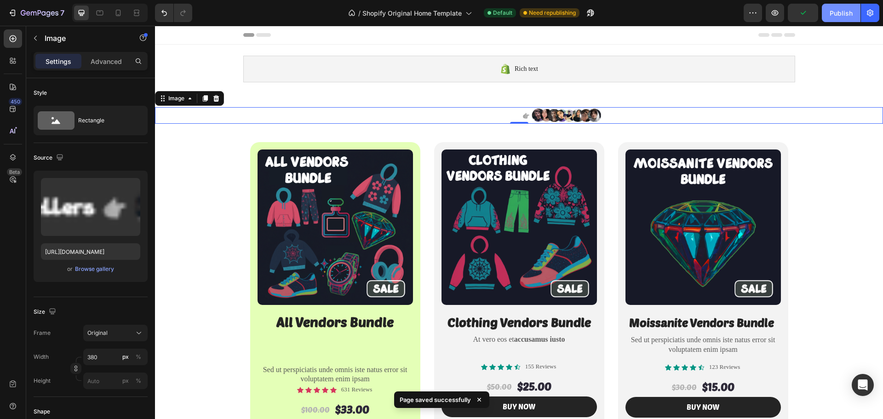
click at [839, 17] on div "Publish" at bounding box center [840, 13] width 23 height 10
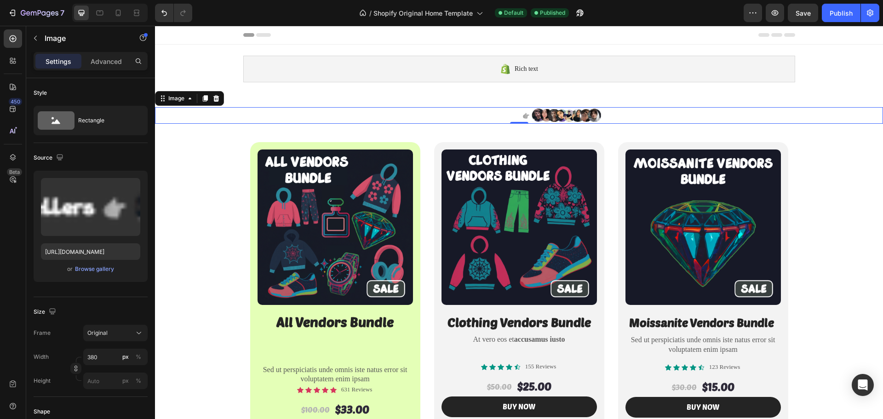
click at [465, 115] on img at bounding box center [519, 115] width 175 height 17
click at [192, 104] on div "Image" at bounding box center [189, 98] width 69 height 15
click at [189, 102] on div "Image" at bounding box center [176, 98] width 38 height 11
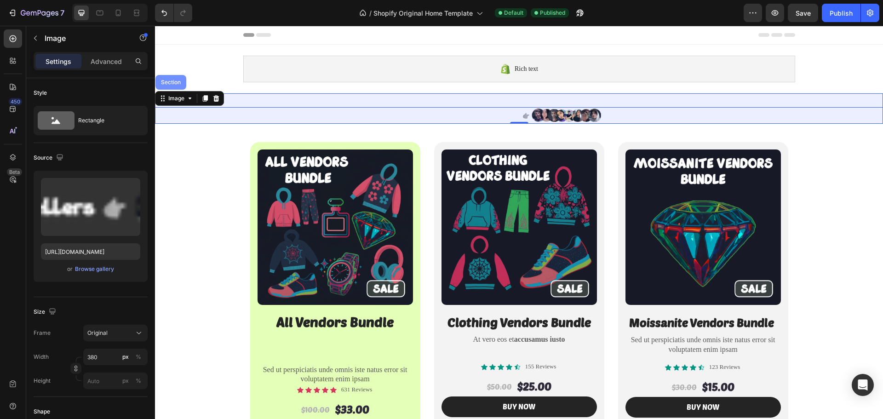
click at [176, 82] on div "Section" at bounding box center [170, 83] width 23 height 6
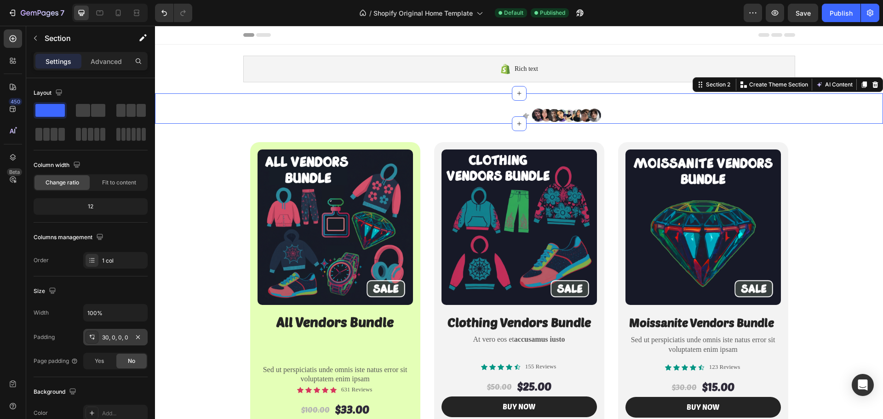
click at [119, 337] on div "30, 0, 0, 0" at bounding box center [115, 337] width 27 height 8
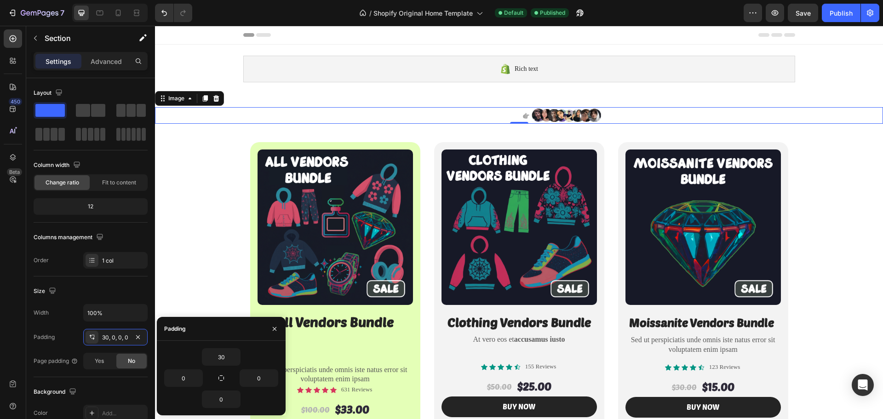
click at [183, 114] on div at bounding box center [519, 115] width 728 height 17
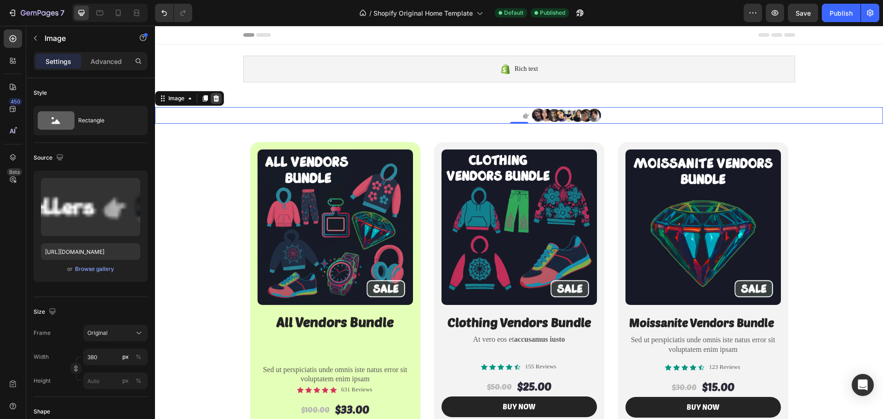
click at [215, 101] on icon at bounding box center [216, 98] width 6 height 6
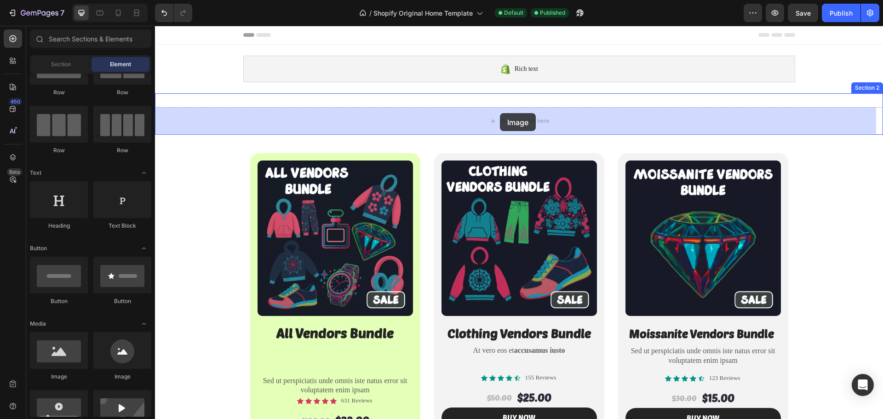
drag, startPoint x: 215, startPoint y: 387, endPoint x: 500, endPoint y: 118, distance: 391.9
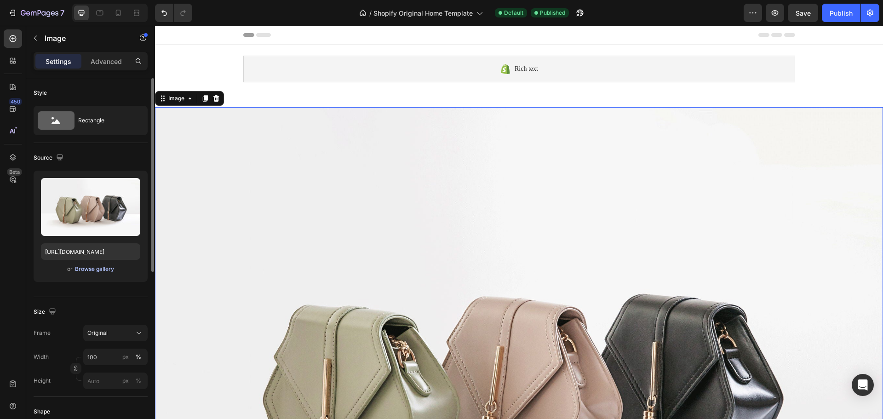
click at [102, 266] on div "Browse gallery" at bounding box center [94, 269] width 39 height 8
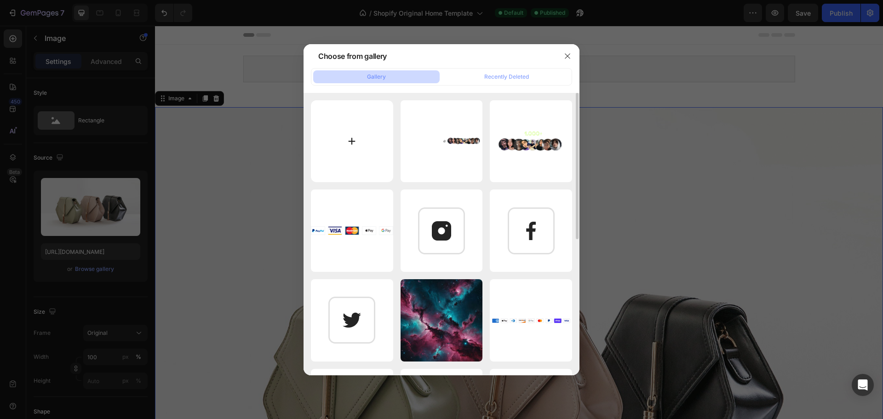
click at [343, 150] on input "file" at bounding box center [352, 141] width 82 height 82
type input "C:\fakepath\tygyuggyu6yuy 3.png"
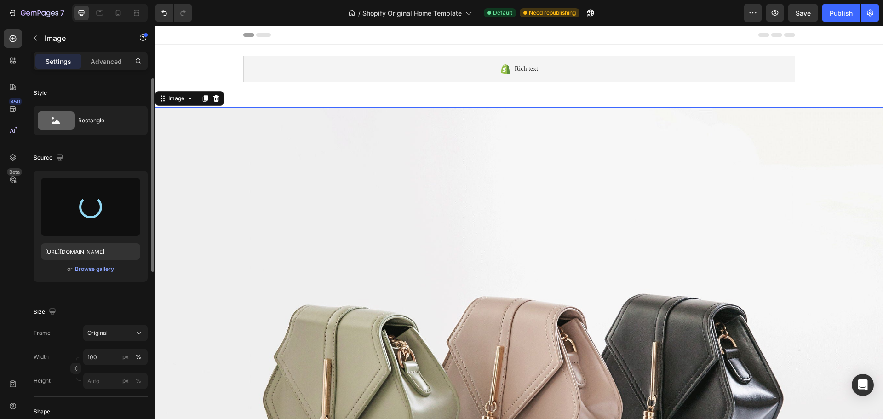
type input "[URL][DOMAIN_NAME]"
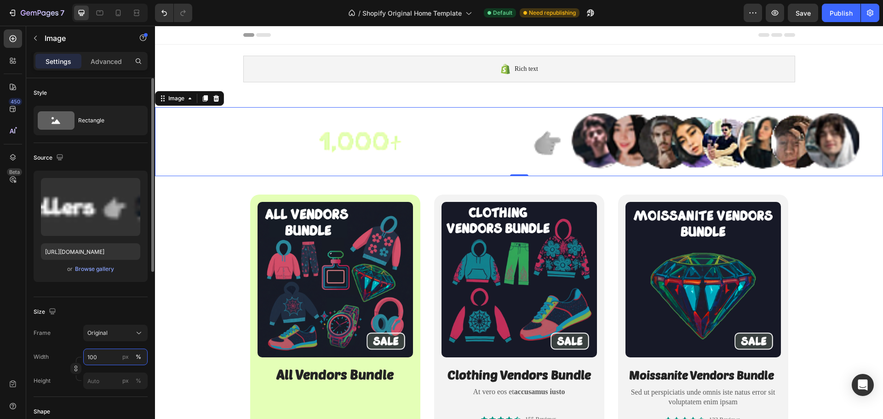
click at [93, 356] on input "100" at bounding box center [115, 356] width 64 height 17
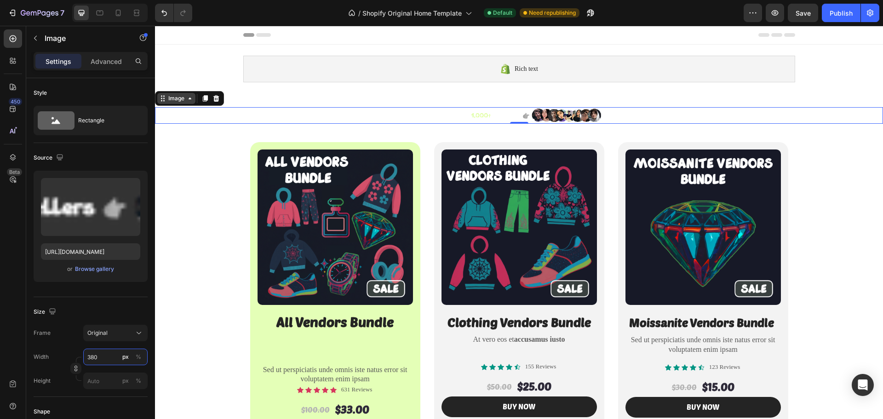
type input "380"
click at [188, 100] on icon at bounding box center [189, 98] width 7 height 7
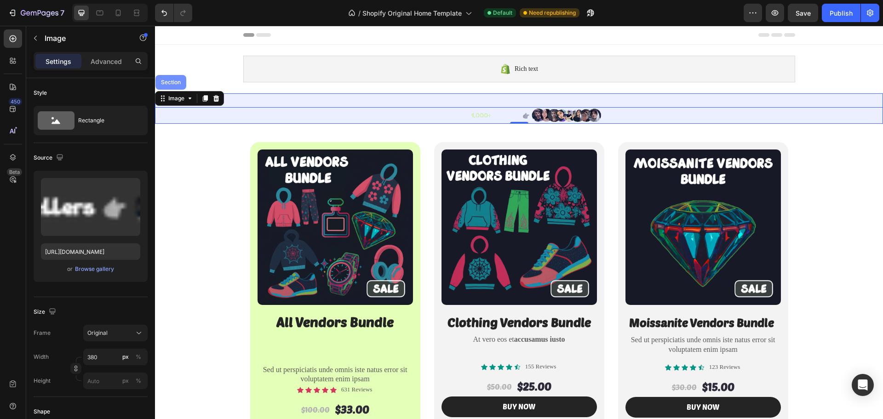
click at [176, 86] on div "Section" at bounding box center [170, 82] width 31 height 15
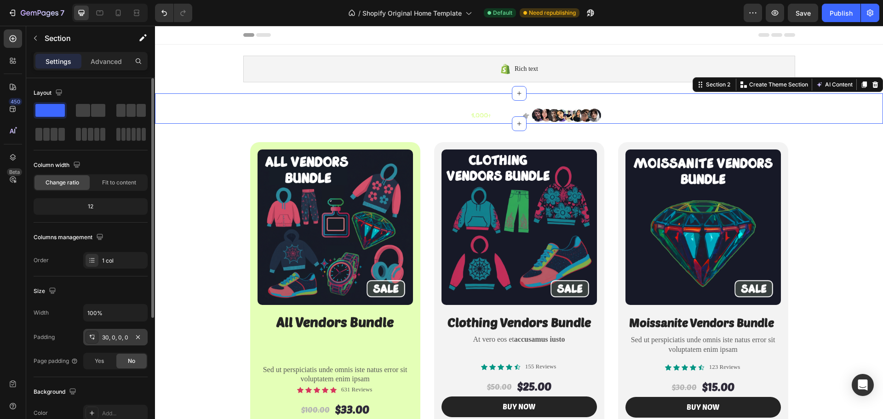
click at [122, 336] on div "30, 0, 0, 0" at bounding box center [115, 337] width 27 height 8
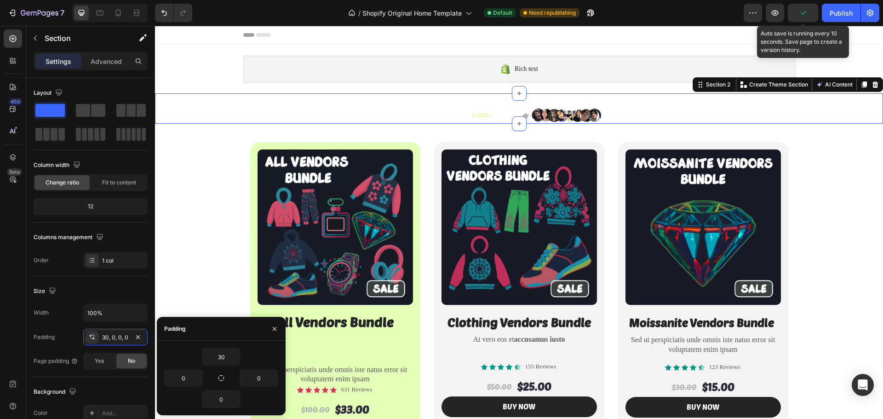
click at [805, 12] on icon "button" at bounding box center [802, 13] width 5 height 4
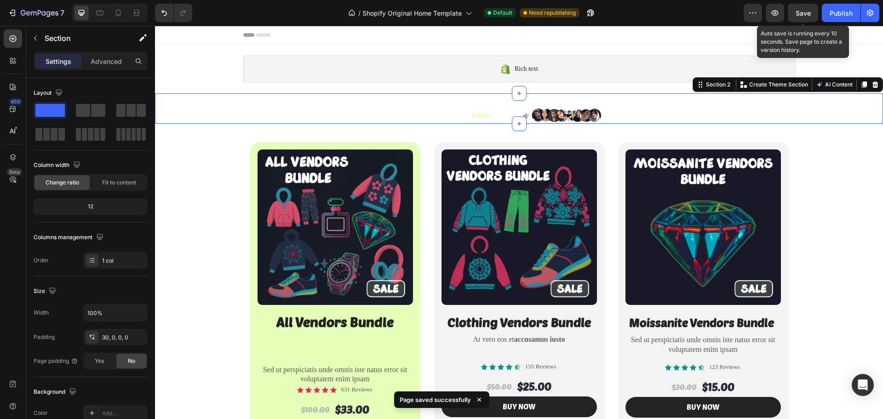
click at [804, 15] on span "Save" at bounding box center [802, 13] width 15 height 8
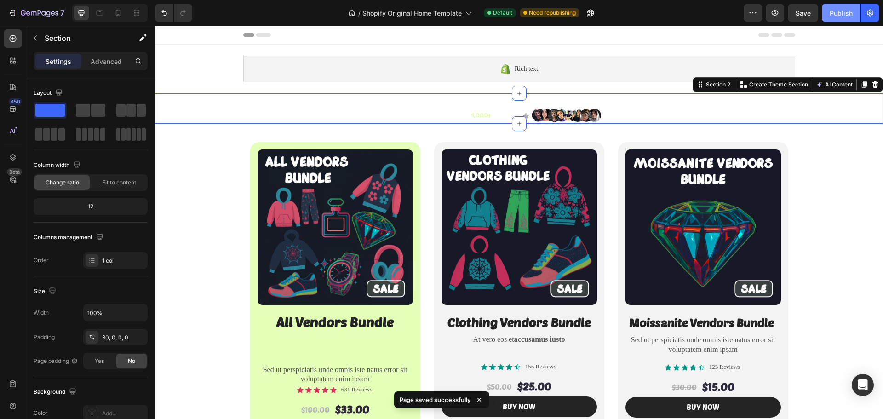
click at [840, 17] on div "Publish" at bounding box center [840, 13] width 23 height 10
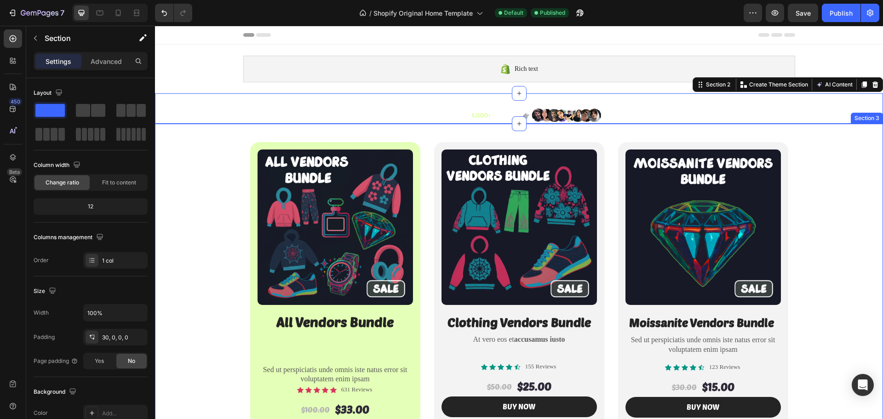
click at [209, 183] on div "Product Images All Vendors Bundle Heading Sed ut perspiciatis unde omnis iste n…" at bounding box center [519, 297] width 728 height 311
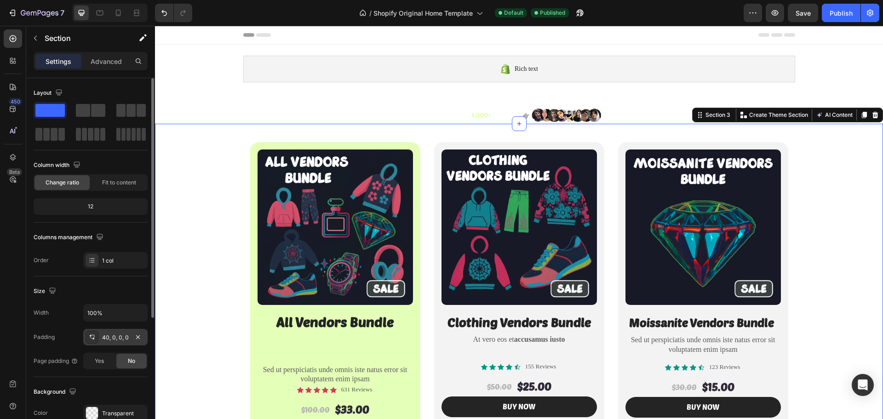
click at [109, 339] on div "40, 0, 0, 0" at bounding box center [115, 337] width 27 height 8
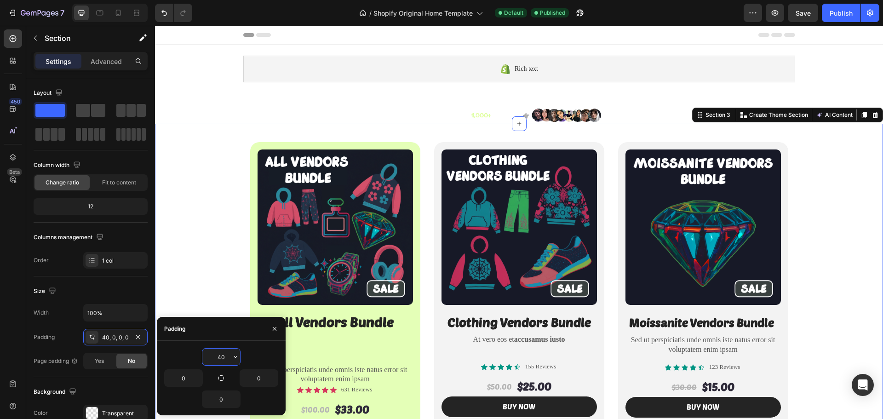
click at [226, 358] on input "40" at bounding box center [221, 356] width 38 height 17
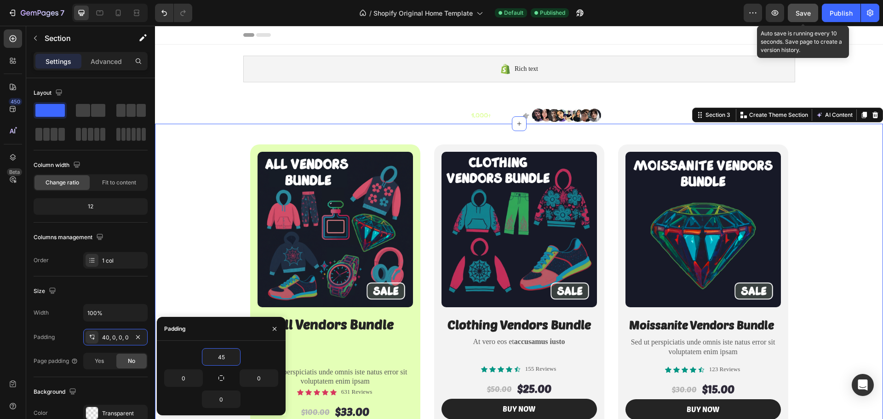
click at [811, 14] on button "Save" at bounding box center [803, 13] width 30 height 18
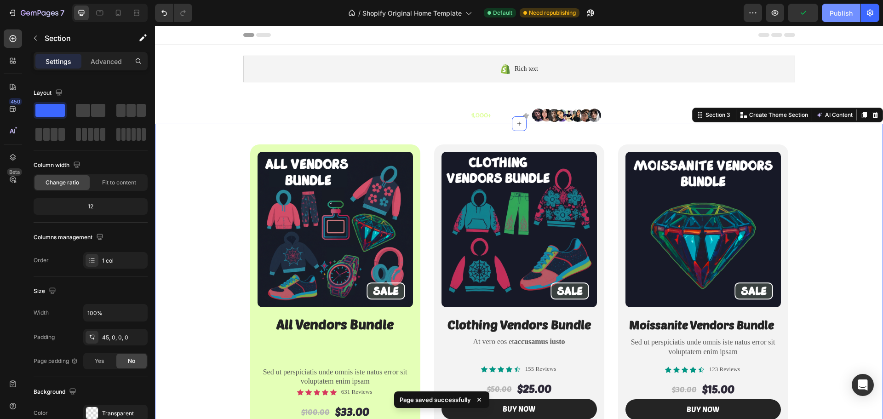
click at [835, 17] on div "Publish" at bounding box center [840, 13] width 23 height 10
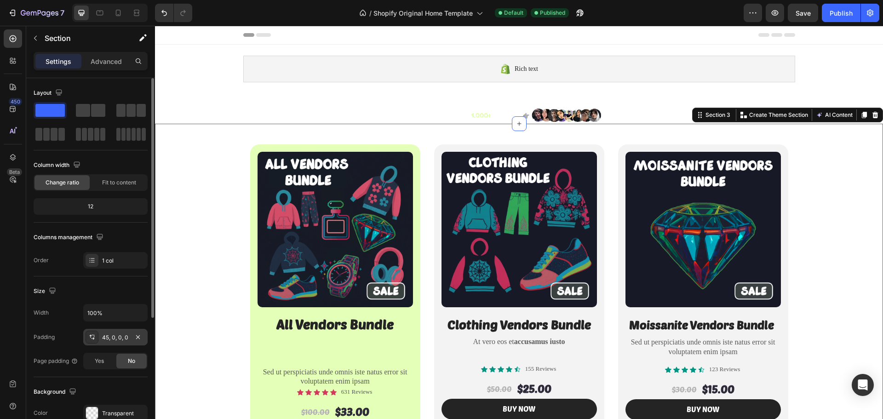
click at [107, 342] on div "45, 0, 0, 0" at bounding box center [115, 337] width 64 height 17
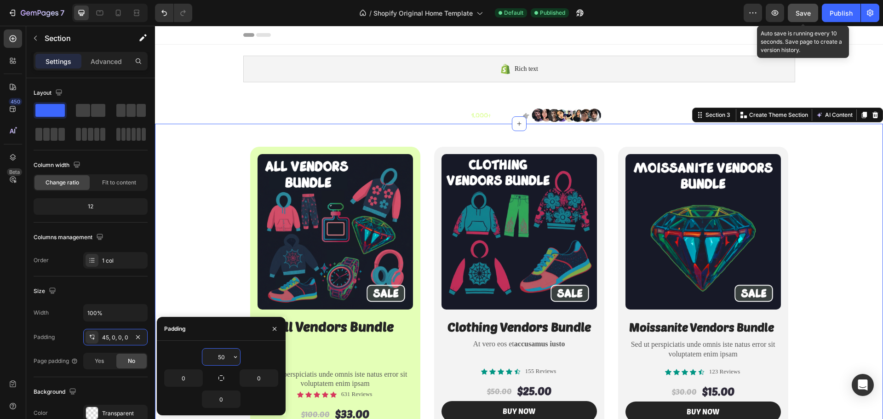
click at [797, 6] on button "Save" at bounding box center [803, 13] width 30 height 18
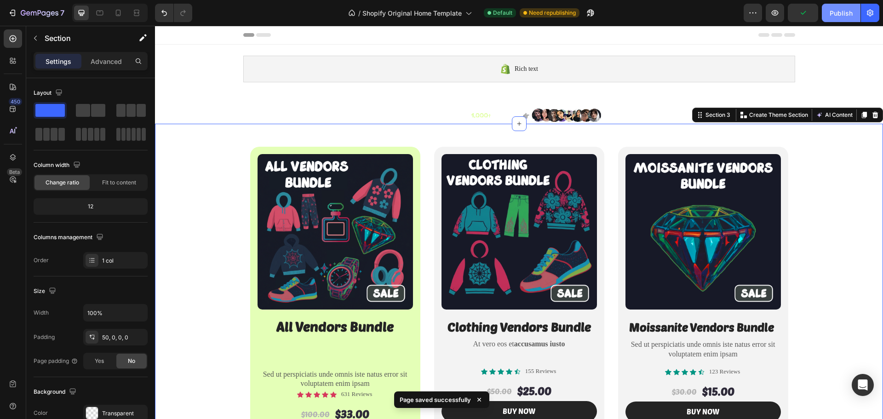
click at [834, 14] on div "Publish" at bounding box center [840, 13] width 23 height 10
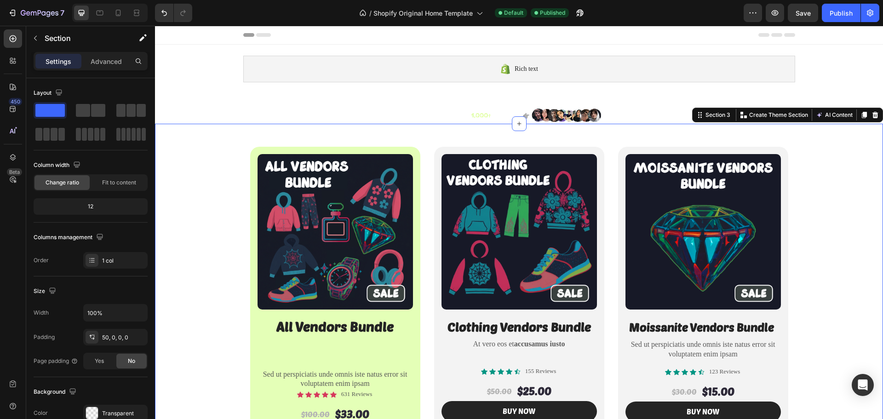
click at [206, 138] on div "Product Images All Vendors Bundle Heading Sed ut perspiciatis unde omnis iste n…" at bounding box center [519, 291] width 728 height 334
click at [109, 336] on div "50, 0, 0, 0" at bounding box center [115, 337] width 27 height 8
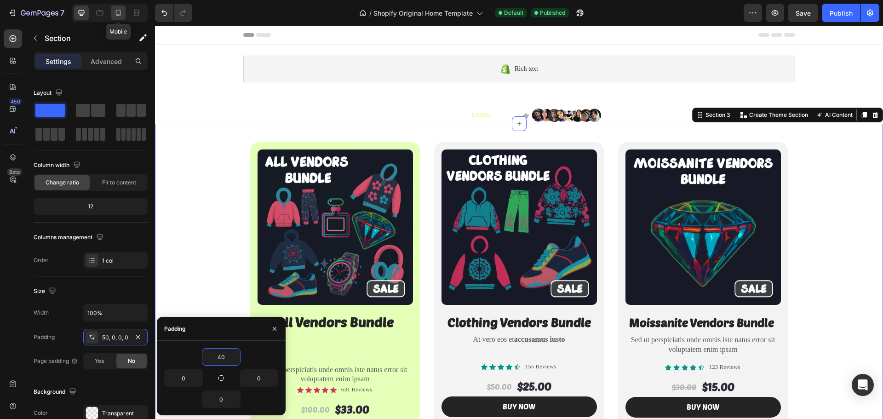
click at [118, 16] on icon at bounding box center [118, 13] width 5 height 6
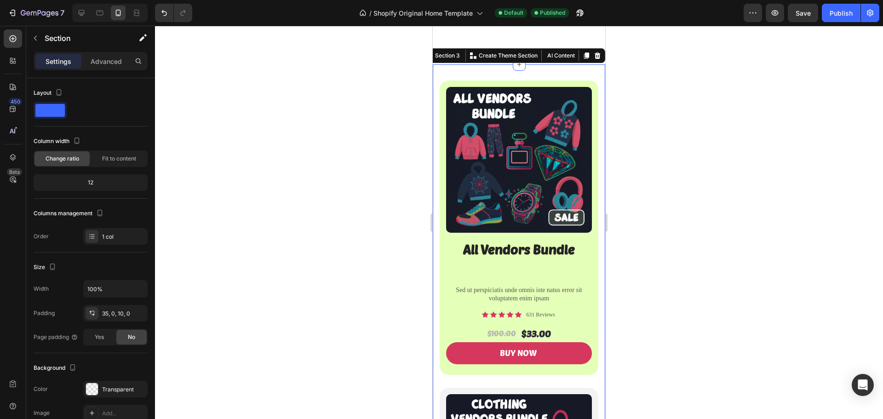
scroll to position [65, 0]
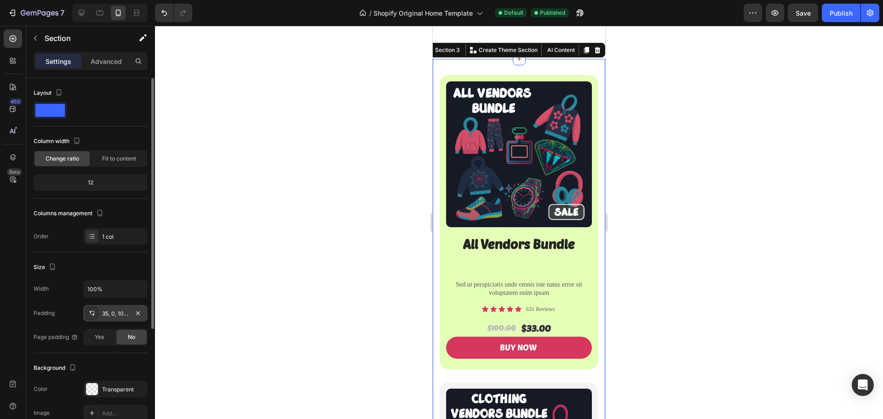
click at [112, 314] on div "35, 0, 10, 0" at bounding box center [115, 313] width 27 height 8
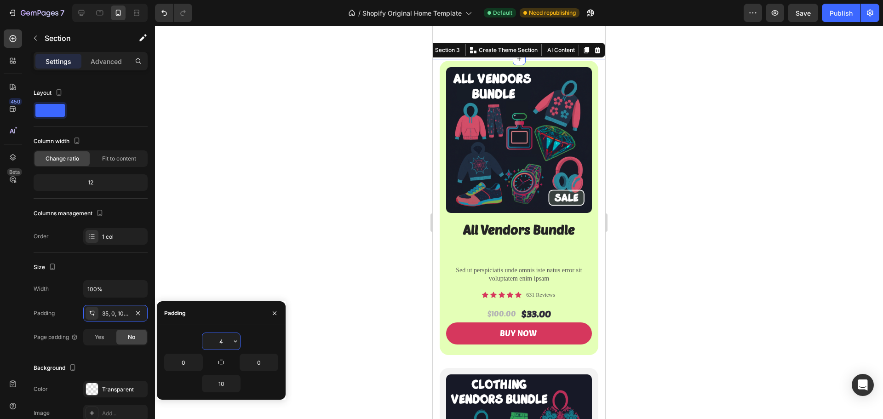
type input "40"
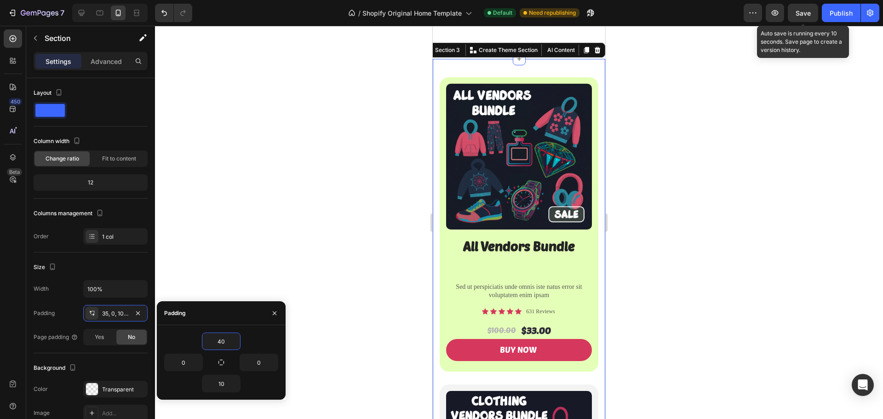
click at [803, 17] on div "Save" at bounding box center [802, 13] width 15 height 10
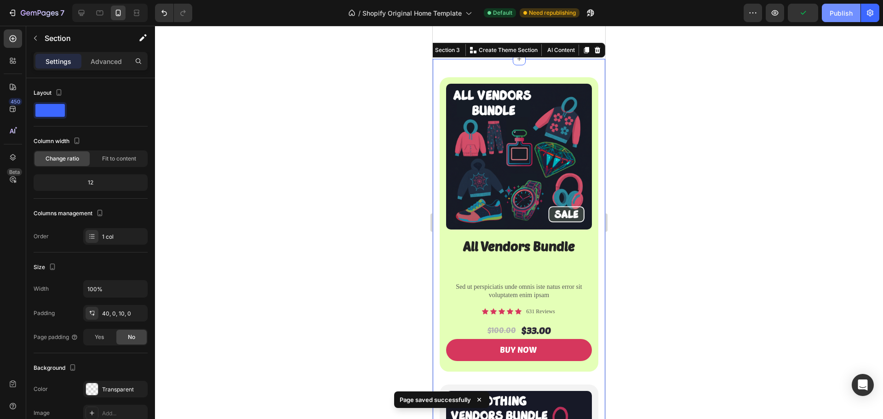
click at [839, 14] on div "Publish" at bounding box center [840, 13] width 23 height 10
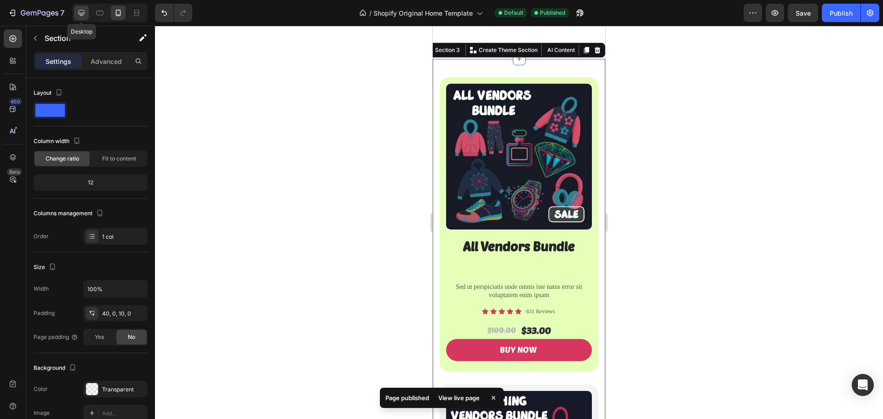
click at [81, 15] on icon at bounding box center [81, 12] width 9 height 9
